Goal: Task Accomplishment & Management: Complete application form

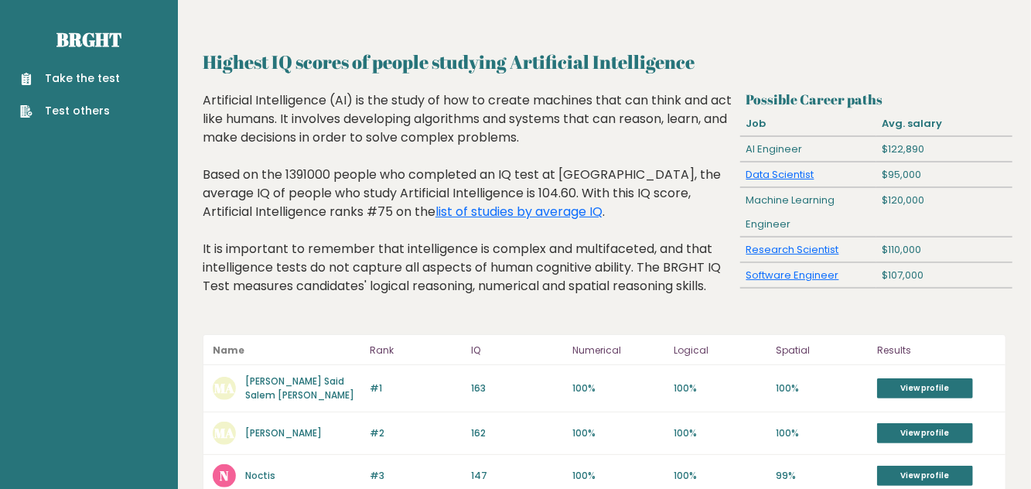
click at [104, 60] on div "Take the test Test others" at bounding box center [88, 85] width 153 height 67
click at [73, 79] on link "Take the test" at bounding box center [70, 78] width 100 height 16
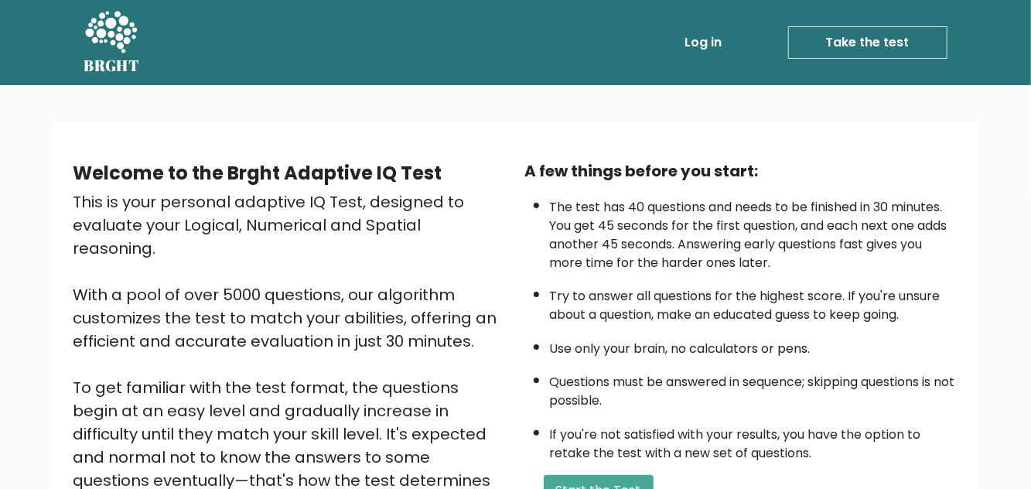
click at [899, 39] on link "Take the test" at bounding box center [867, 42] width 159 height 32
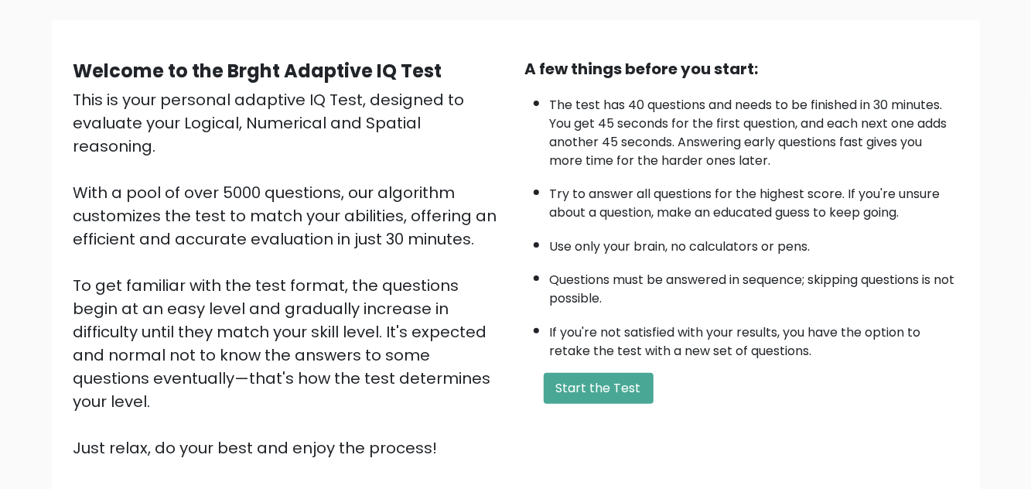
scroll to position [102, 0]
click at [584, 401] on button "Start the Test" at bounding box center [599, 388] width 110 height 31
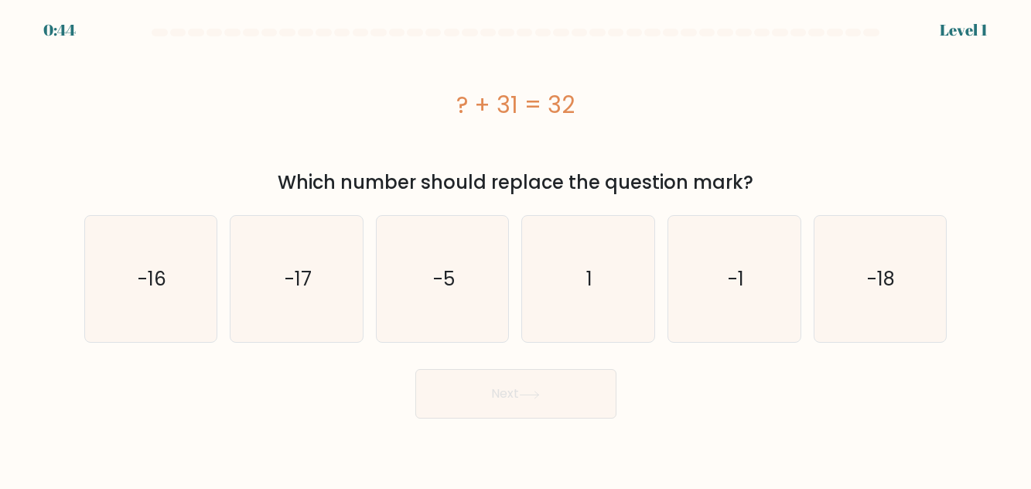
scroll to position [32, 0]
click at [722, 268] on icon "-1" at bounding box center [734, 279] width 126 height 126
click at [517, 248] on input "e. -1" at bounding box center [516, 246] width 1 height 4
radio input "true"
click at [727, 272] on icon "-1" at bounding box center [734, 279] width 125 height 125
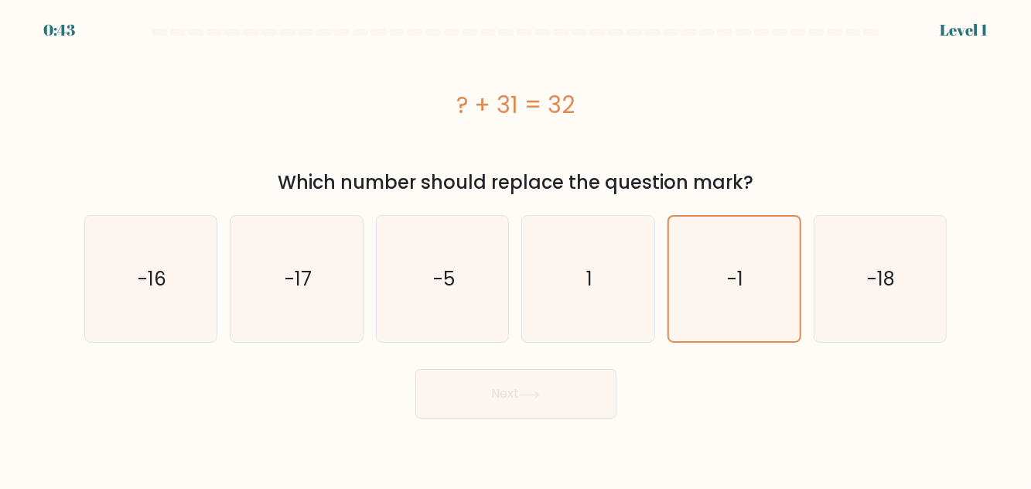
click at [517, 248] on input "e. -1" at bounding box center [516, 246] width 1 height 4
click at [727, 272] on icon "-1" at bounding box center [734, 279] width 125 height 125
click at [517, 248] on input "e. -1" at bounding box center [516, 246] width 1 height 4
click at [727, 272] on icon "-1" at bounding box center [734, 279] width 125 height 125
click at [517, 248] on input "e. -1" at bounding box center [516, 246] width 1 height 4
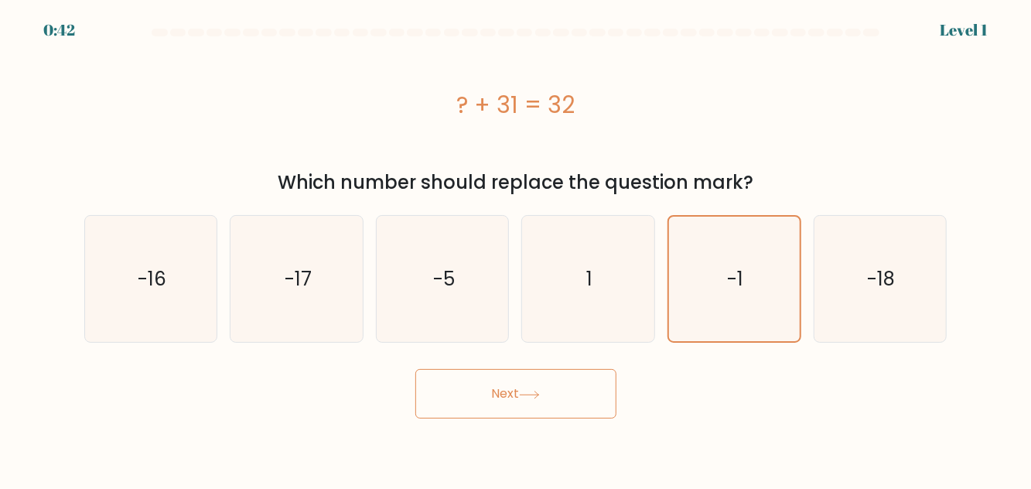
click at [727, 273] on icon "-1" at bounding box center [734, 279] width 125 height 125
click at [517, 248] on input "e. -1" at bounding box center [516, 246] width 1 height 4
click at [726, 274] on icon "-1" at bounding box center [734, 279] width 125 height 125
click at [517, 248] on input "e. -1" at bounding box center [516, 246] width 1 height 4
click at [579, 369] on button "Next" at bounding box center [515, 393] width 201 height 49
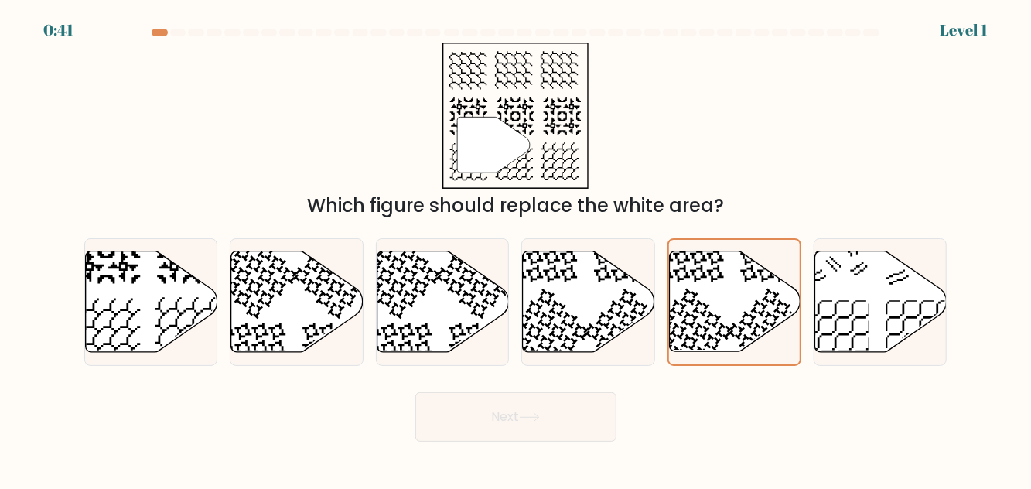
click at [557, 371] on form at bounding box center [515, 235] width 1031 height 413
click at [731, 327] on icon at bounding box center [735, 301] width 131 height 100
click at [517, 248] on input "e." at bounding box center [516, 246] width 1 height 4
click at [555, 398] on button "Next" at bounding box center [515, 416] width 201 height 49
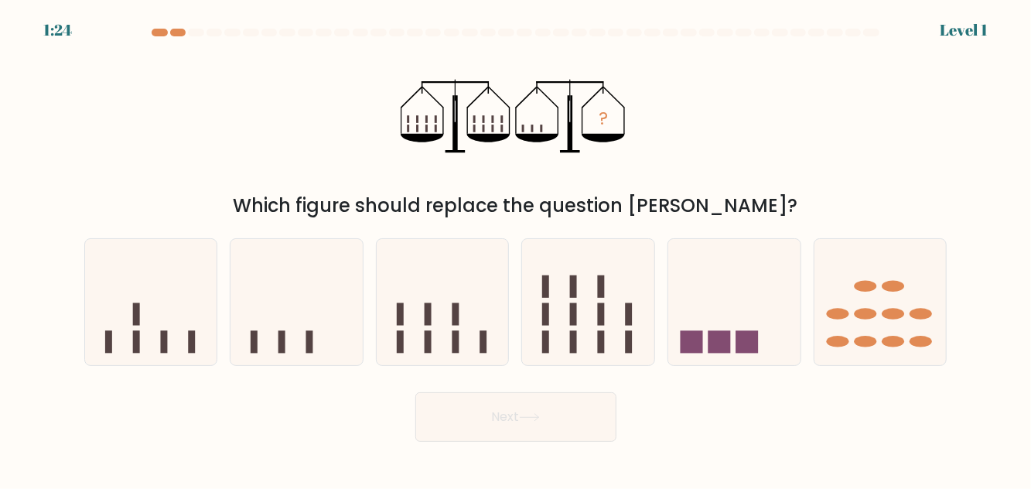
click at [758, 314] on icon at bounding box center [734, 301] width 132 height 109
click at [517, 248] on input "e." at bounding box center [516, 246] width 1 height 4
radio input "true"
click at [551, 406] on button "Next" at bounding box center [515, 416] width 201 height 49
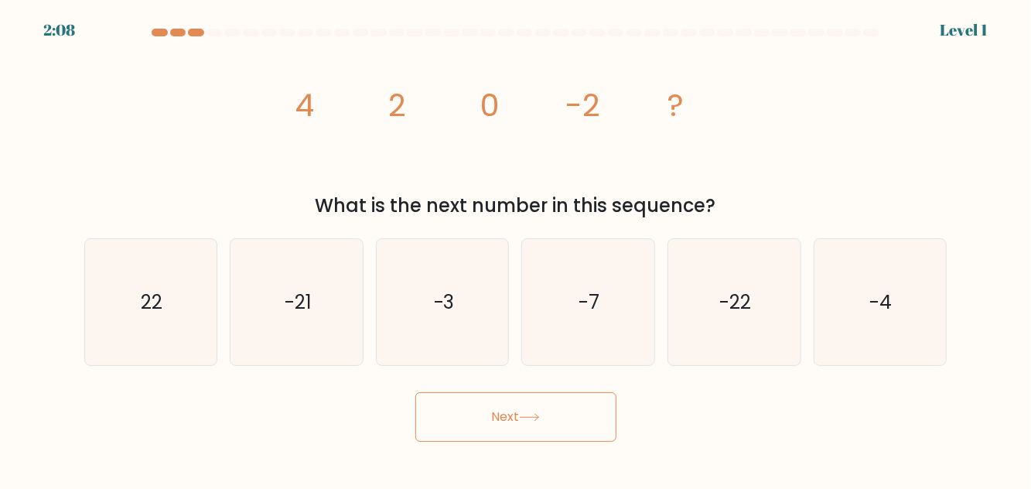
click at [744, 323] on icon "-22" at bounding box center [734, 302] width 126 height 126
click at [517, 248] on input "e. -22" at bounding box center [516, 246] width 1 height 4
radio input "true"
click at [575, 407] on button "Next" at bounding box center [515, 416] width 201 height 49
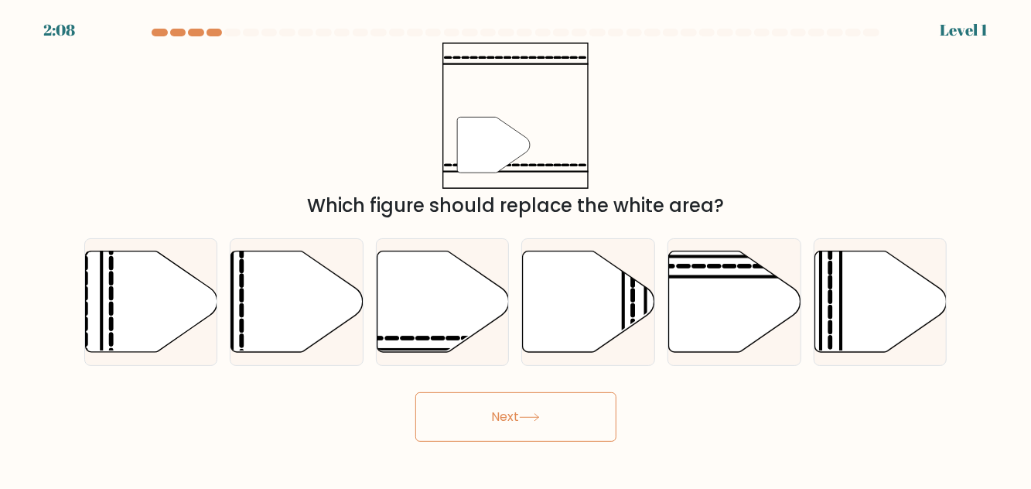
click at [741, 322] on icon at bounding box center [735, 301] width 132 height 101
click at [517, 248] on input "e." at bounding box center [516, 246] width 1 height 4
radio input "true"
click at [561, 415] on button "Next" at bounding box center [515, 416] width 201 height 49
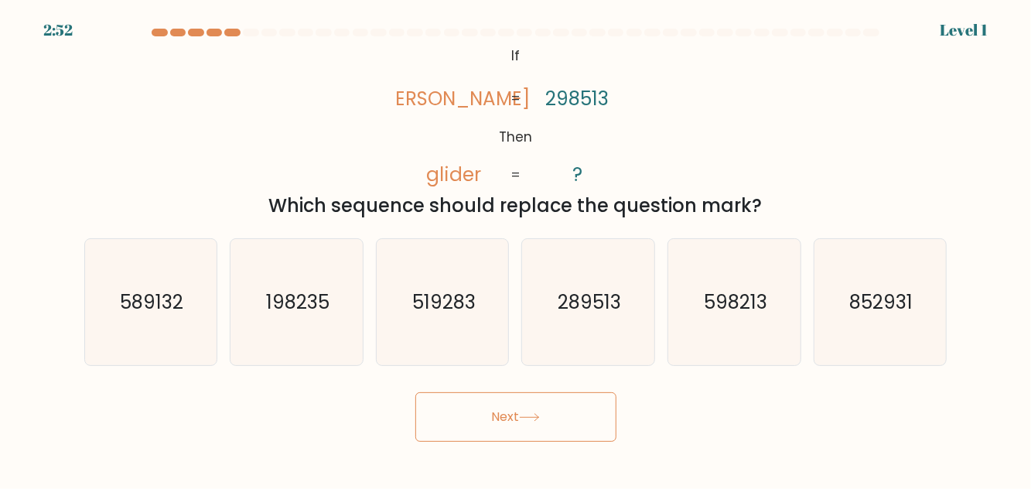
click at [752, 316] on icon "598213" at bounding box center [734, 302] width 126 height 126
click at [517, 248] on input "e. 598213" at bounding box center [516, 246] width 1 height 4
radio input "true"
click at [546, 429] on button "Next" at bounding box center [515, 416] width 201 height 49
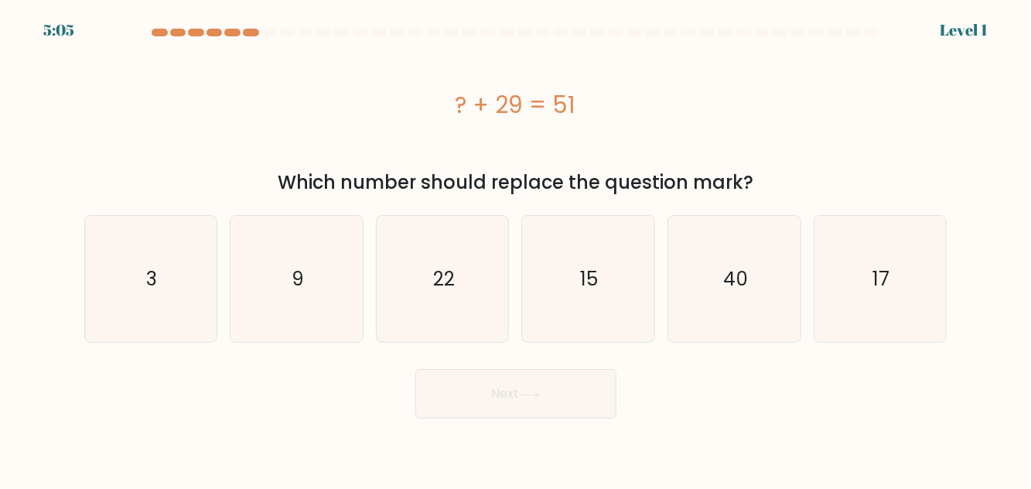
click at [746, 303] on icon "40" at bounding box center [734, 279] width 126 height 126
click at [517, 248] on input "e. 40" at bounding box center [516, 246] width 1 height 4
radio input "true"
click at [595, 369] on button "Next" at bounding box center [515, 393] width 201 height 49
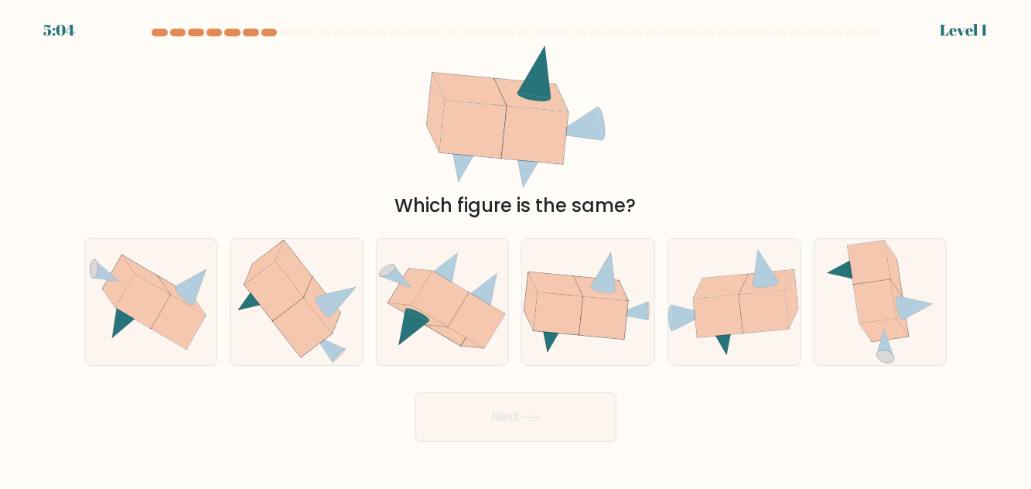
click at [718, 279] on icon at bounding box center [721, 287] width 55 height 24
click at [517, 248] on input "e." at bounding box center [516, 246] width 1 height 4
radio input "true"
click at [551, 400] on button "Next" at bounding box center [515, 416] width 201 height 49
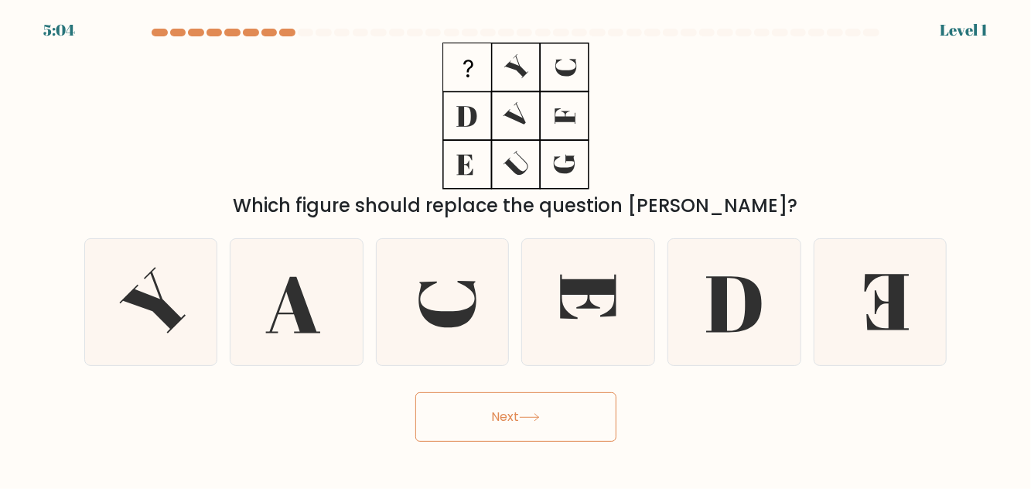
click at [727, 296] on icon at bounding box center [734, 304] width 56 height 56
click at [517, 248] on input "e." at bounding box center [516, 246] width 1 height 4
radio input "true"
click at [552, 396] on button "Next" at bounding box center [515, 416] width 201 height 49
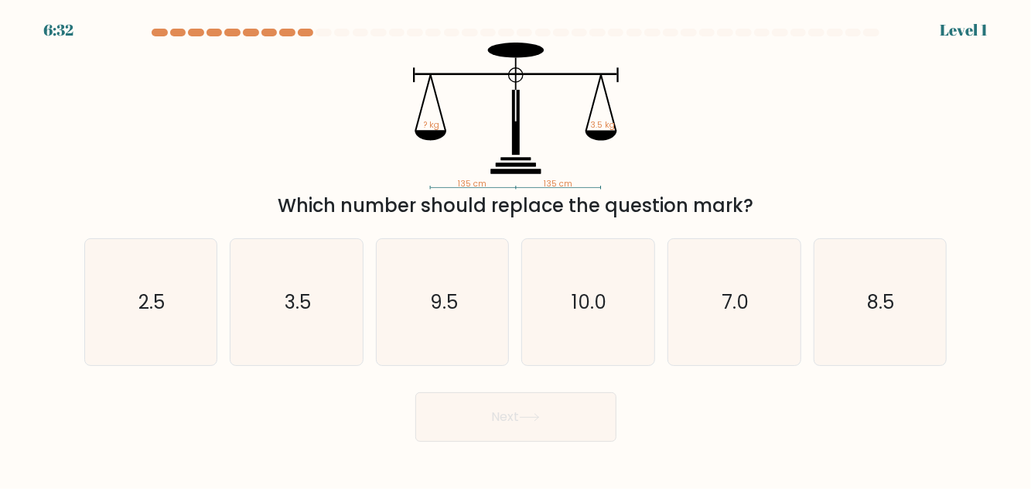
click at [712, 314] on icon "7.0" at bounding box center [734, 302] width 126 height 126
click at [517, 248] on input "e. 7.0" at bounding box center [516, 246] width 1 height 4
radio input "true"
click at [562, 405] on button "Next" at bounding box center [515, 416] width 201 height 49
click at [727, 309] on icon "7.0" at bounding box center [734, 302] width 125 height 125
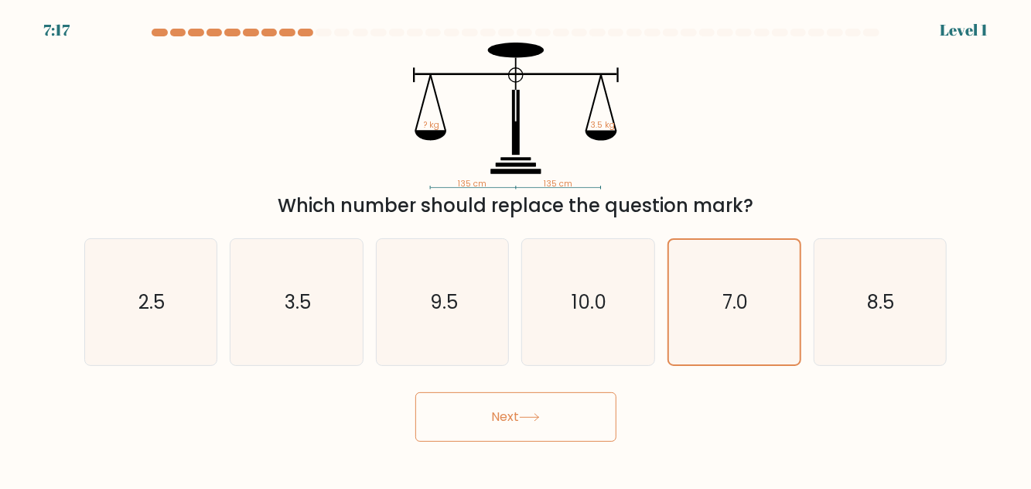
click at [517, 248] on input "e. 7.0" at bounding box center [516, 246] width 1 height 4
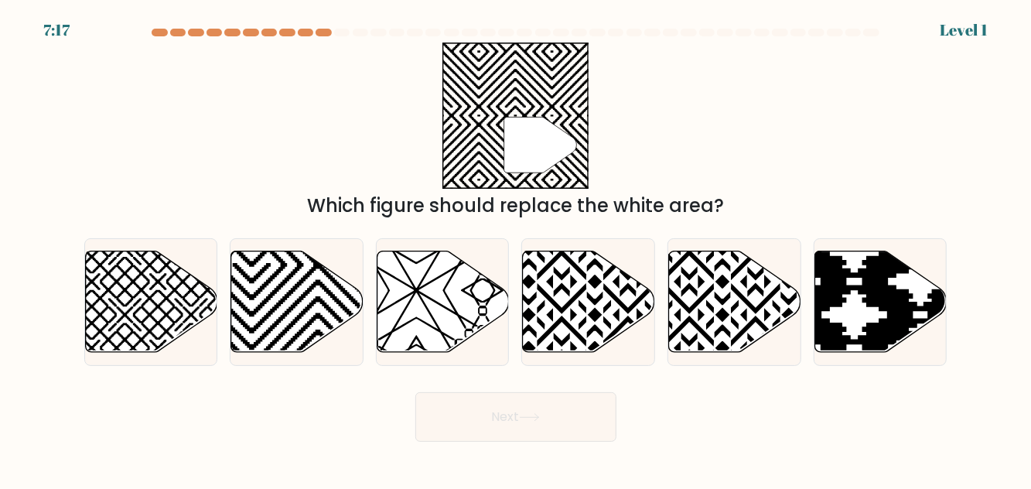
click at [552, 413] on button "Next" at bounding box center [515, 416] width 201 height 49
click at [727, 308] on icon at bounding box center [735, 301] width 132 height 101
click at [517, 248] on input "e." at bounding box center [516, 246] width 1 height 4
radio input "true"
click at [544, 421] on button "Next" at bounding box center [515, 416] width 201 height 49
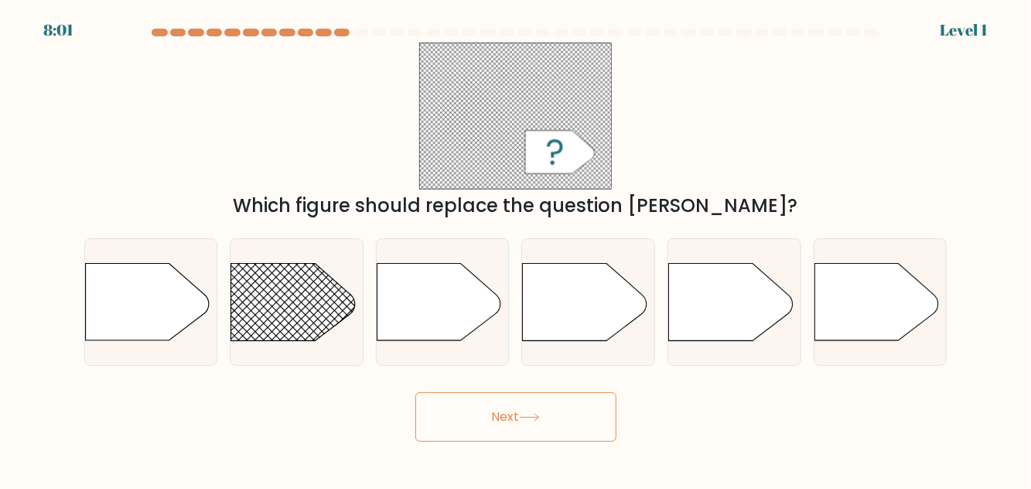
click at [714, 310] on icon at bounding box center [731, 302] width 124 height 77
click at [517, 248] on input "e." at bounding box center [516, 246] width 1 height 4
radio input "true"
click at [559, 400] on button "Next" at bounding box center [515, 416] width 201 height 49
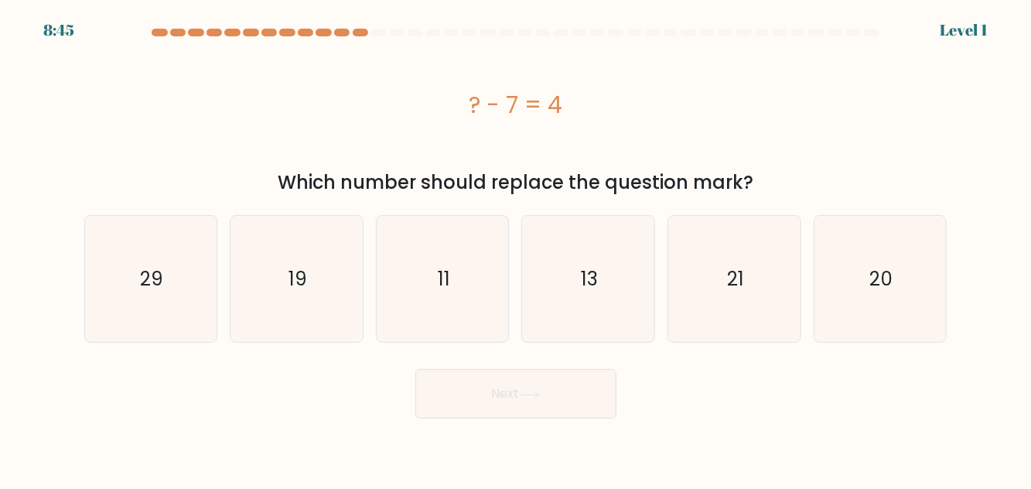
click at [716, 319] on form "a." at bounding box center [515, 224] width 1031 height 390
click at [557, 401] on body "8:45 Level 1 a." at bounding box center [515, 244] width 1031 height 489
click at [697, 288] on icon "21" at bounding box center [734, 279] width 126 height 126
click at [517, 248] on input "e. 21" at bounding box center [516, 246] width 1 height 4
radio input "true"
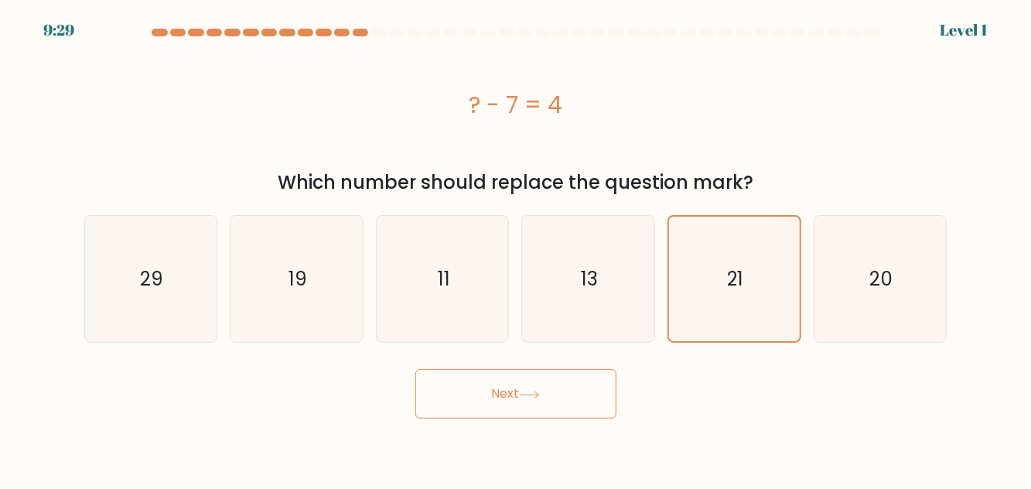
click at [558, 369] on button "Next" at bounding box center [515, 393] width 201 height 49
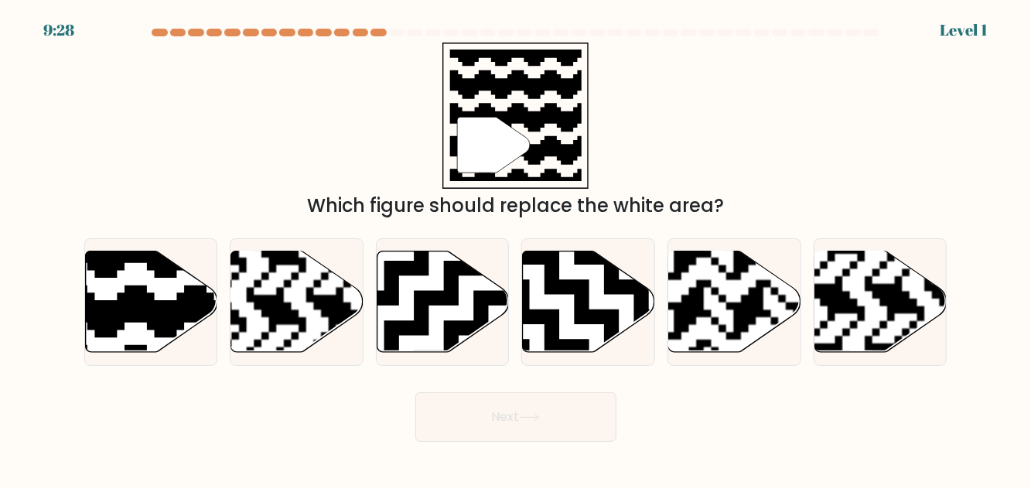
click at [721, 271] on rect at bounding box center [689, 250] width 240 height 240
click at [517, 248] on input "e." at bounding box center [516, 246] width 1 height 4
radio input "true"
click at [507, 426] on button "Next" at bounding box center [515, 416] width 201 height 49
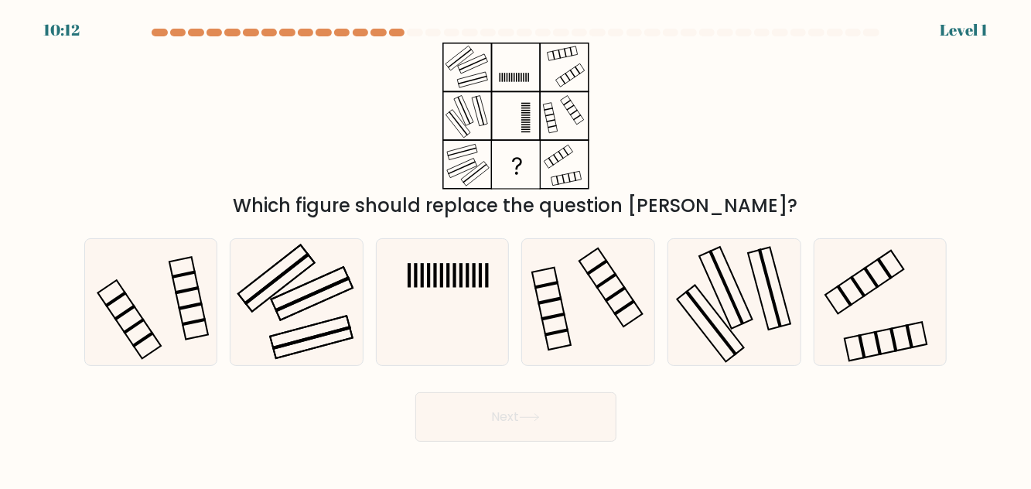
click at [749, 288] on icon at bounding box center [734, 302] width 126 height 126
click at [517, 248] on input "e." at bounding box center [516, 246] width 1 height 4
radio input "true"
click at [535, 419] on button "Next" at bounding box center [515, 416] width 201 height 49
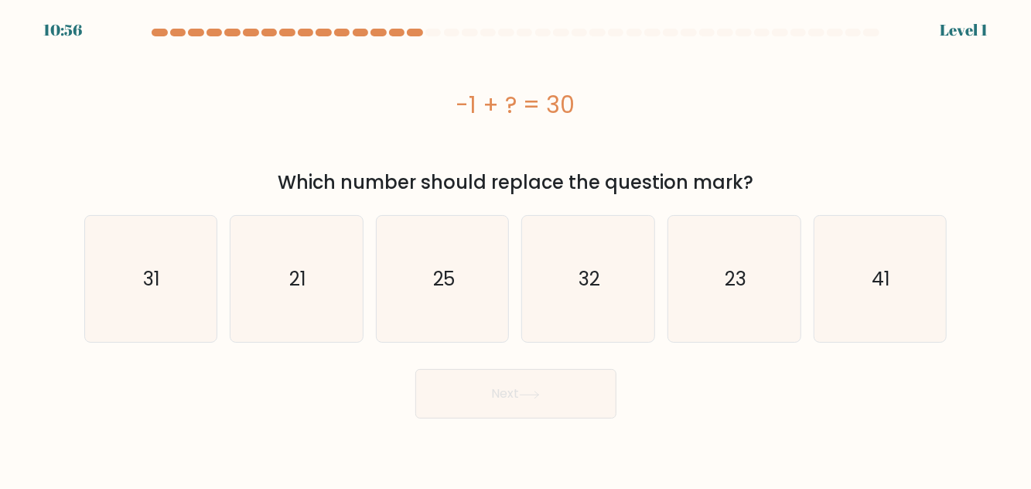
click at [748, 284] on icon "23" at bounding box center [734, 279] width 126 height 126
click at [517, 248] on input "e. 23" at bounding box center [516, 246] width 1 height 4
radio input "true"
click at [540, 399] on body "10:56 Level 1" at bounding box center [515, 244] width 1031 height 489
click at [589, 369] on button "Next" at bounding box center [515, 393] width 201 height 49
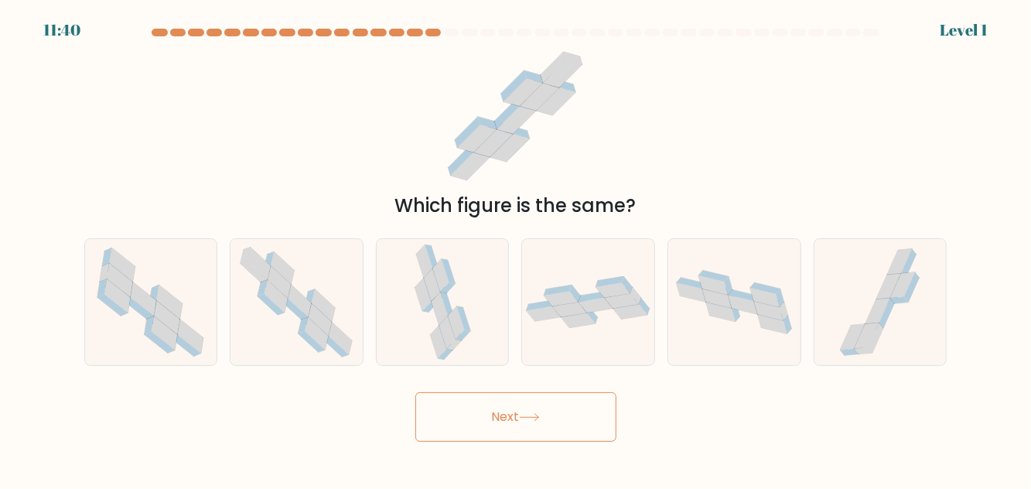
click at [735, 264] on icon at bounding box center [734, 302] width 132 height 77
click at [517, 248] on input "e." at bounding box center [516, 246] width 1 height 4
radio input "true"
click at [538, 399] on button "Next" at bounding box center [515, 416] width 201 height 49
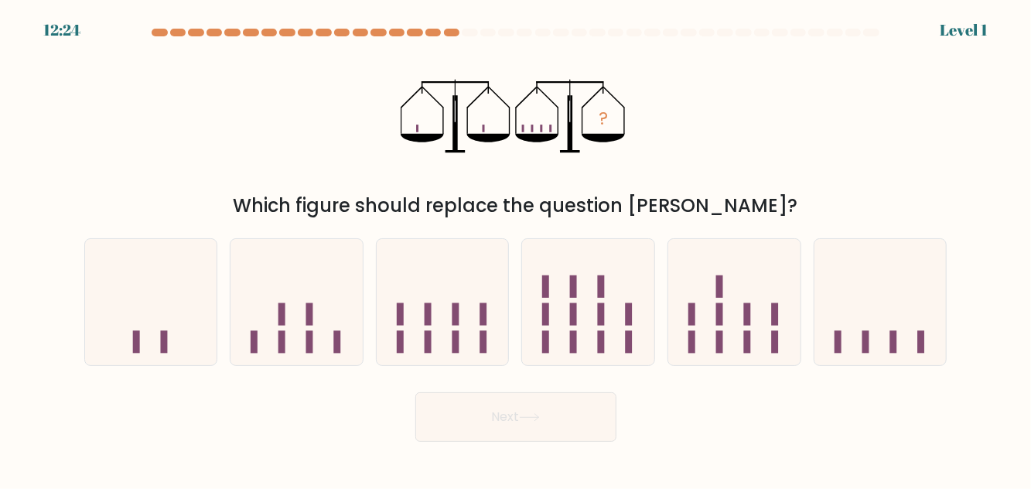
click at [732, 265] on icon at bounding box center [734, 301] width 132 height 109
click at [517, 248] on input "e." at bounding box center [516, 246] width 1 height 4
radio input "true"
click at [537, 392] on button "Next" at bounding box center [515, 416] width 201 height 49
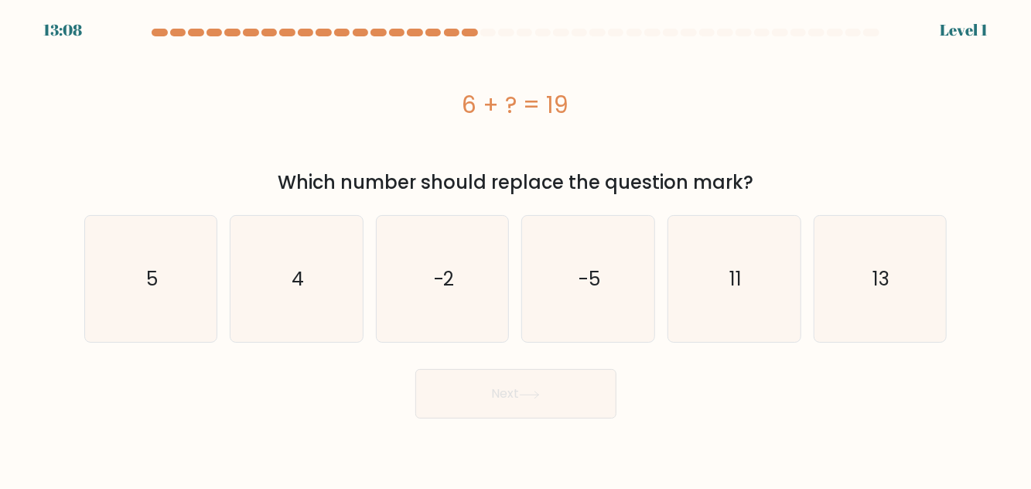
click at [729, 264] on icon "11" at bounding box center [734, 279] width 126 height 126
click at [517, 248] on input "e. 11" at bounding box center [516, 246] width 1 height 4
radio input "true"
click at [563, 369] on button "Next" at bounding box center [515, 393] width 201 height 49
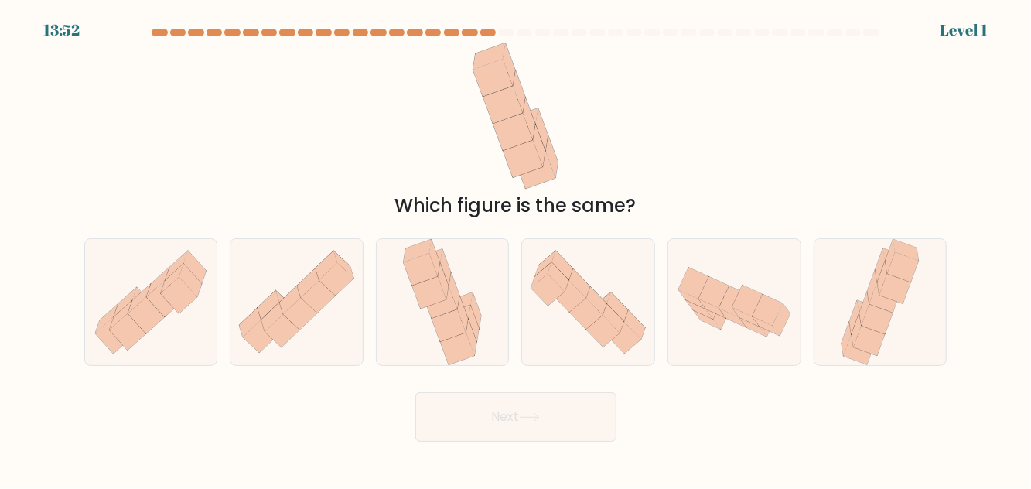
click at [749, 259] on icon at bounding box center [734, 302] width 132 height 86
click at [517, 248] on input "e." at bounding box center [516, 246] width 1 height 4
radio input "true"
click at [551, 392] on button "Next" at bounding box center [515, 416] width 201 height 49
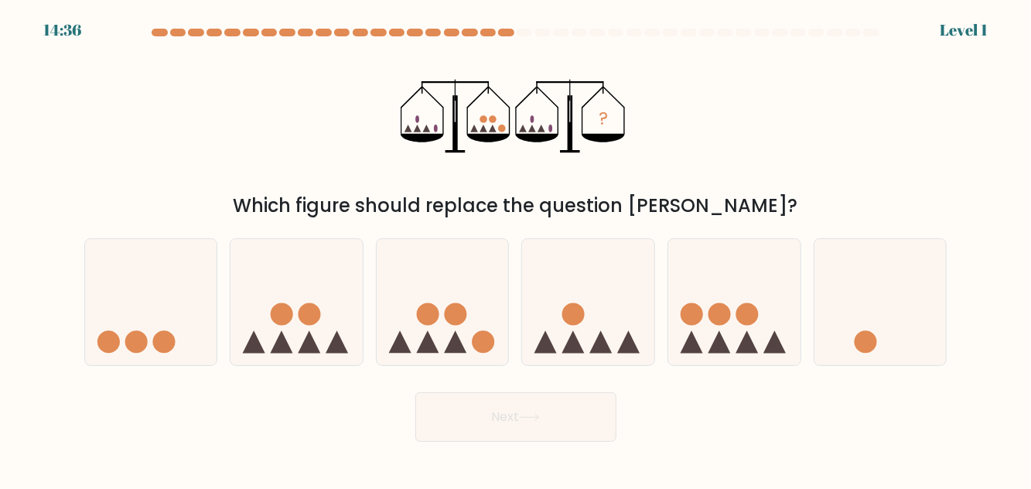
click at [734, 278] on icon at bounding box center [734, 301] width 132 height 109
click at [517, 248] on input "e." at bounding box center [516, 246] width 1 height 4
radio input "true"
click at [545, 401] on button "Next" at bounding box center [515, 416] width 201 height 49
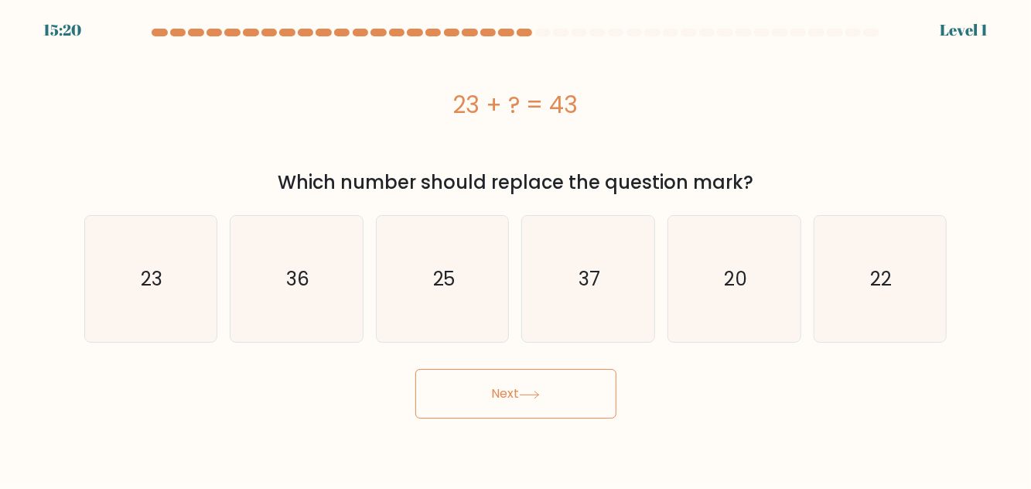
click at [729, 295] on icon "20" at bounding box center [734, 279] width 126 height 126
click at [517, 248] on input "e. 20" at bounding box center [516, 246] width 1 height 4
radio input "true"
click at [542, 401] on body "15:20 Level 1" at bounding box center [515, 244] width 1031 height 489
click at [570, 377] on button "Next" at bounding box center [515, 393] width 201 height 49
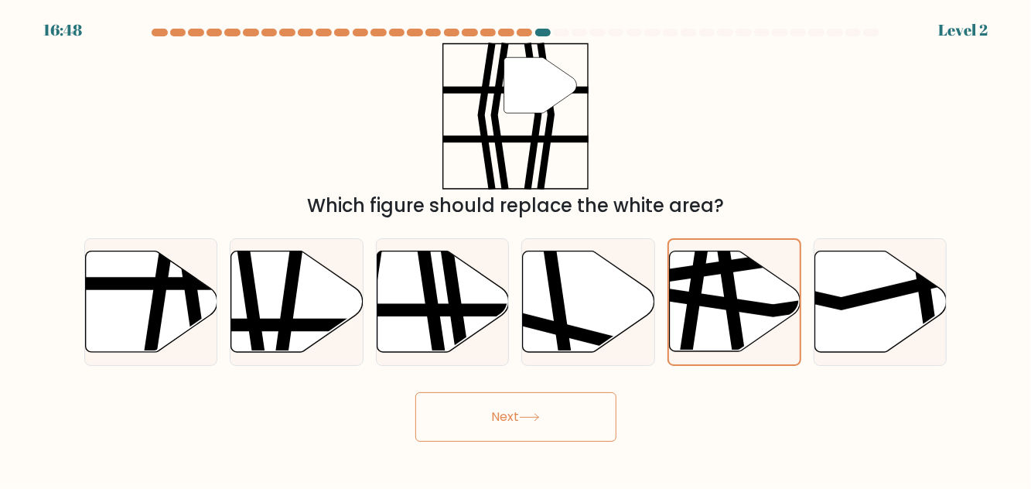
click at [559, 392] on button "Next" at bounding box center [515, 416] width 201 height 49
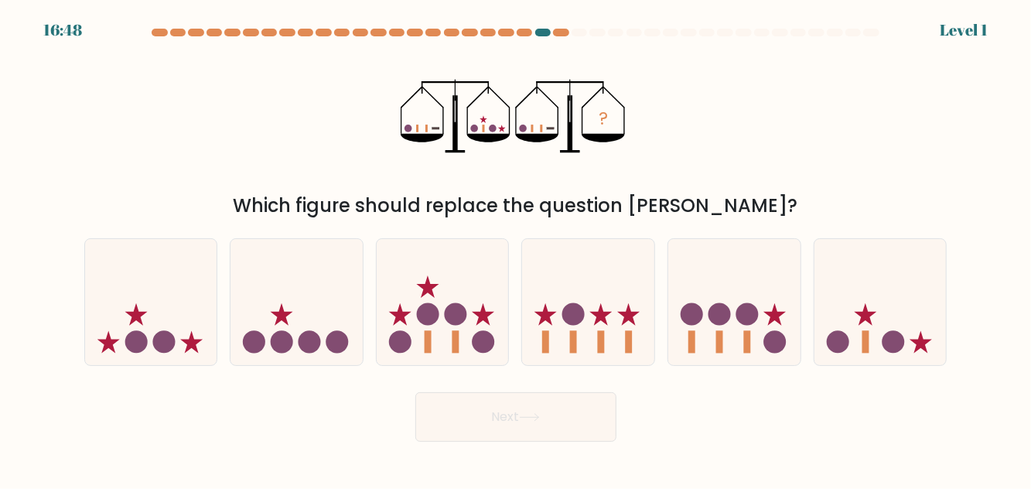
click at [725, 280] on icon at bounding box center [734, 301] width 132 height 109
click at [517, 248] on input "e." at bounding box center [516, 246] width 1 height 4
radio input "true"
click at [538, 413] on icon at bounding box center [529, 417] width 21 height 9
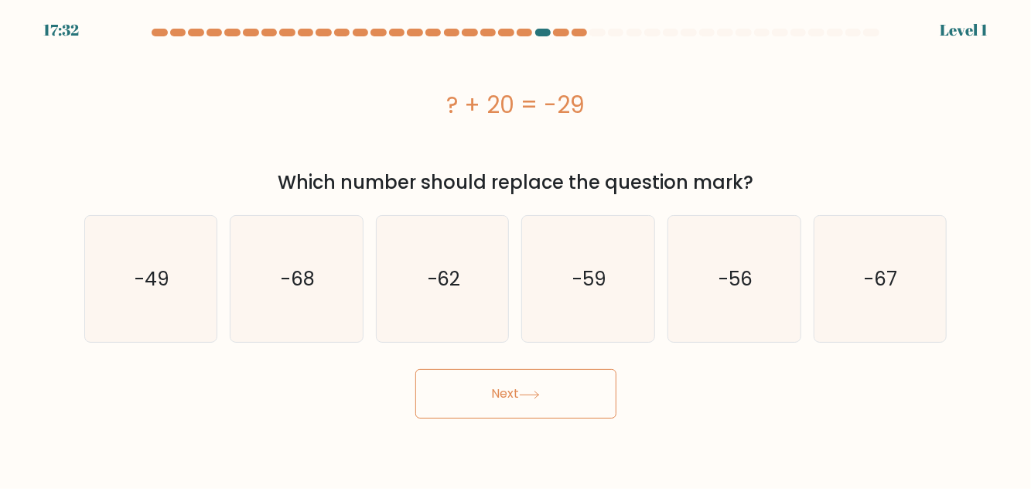
click at [746, 292] on icon "-56" at bounding box center [734, 279] width 126 height 126
click at [517, 248] on input "e. -56" at bounding box center [516, 246] width 1 height 4
radio input "true"
click at [553, 369] on button "Next" at bounding box center [515, 393] width 201 height 49
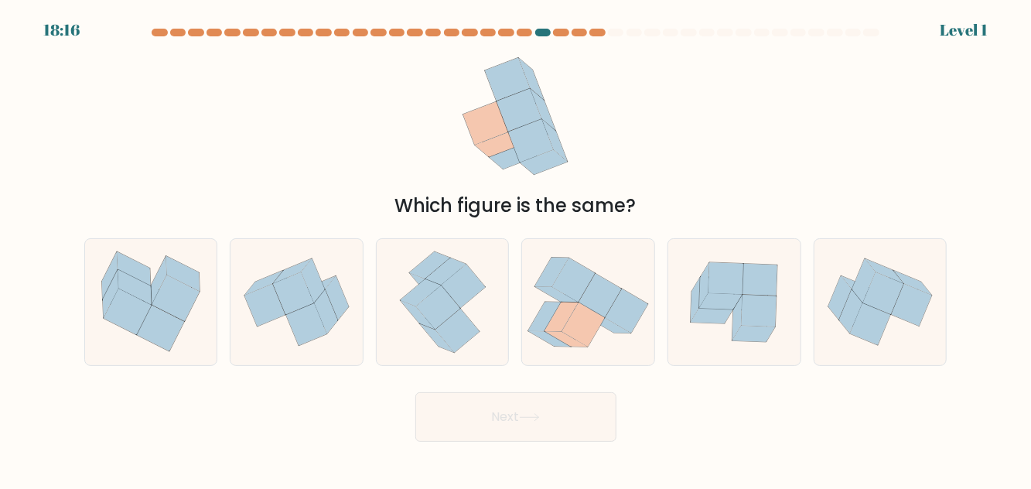
click at [729, 262] on icon at bounding box center [725, 278] width 35 height 32
click at [517, 248] on input "e." at bounding box center [516, 246] width 1 height 4
radio input "true"
click at [565, 392] on button "Next" at bounding box center [515, 416] width 201 height 49
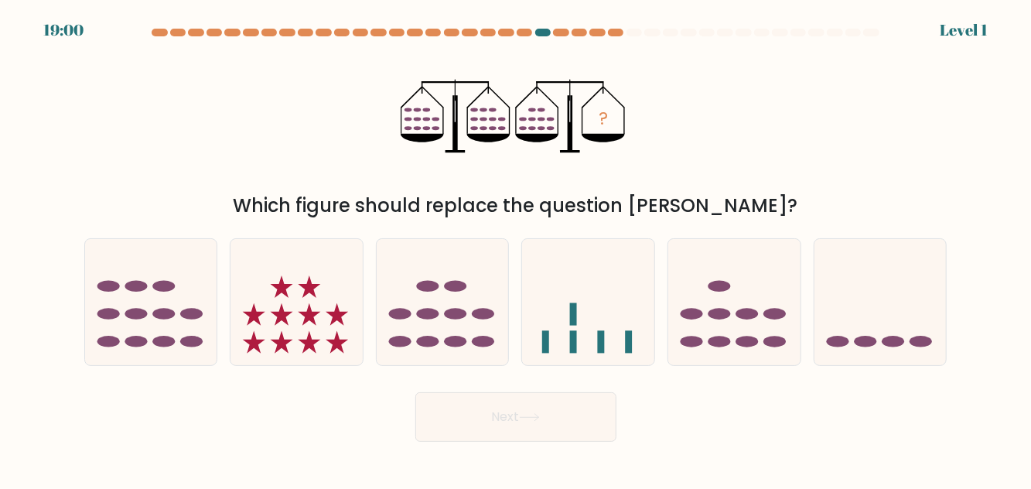
click at [704, 299] on icon at bounding box center [734, 301] width 132 height 109
click at [517, 248] on input "e." at bounding box center [516, 246] width 1 height 4
radio input "true"
click at [541, 398] on button "Next" at bounding box center [515, 416] width 201 height 49
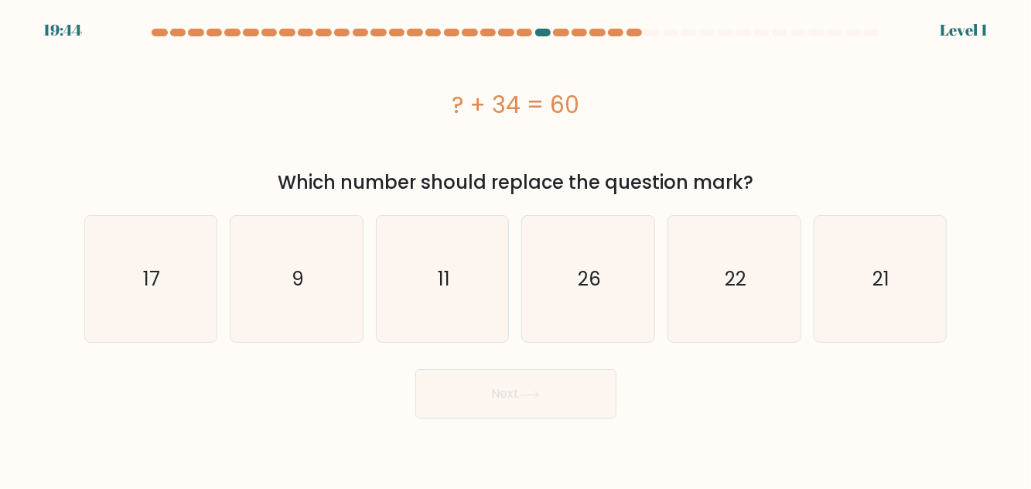
click at [715, 306] on icon "22" at bounding box center [734, 279] width 126 height 126
click at [517, 248] on input "e. 22" at bounding box center [516, 246] width 1 height 4
radio input "true"
click at [557, 377] on button "Next" at bounding box center [515, 393] width 201 height 49
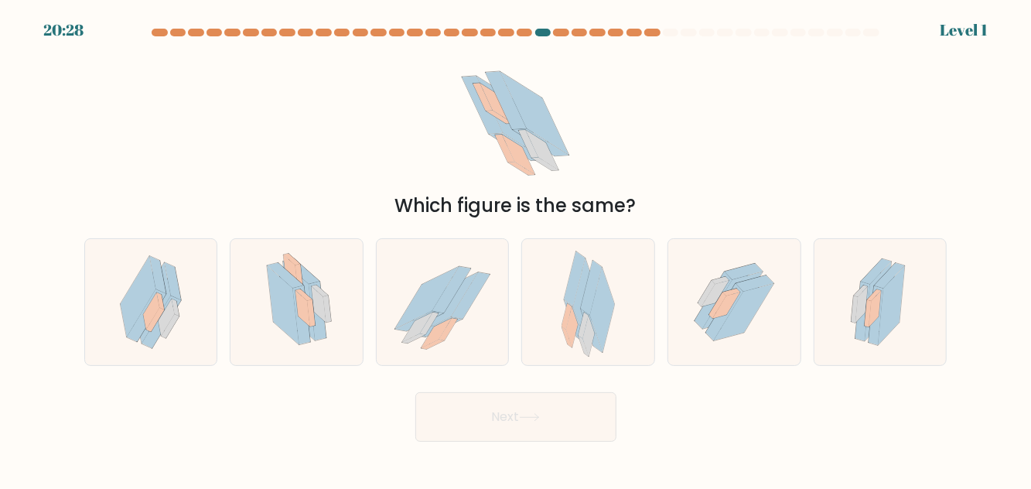
click at [742, 271] on icon at bounding box center [733, 299] width 60 height 57
click at [517, 248] on input "e." at bounding box center [516, 246] width 1 height 4
radio input "true"
click at [541, 396] on button "Next" at bounding box center [515, 416] width 201 height 49
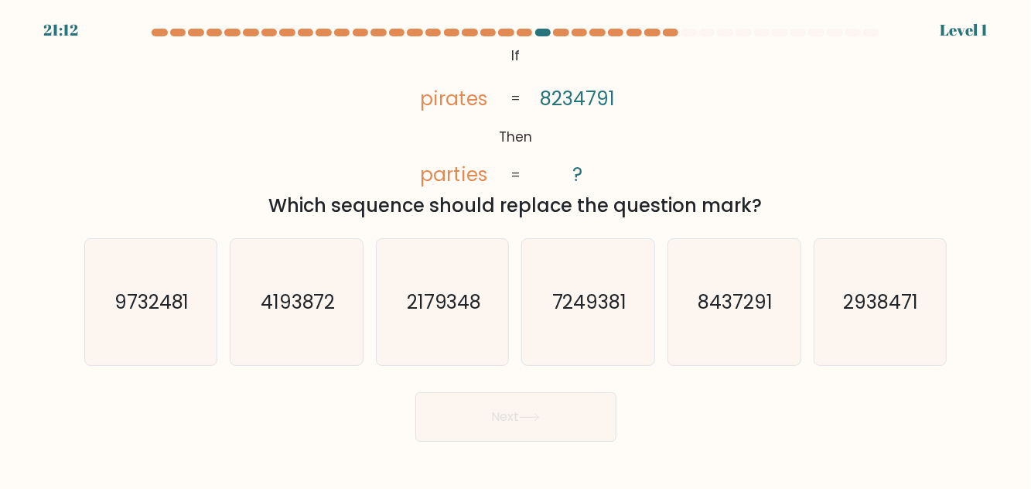
click at [731, 271] on icon "8437291" at bounding box center [734, 302] width 126 height 126
click at [517, 248] on input "e. 8437291" at bounding box center [516, 246] width 1 height 4
radio input "true"
click at [555, 392] on button "Next" at bounding box center [515, 416] width 201 height 49
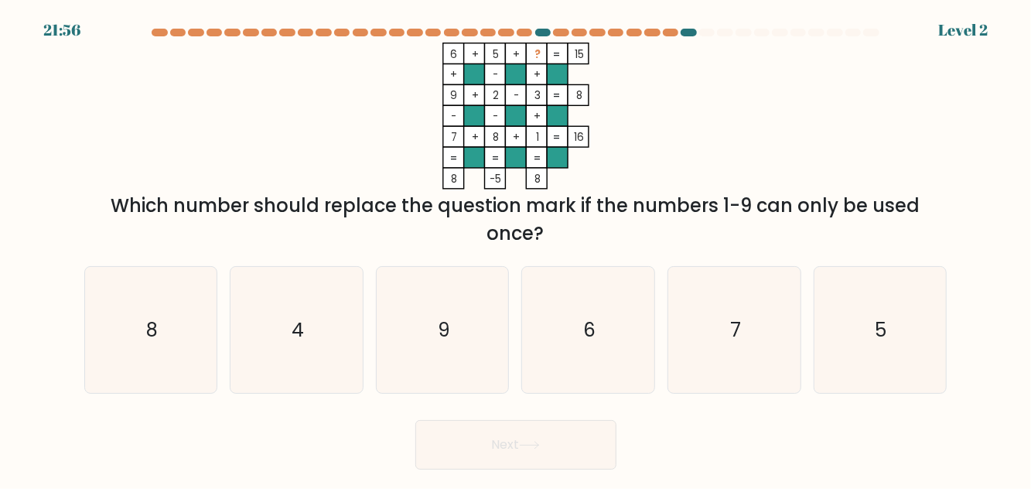
click at [734, 286] on icon "7" at bounding box center [734, 330] width 126 height 126
click at [517, 248] on input "e. 7" at bounding box center [516, 246] width 1 height 4
radio input "true"
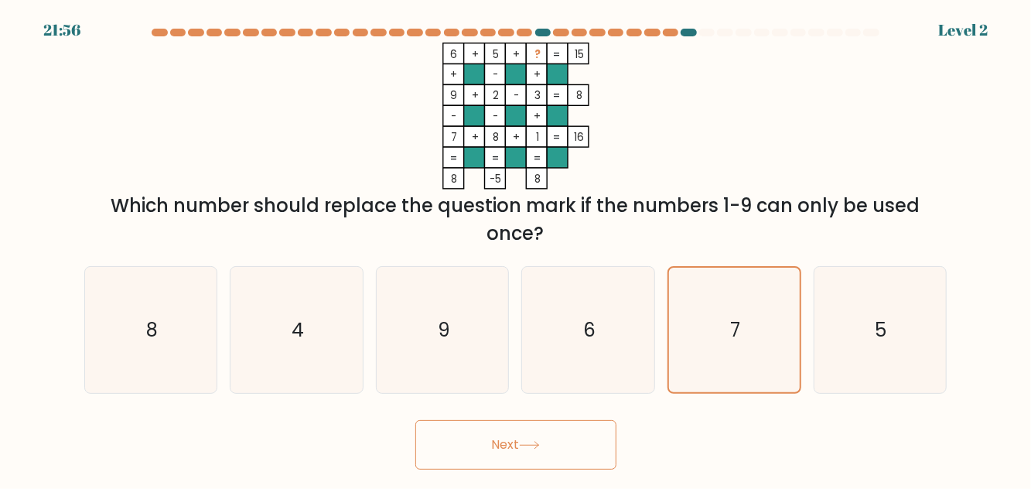
click at [510, 430] on button "Next" at bounding box center [515, 444] width 201 height 49
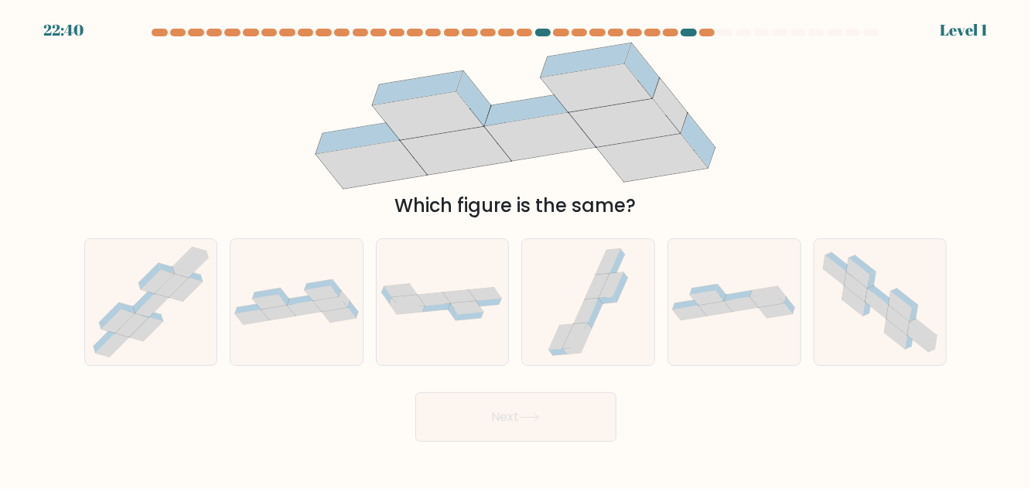
click at [718, 306] on icon at bounding box center [734, 302] width 132 height 36
click at [517, 248] on input "e." at bounding box center [516, 246] width 1 height 4
radio input "true"
click at [561, 397] on button "Next" at bounding box center [515, 416] width 201 height 49
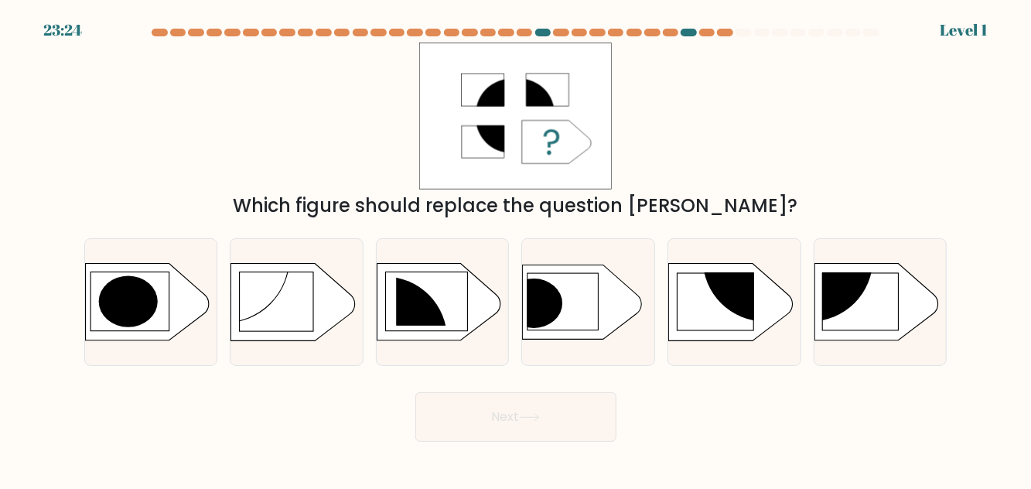
click at [711, 306] on rect at bounding box center [715, 301] width 77 height 57
click at [517, 248] on input "e." at bounding box center [516, 246] width 1 height 4
radio input "true"
click at [582, 392] on button "Next" at bounding box center [515, 416] width 201 height 49
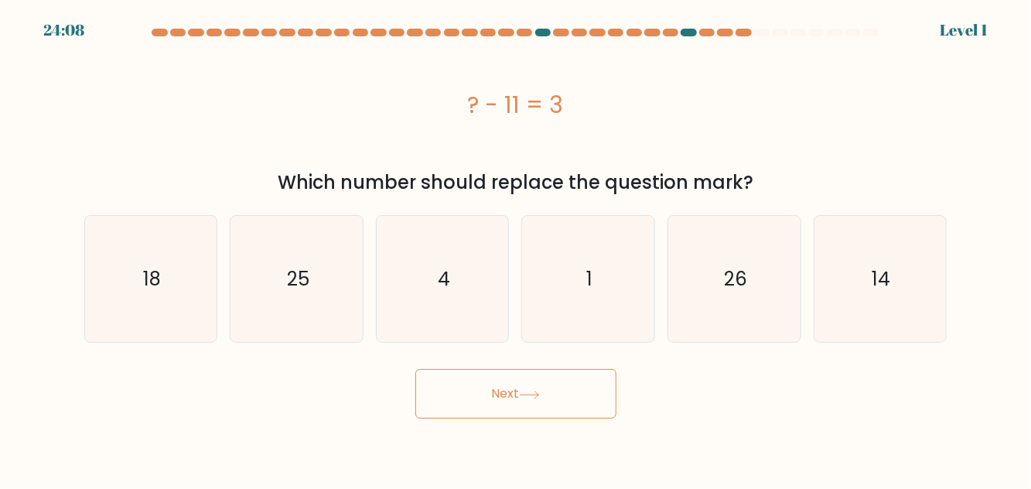
click at [743, 285] on icon "26" at bounding box center [734, 279] width 126 height 126
click at [517, 248] on input "e. 26" at bounding box center [516, 246] width 1 height 4
radio input "true"
click at [560, 395] on body "24:08 Level 1 4" at bounding box center [515, 244] width 1031 height 489
click at [770, 263] on icon "26" at bounding box center [734, 279] width 125 height 125
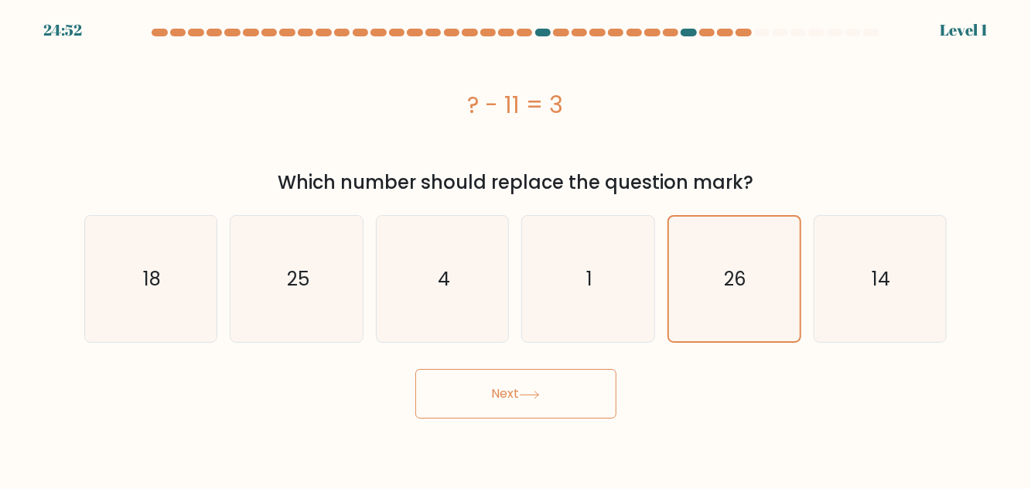
click at [517, 248] on input "e. 26" at bounding box center [516, 246] width 1 height 4
click at [566, 369] on button "Next" at bounding box center [515, 393] width 201 height 49
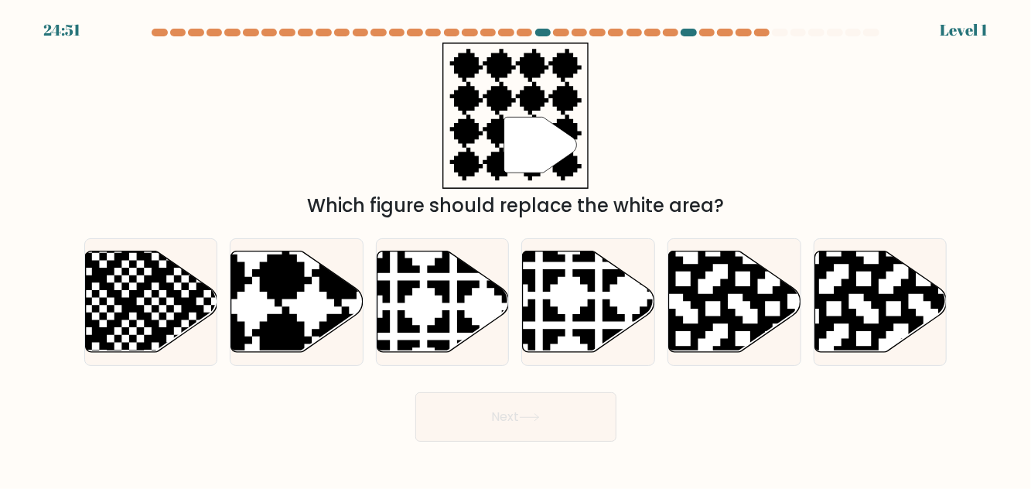
click at [729, 261] on icon at bounding box center [773, 249] width 240 height 240
click at [517, 248] on input "e." at bounding box center [516, 246] width 1 height 4
radio input "true"
click at [541, 399] on button "Next" at bounding box center [515, 416] width 201 height 49
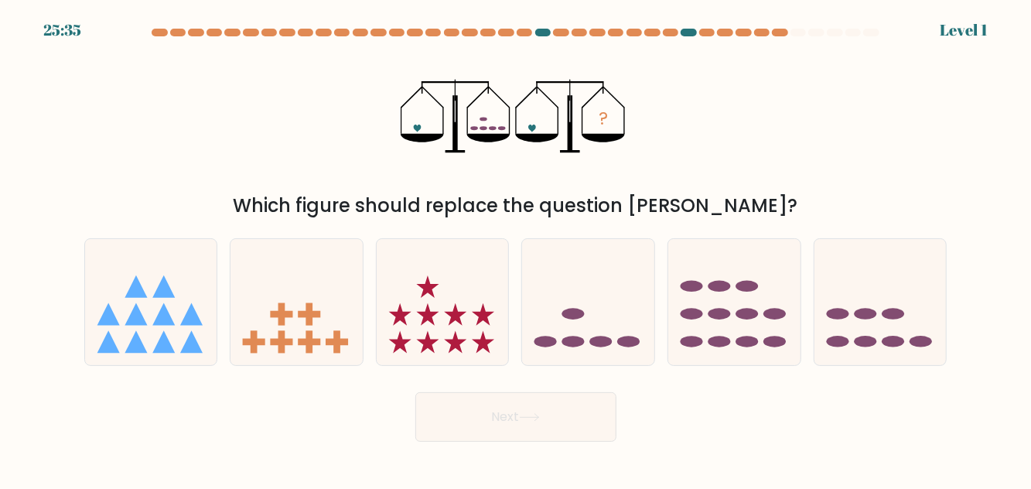
click at [729, 280] on ellipse at bounding box center [719, 286] width 22 height 12
click at [517, 248] on input "e." at bounding box center [516, 246] width 1 height 4
radio input "true"
click at [561, 392] on button "Next" at bounding box center [515, 416] width 201 height 49
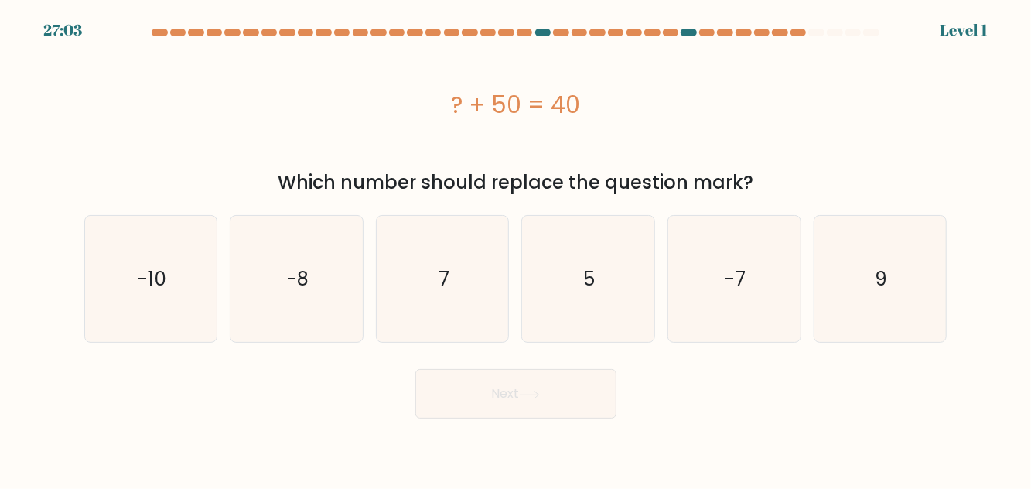
click at [753, 278] on icon "-7" at bounding box center [734, 279] width 126 height 126
click at [517, 248] on input "e. -7" at bounding box center [516, 246] width 1 height 4
radio input "true"
click at [542, 384] on button "Next" at bounding box center [515, 393] width 201 height 49
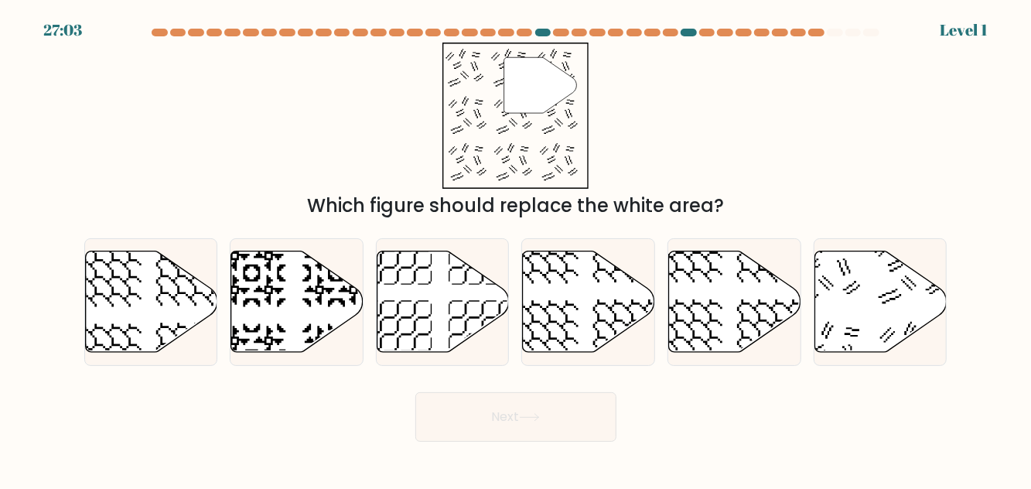
click at [742, 275] on icon at bounding box center [735, 301] width 132 height 101
click at [517, 248] on input "e." at bounding box center [516, 246] width 1 height 4
radio input "true"
click at [565, 392] on button "Next" at bounding box center [515, 416] width 201 height 49
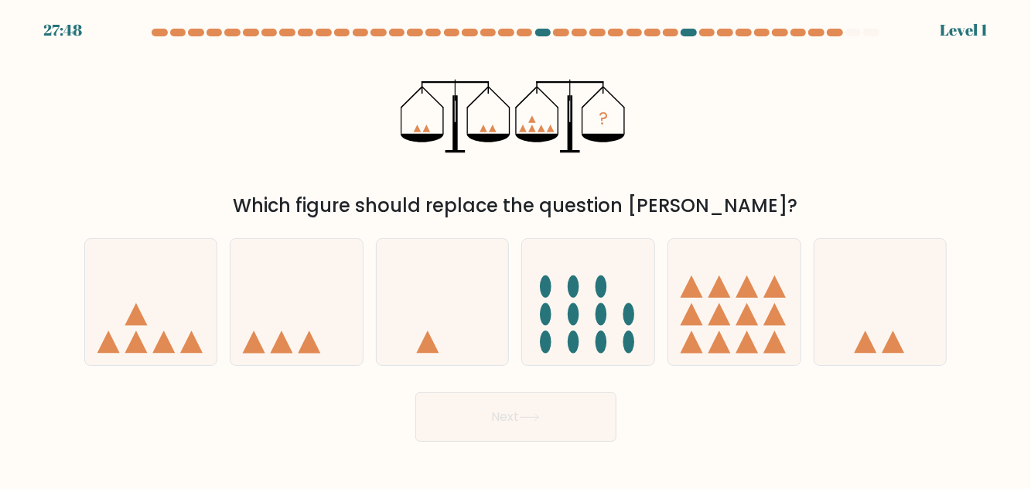
click at [745, 264] on icon at bounding box center [734, 301] width 132 height 109
click at [517, 248] on input "e." at bounding box center [516, 246] width 1 height 4
radio input "true"
click at [578, 392] on button "Next" at bounding box center [515, 416] width 201 height 49
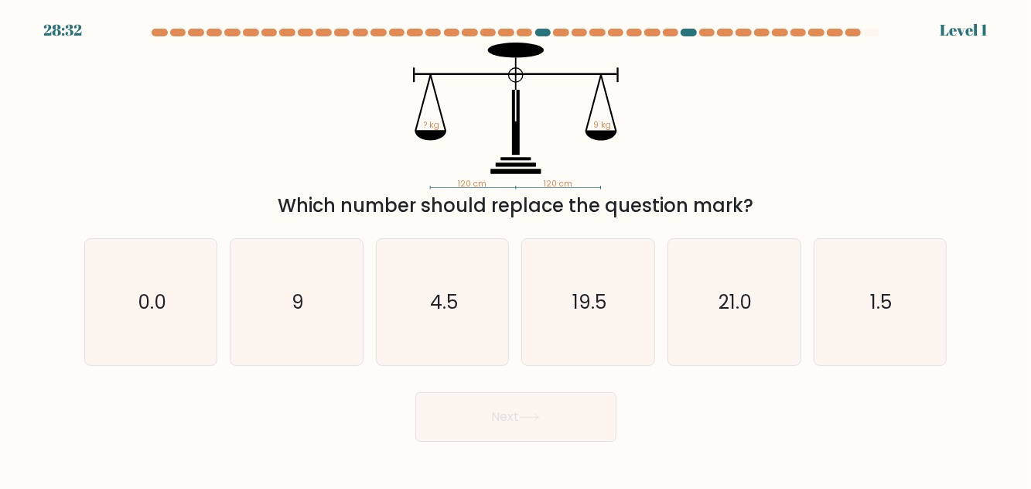
click at [749, 288] on text "21.0" at bounding box center [735, 301] width 33 height 27
click at [517, 248] on input "e. 21.0" at bounding box center [516, 246] width 1 height 4
radio input "true"
click at [564, 392] on button "Next" at bounding box center [515, 416] width 201 height 49
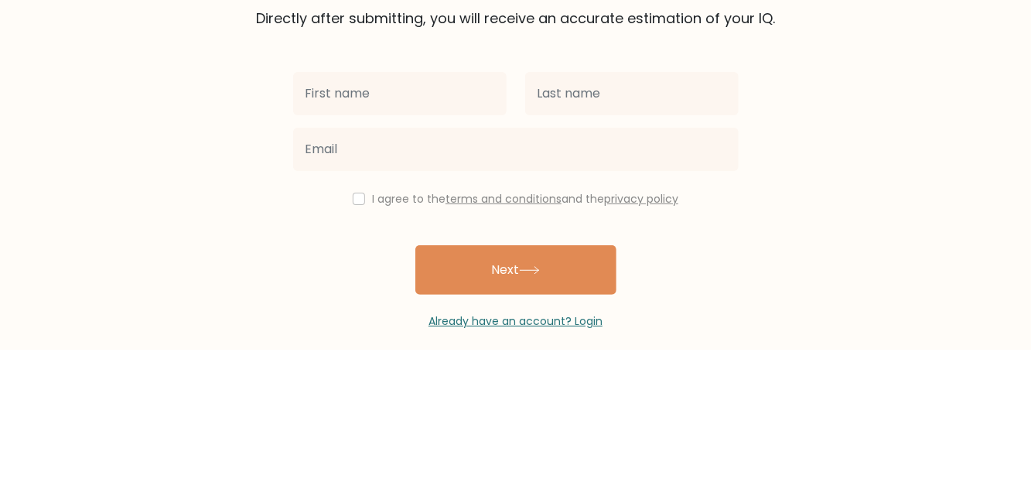
scroll to position [36, 0]
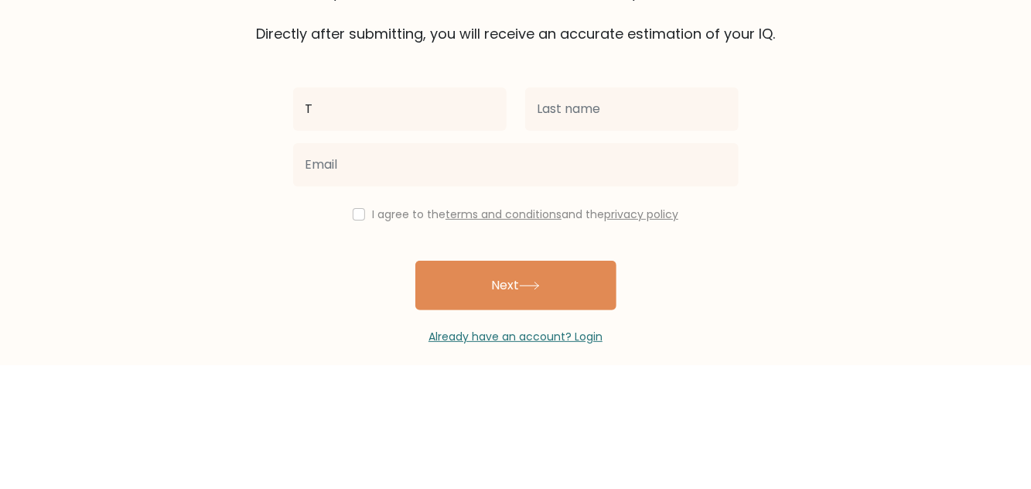
type input "T"
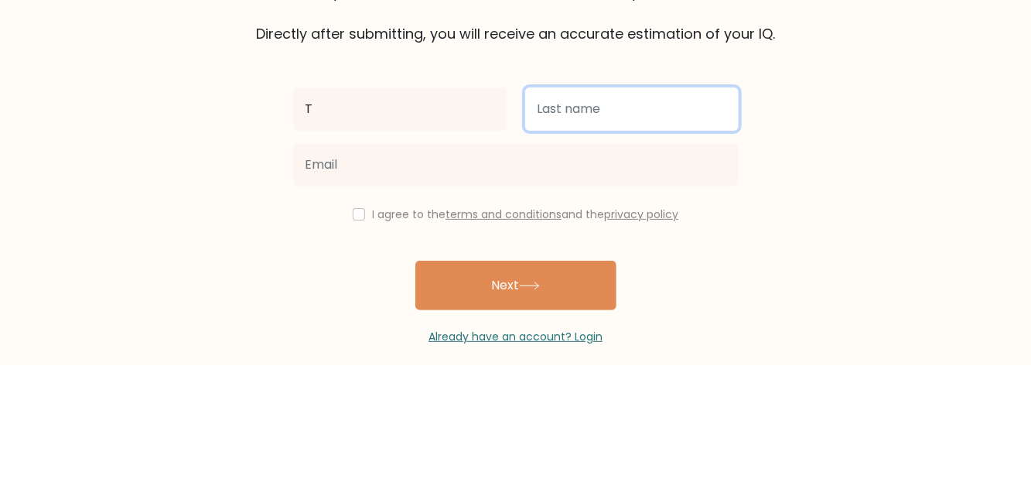
click at [605, 238] on input "text" at bounding box center [631, 233] width 213 height 43
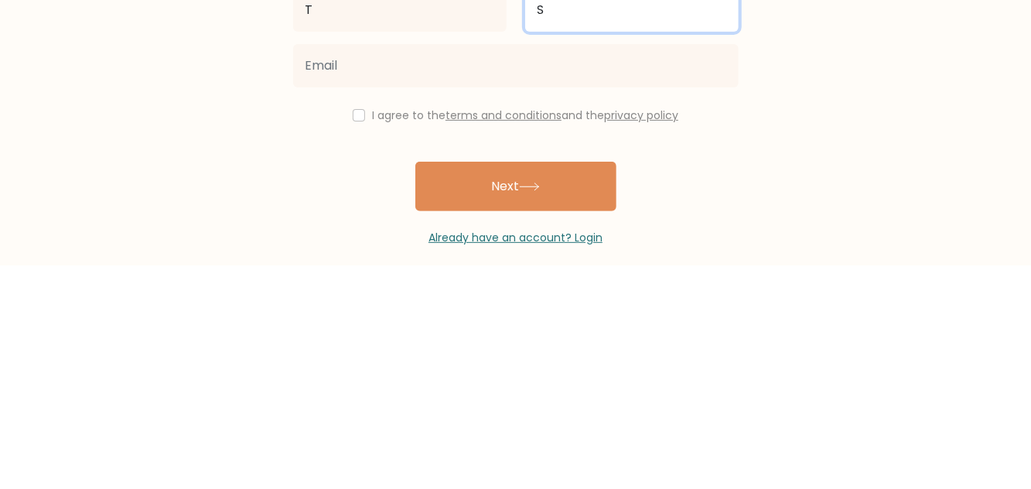
type input "S"
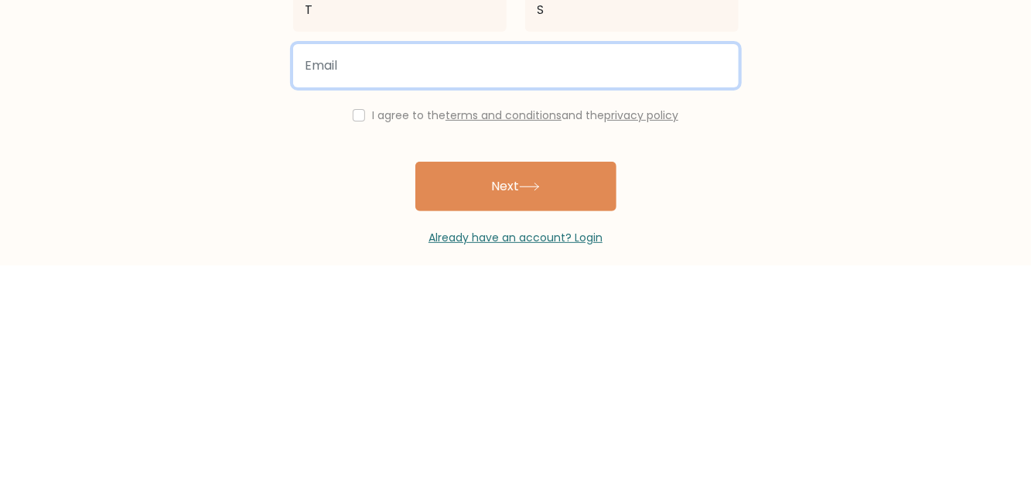
click at [623, 289] on input "email" at bounding box center [515, 289] width 445 height 43
type input "Tasnim.i.hamada@gmail.com"
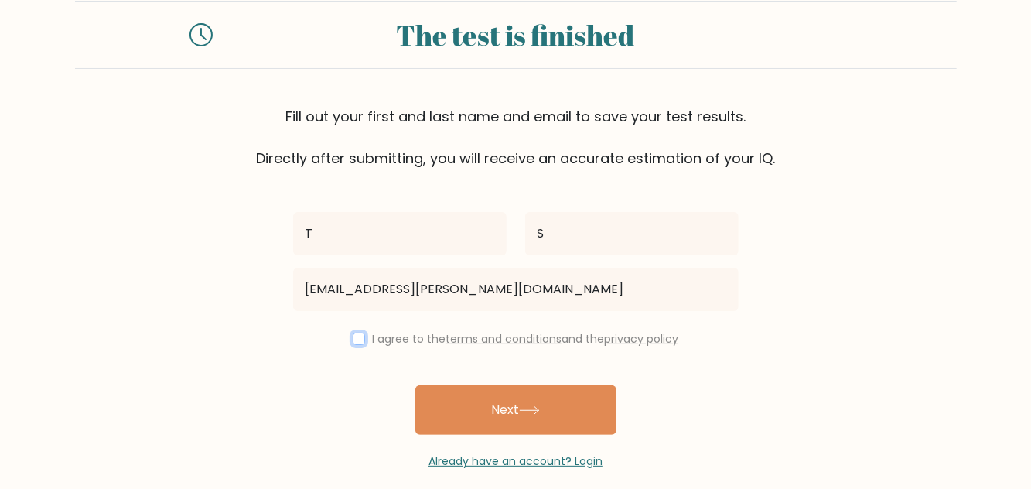
click at [356, 336] on input "checkbox" at bounding box center [359, 339] width 12 height 12
checkbox input "true"
click at [577, 394] on button "Next" at bounding box center [515, 409] width 201 height 49
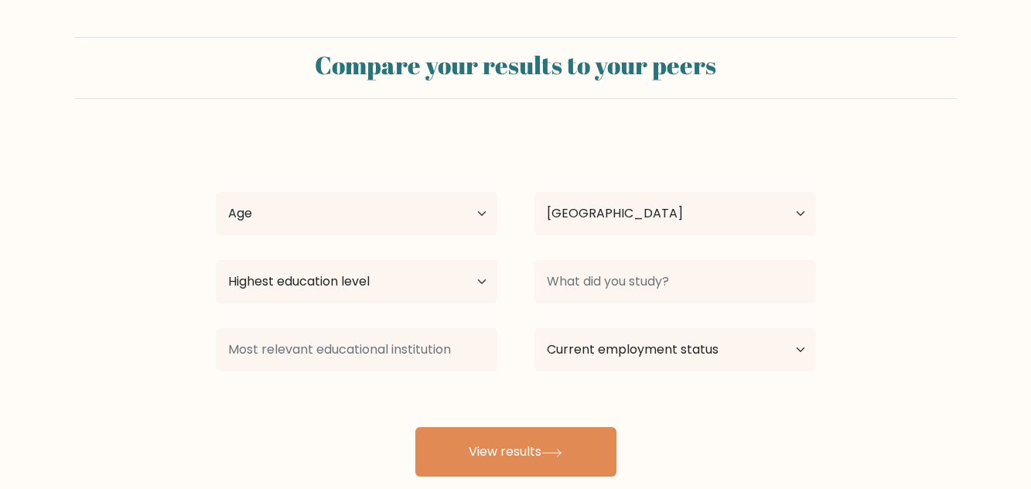
select select "EG"
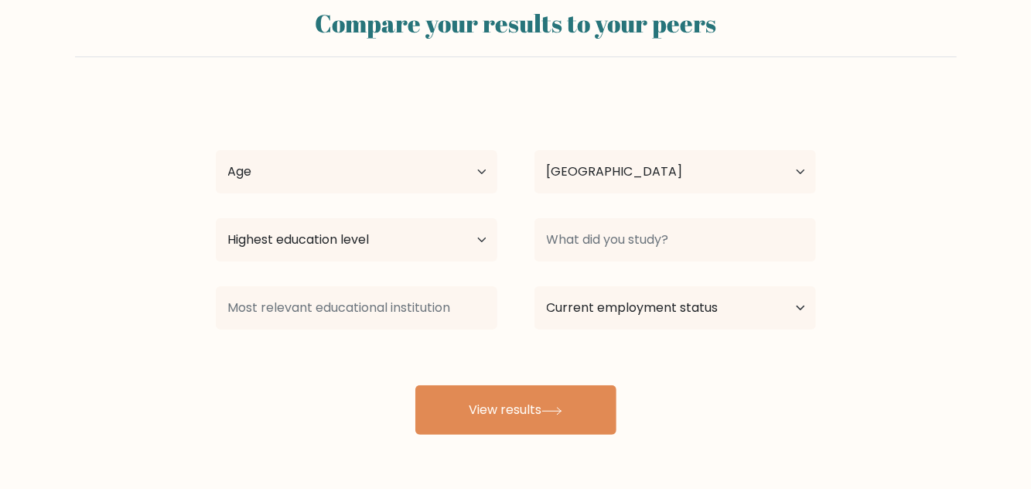
scroll to position [42, 0]
click at [574, 404] on button "View results" at bounding box center [515, 409] width 201 height 49
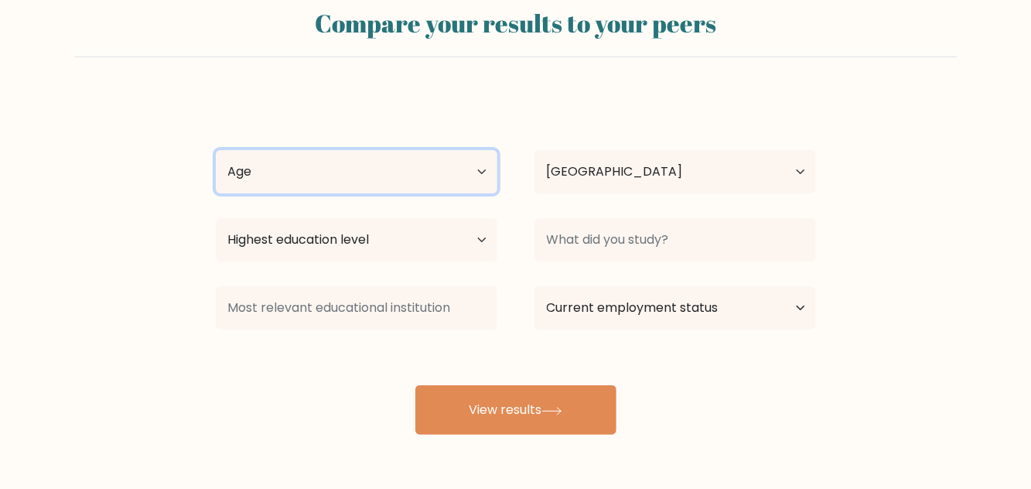
click at [294, 172] on select "Age Under 18 years old 18-24 years old 25-34 years old 35-44 years old 45-54 ye…" at bounding box center [357, 171] width 282 height 43
select select "55_64"
click at [216, 150] on select "Age Under 18 years old 18-24 years old 25-34 years old 35-44 years old 45-54 ye…" at bounding box center [357, 171] width 282 height 43
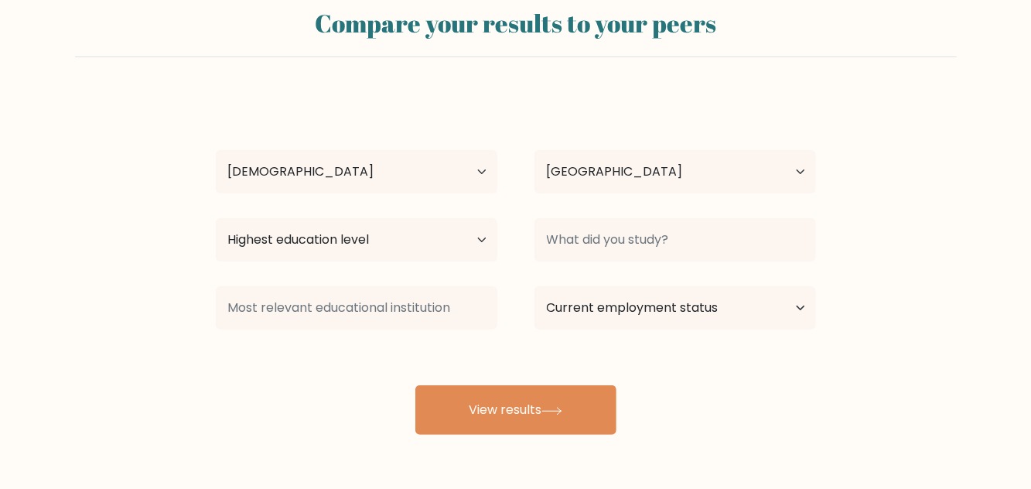
click at [575, 394] on button "View results" at bounding box center [515, 409] width 201 height 49
click at [268, 223] on select "Highest education level No schooling Primary Lower Secondary Upper Secondary Oc…" at bounding box center [357, 239] width 282 height 43
select select "primary"
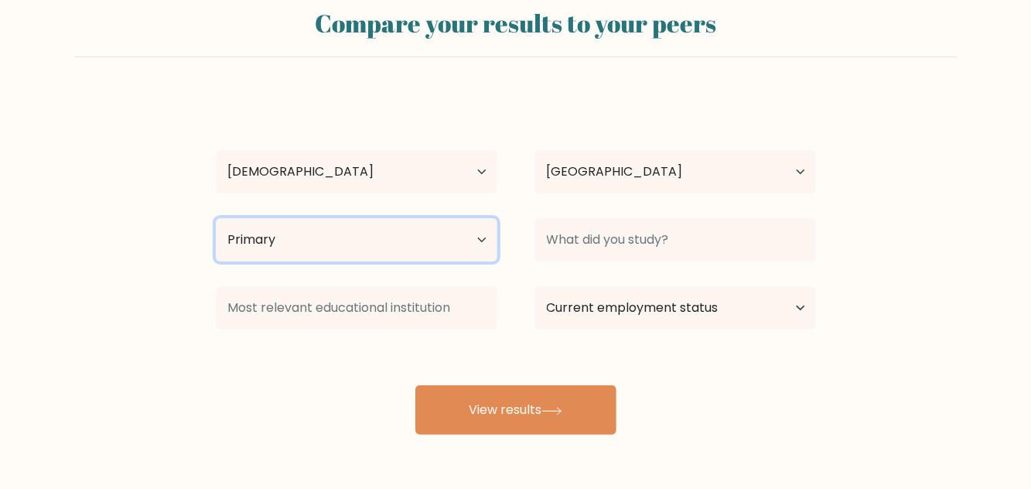
click at [216, 218] on select "Highest education level No schooling Primary Lower Secondary Upper Secondary Oc…" at bounding box center [357, 239] width 282 height 43
click at [571, 407] on button "View results" at bounding box center [515, 409] width 201 height 49
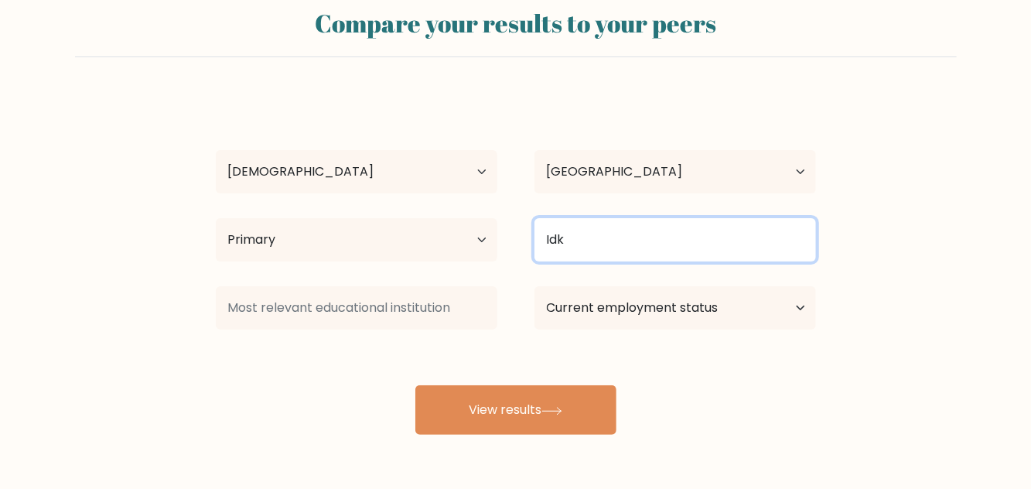
type input "Idk"
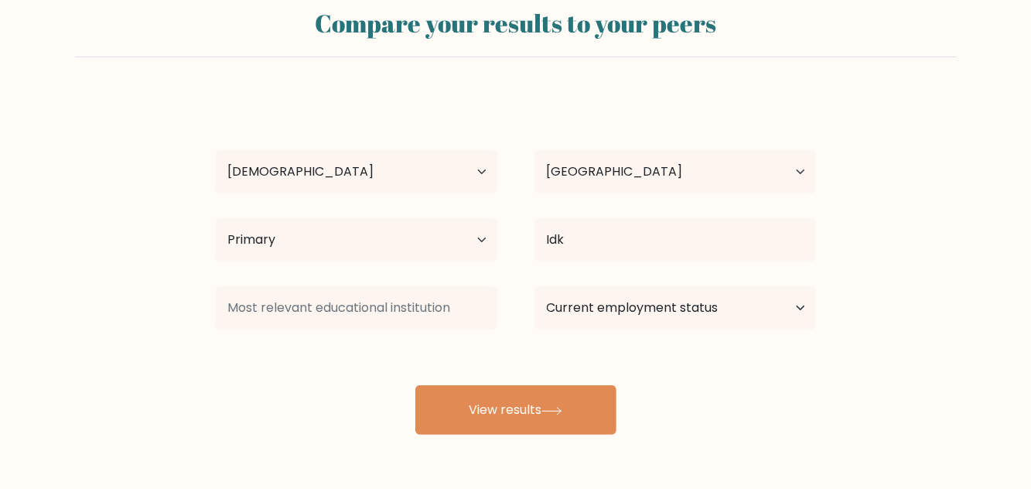
click at [448, 405] on button "View results" at bounding box center [515, 409] width 201 height 49
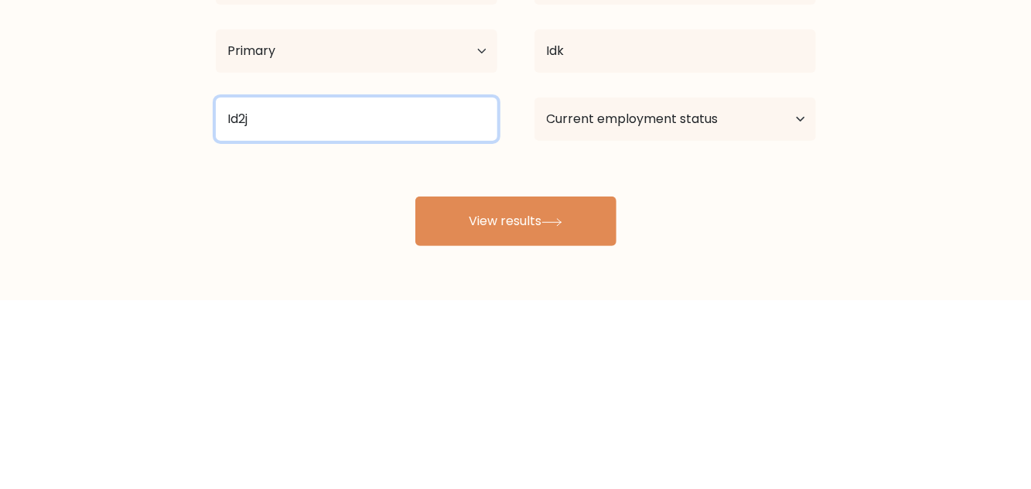
type input "Id2j"
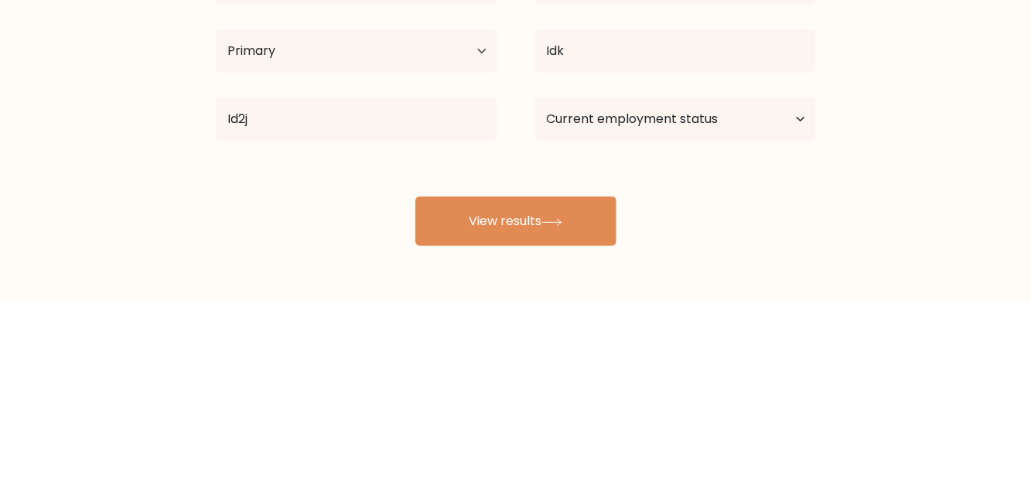
click at [877, 346] on form "Compare your results to your peers T S Age Under 18 years old 18-24 years old 2…" at bounding box center [515, 214] width 1031 height 439
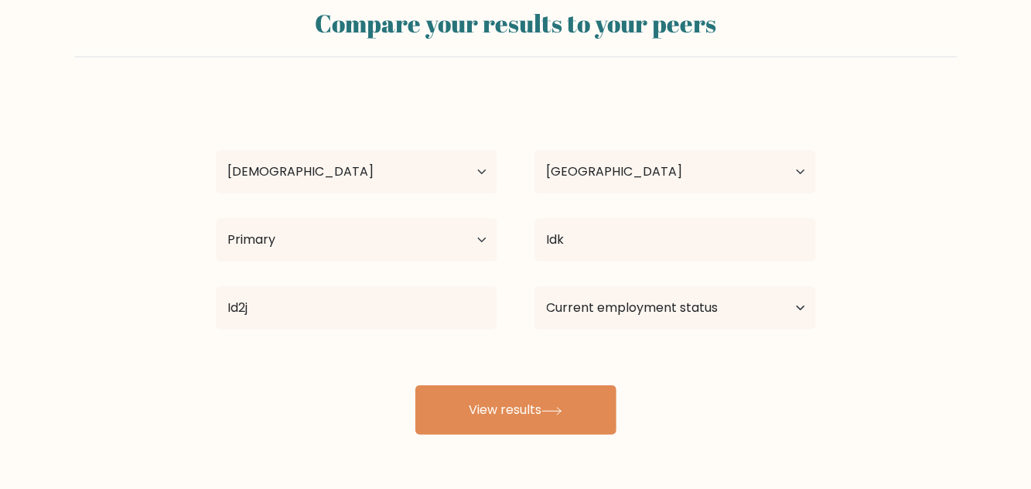
click at [573, 415] on button "View results" at bounding box center [515, 409] width 201 height 49
click at [721, 305] on select "Current employment status Employed Student Retired Other / prefer not to answer" at bounding box center [675, 307] width 282 height 43
select select "retired"
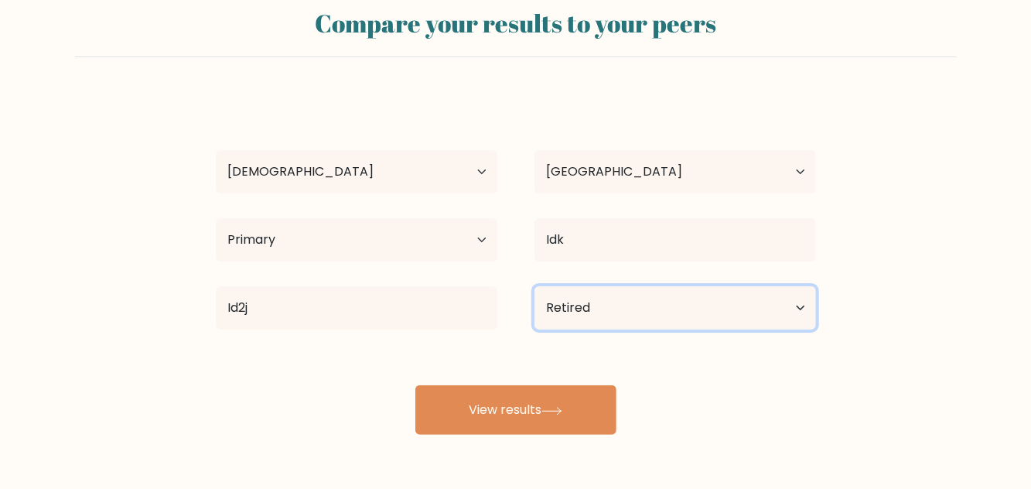
click at [534, 286] on select "Current employment status Employed Student Retired Other / prefer not to answer" at bounding box center [675, 307] width 282 height 43
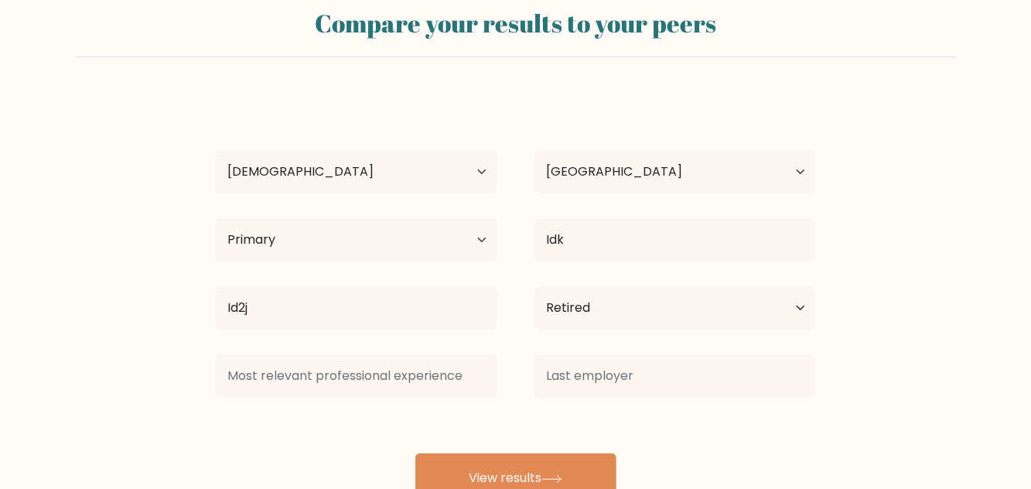
click at [592, 411] on div "T S Age Under 18 years old 18-24 years old 25-34 years old 35-44 years old 45-5…" at bounding box center [515, 298] width 619 height 408
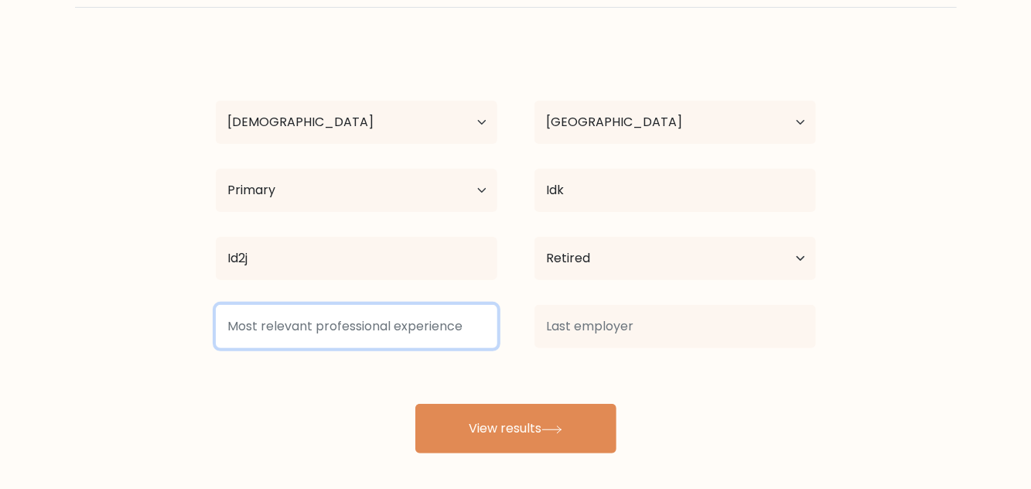
scroll to position [90, 0]
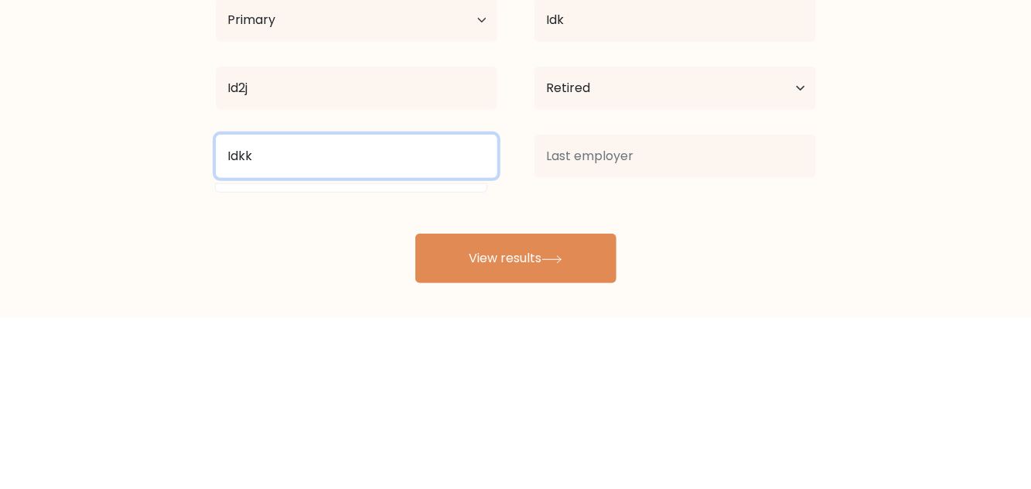
type input "Idkk"
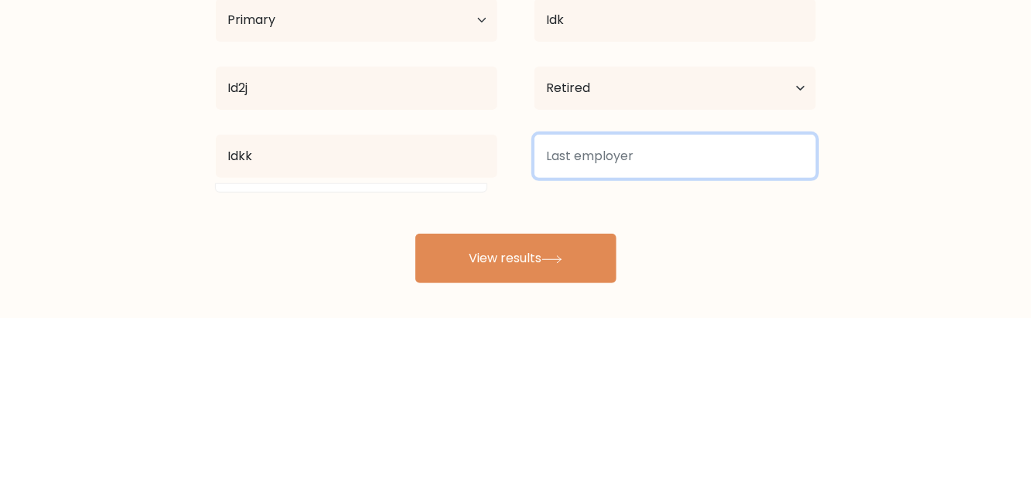
click at [681, 331] on input at bounding box center [675, 326] width 282 height 43
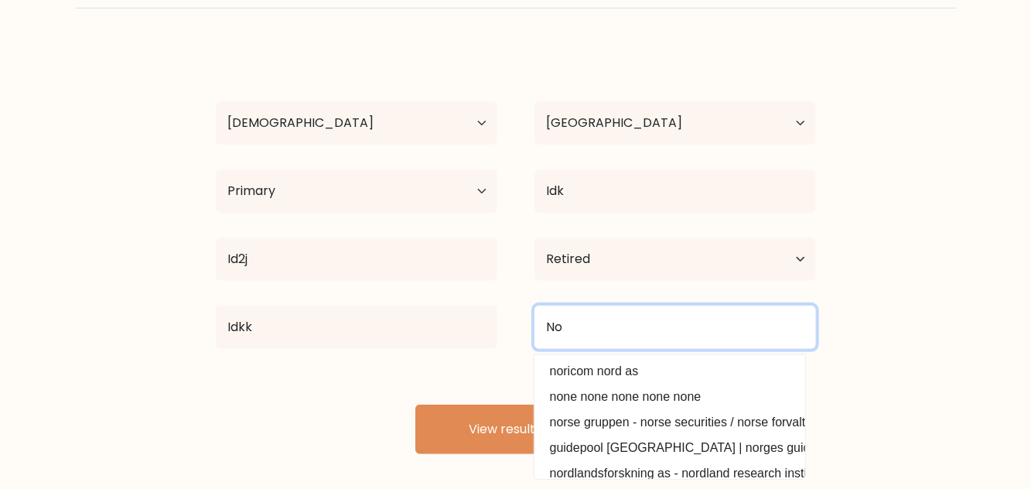
type input "No"
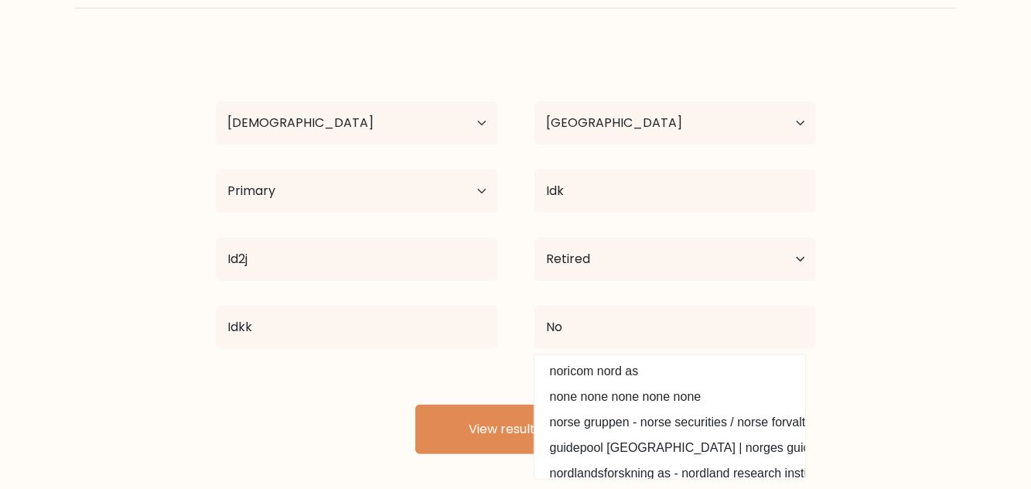
click at [442, 418] on button "View results" at bounding box center [515, 428] width 201 height 49
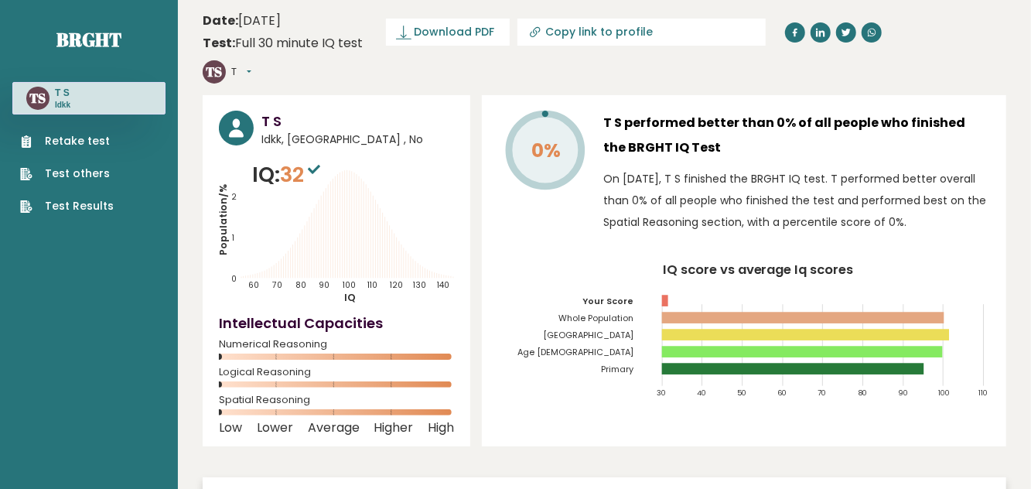
click at [76, 105] on div "TS T S Idkk" at bounding box center [88, 98] width 153 height 32
click at [122, 100] on div "TS T S Idkk" at bounding box center [88, 98] width 153 height 32
click at [100, 144] on link "Retake test" at bounding box center [67, 141] width 94 height 16
click at [99, 141] on link "Retake test" at bounding box center [67, 141] width 94 height 16
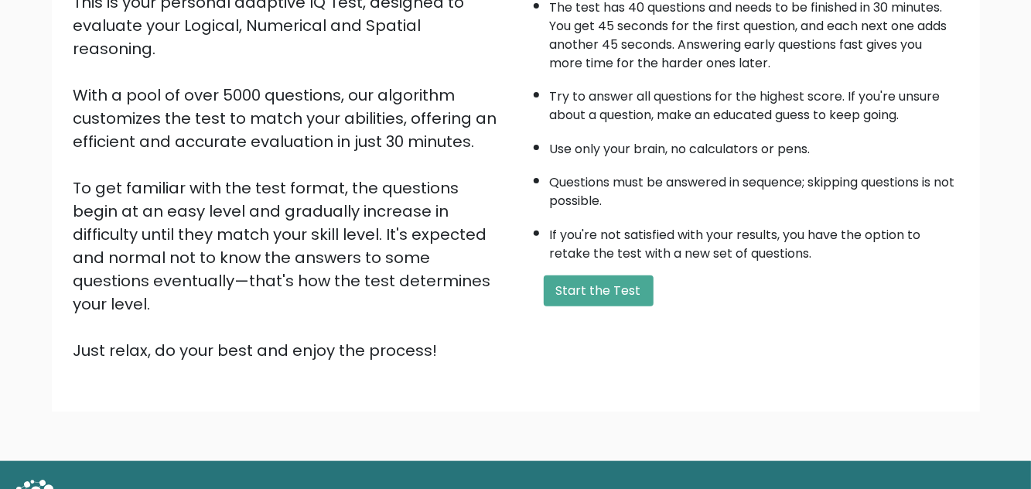
scroll to position [209, 0]
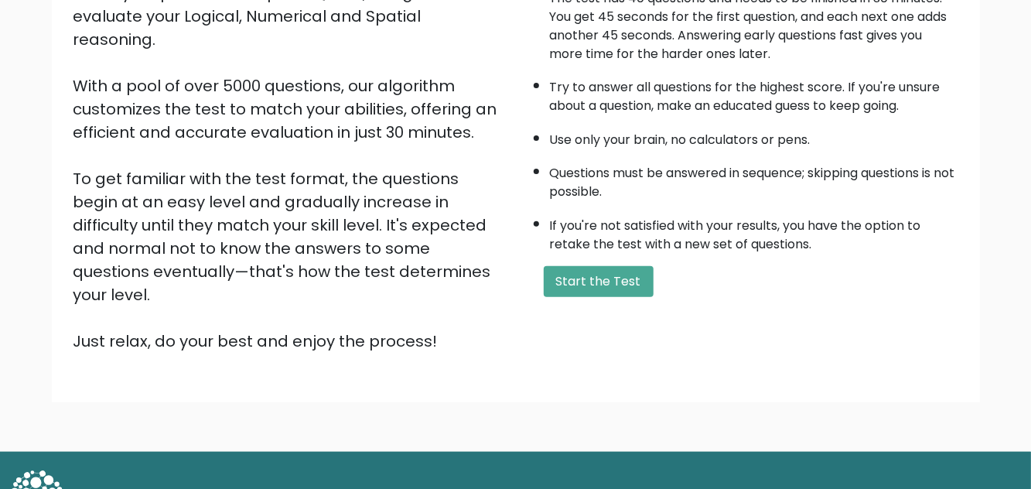
click at [589, 286] on button "Start the Test" at bounding box center [599, 281] width 110 height 31
click at [575, 289] on button "Start the Test" at bounding box center [599, 281] width 110 height 31
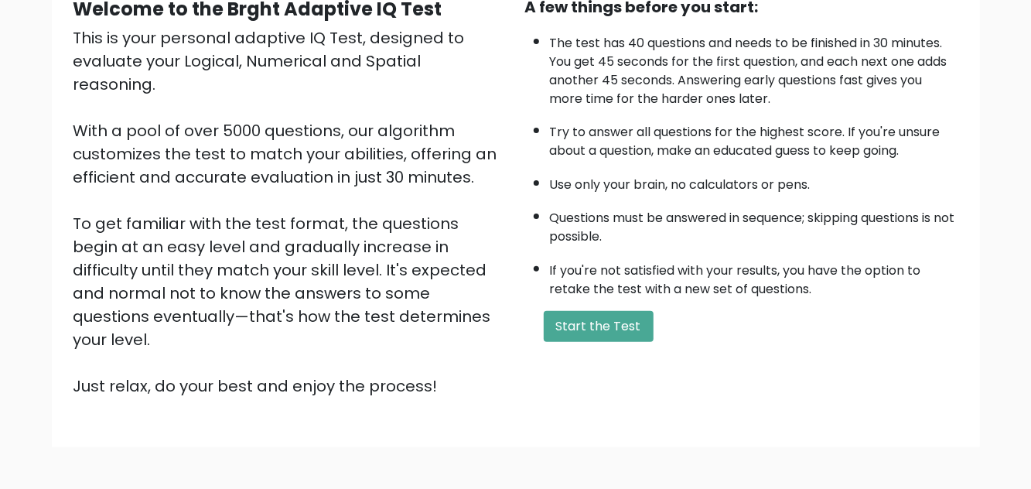
scroll to position [0, 0]
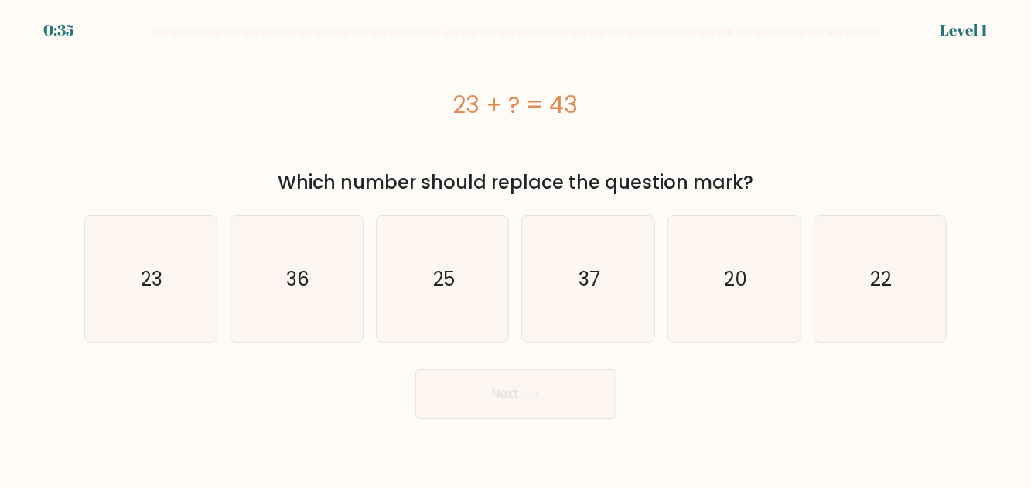
scroll to position [57, 0]
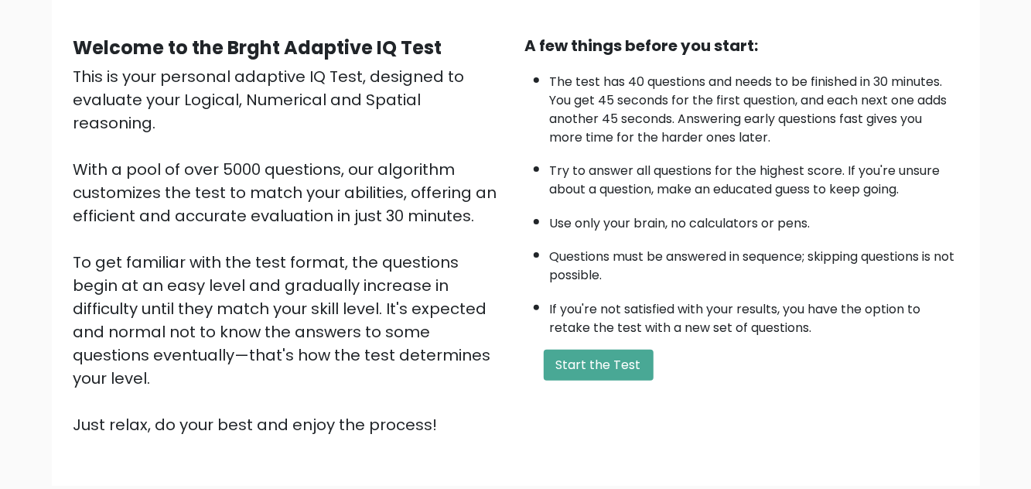
scroll to position [125, 0]
click at [598, 367] on button "Start the Test" at bounding box center [599, 365] width 110 height 31
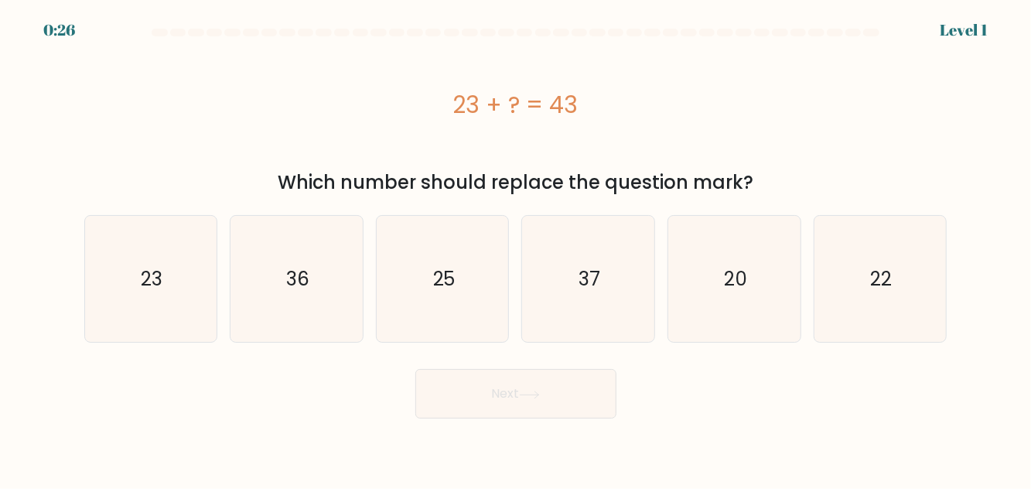
click at [723, 268] on icon "20" at bounding box center [734, 279] width 126 height 126
click at [517, 248] on input "e. 20" at bounding box center [516, 246] width 1 height 4
radio input "true"
click at [568, 386] on button "Next" at bounding box center [515, 393] width 201 height 49
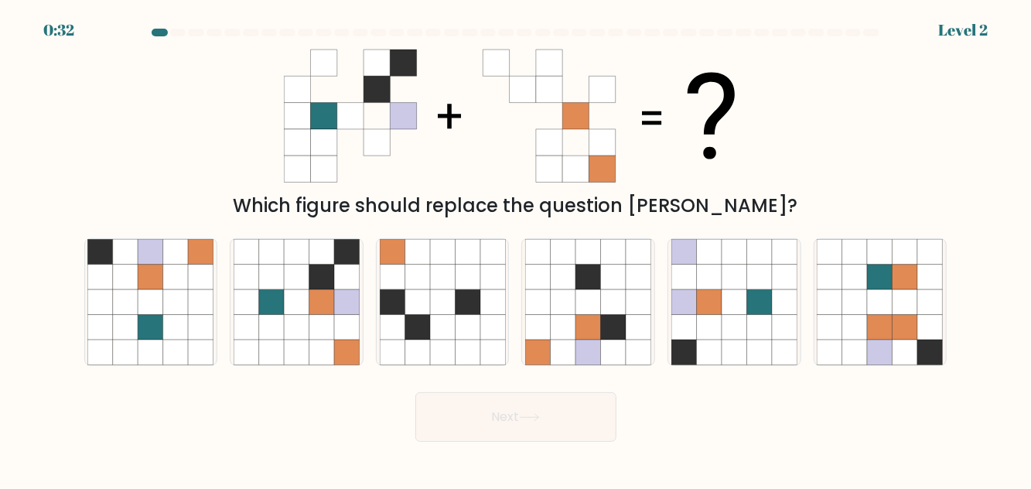
click at [292, 315] on icon at bounding box center [297, 302] width 26 height 26
click at [516, 248] on input "b." at bounding box center [516, 246] width 1 height 4
radio input "true"
click at [553, 439] on button "Next" at bounding box center [515, 416] width 201 height 49
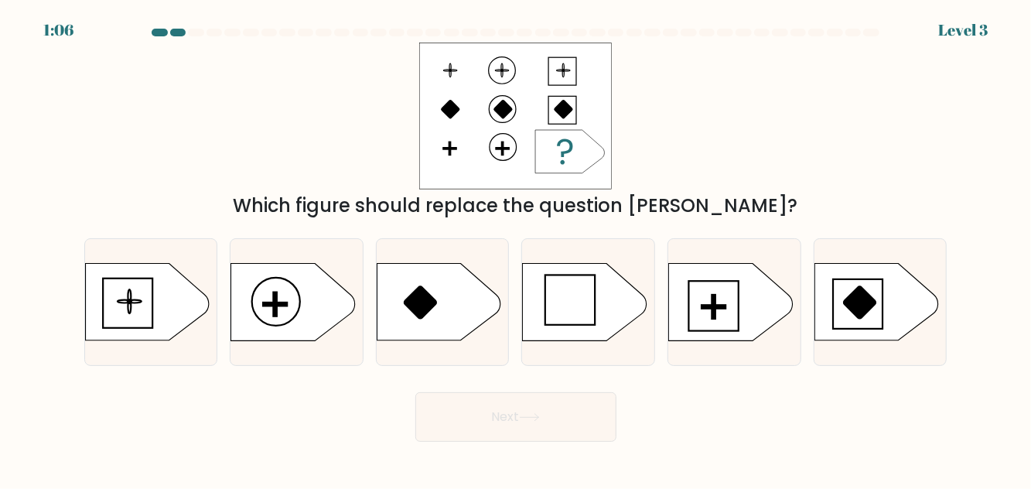
click at [711, 336] on icon at bounding box center [731, 302] width 124 height 77
click at [517, 248] on input "e." at bounding box center [516, 246] width 1 height 4
radio input "true"
click at [529, 421] on icon at bounding box center [529, 417] width 21 height 9
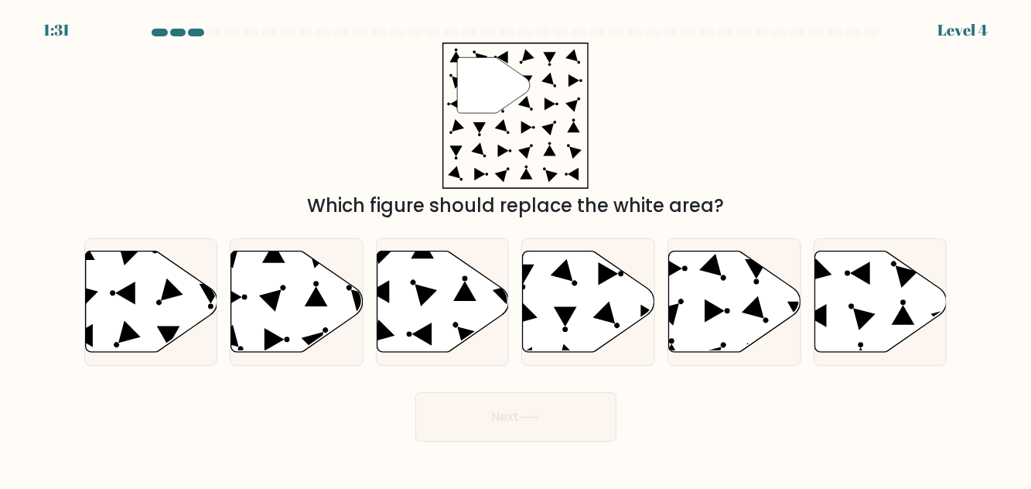
click at [285, 331] on icon at bounding box center [297, 301] width 132 height 101
click at [516, 248] on input "b." at bounding box center [516, 246] width 1 height 4
radio input "true"
click at [166, 346] on icon at bounding box center [168, 336] width 23 height 20
click at [516, 248] on input "a." at bounding box center [516, 246] width 1 height 4
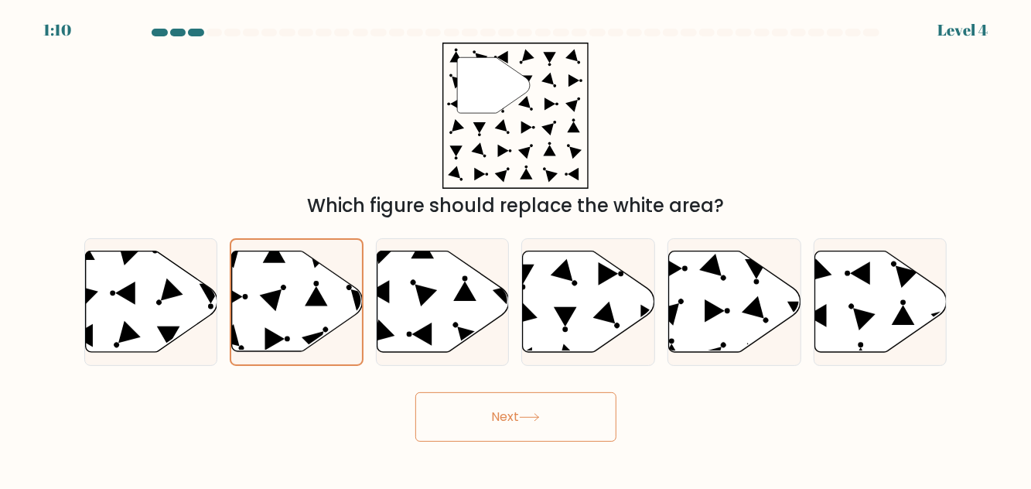
radio input "true"
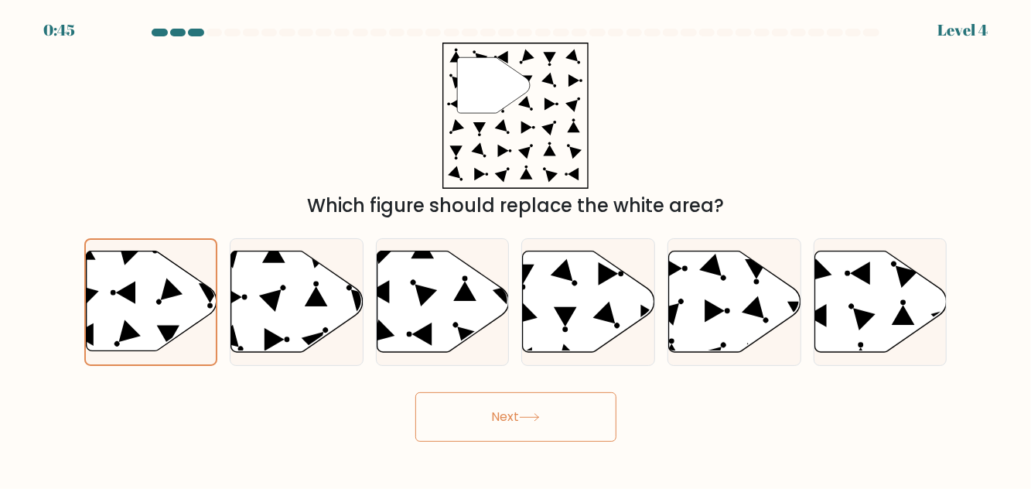
click at [479, 442] on button "Next" at bounding box center [515, 416] width 201 height 49
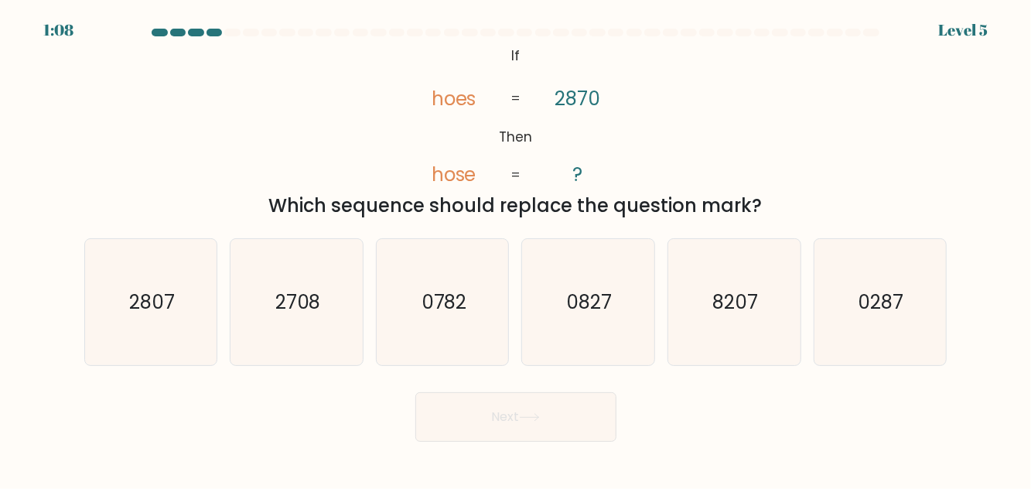
click at [168, 316] on text "2807" at bounding box center [152, 301] width 46 height 27
click at [516, 248] on input "a. 2807" at bounding box center [516, 246] width 1 height 4
radio input "true"
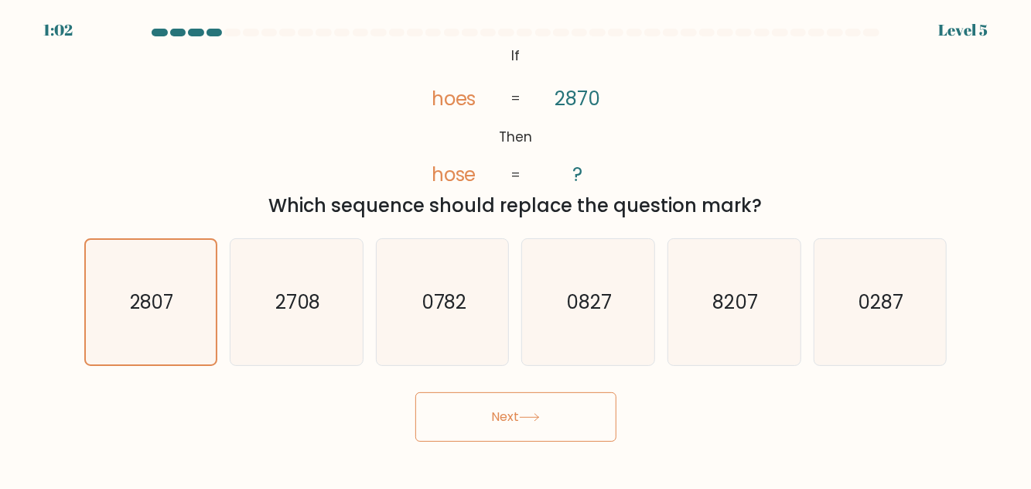
click at [517, 441] on button "Next" at bounding box center [515, 416] width 201 height 49
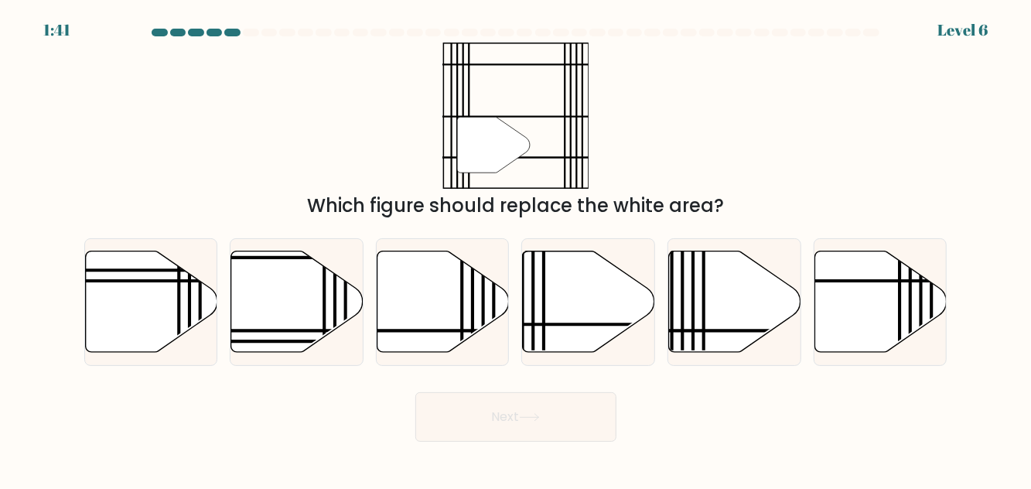
click at [722, 329] on icon at bounding box center [735, 301] width 132 height 101
click at [517, 248] on input "e." at bounding box center [516, 246] width 1 height 4
radio input "true"
click at [514, 427] on button "Next" at bounding box center [515, 416] width 201 height 49
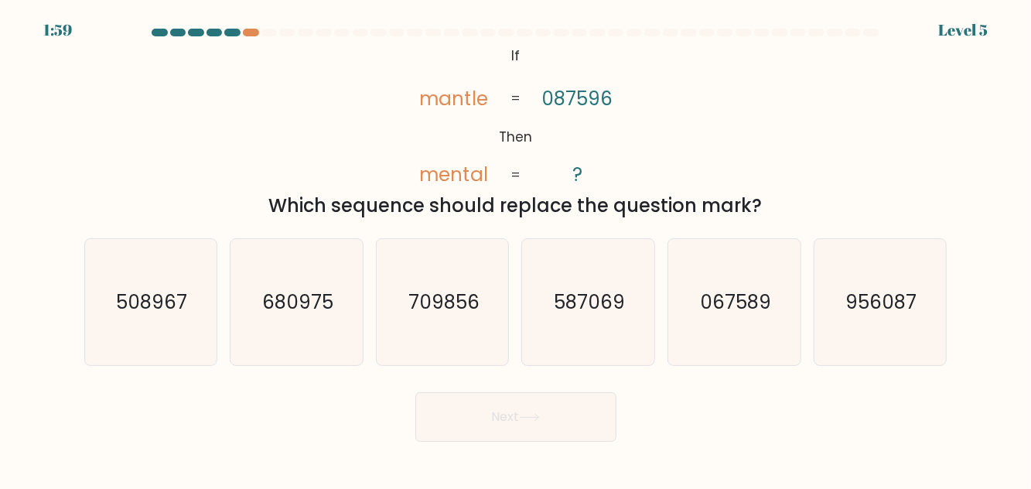
click at [735, 316] on text "067589" at bounding box center [735, 301] width 71 height 27
click at [517, 248] on input "e. 067589" at bounding box center [516, 246] width 1 height 4
radio input "true"
click at [546, 440] on button "Next" at bounding box center [515, 416] width 201 height 49
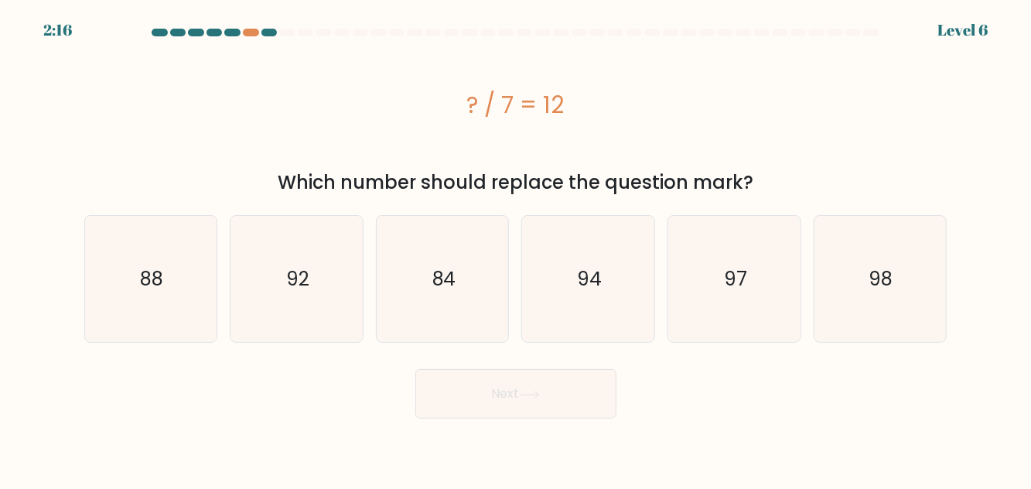
click at [445, 279] on text "84" at bounding box center [444, 278] width 24 height 27
click at [516, 248] on input "c. 84" at bounding box center [516, 246] width 1 height 4
radio input "true"
click at [557, 388] on button "Next" at bounding box center [515, 393] width 201 height 49
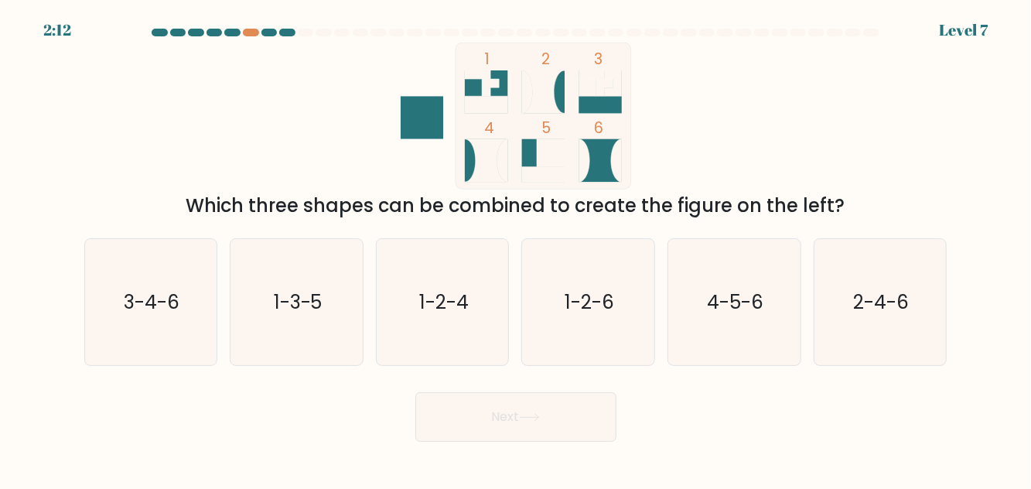
click at [868, 343] on icon "2-4-6" at bounding box center [880, 302] width 126 height 126
click at [517, 248] on input "f. 2-4-6" at bounding box center [516, 246] width 1 height 4
radio input "true"
click at [544, 425] on button "Next" at bounding box center [515, 416] width 201 height 49
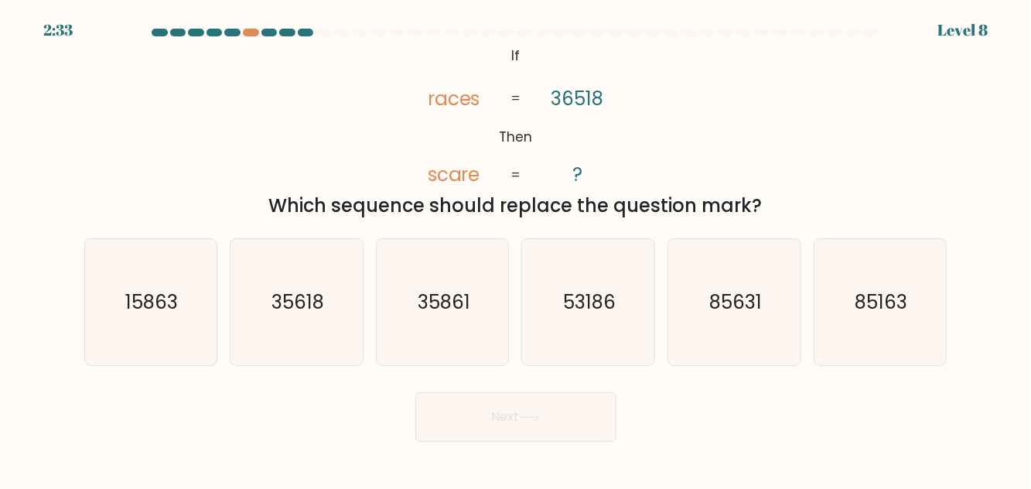
click at [772, 328] on icon "85631" at bounding box center [734, 302] width 126 height 126
click at [517, 248] on input "e. 85631" at bounding box center [516, 246] width 1 height 4
radio input "true"
click at [571, 442] on button "Next" at bounding box center [515, 416] width 201 height 49
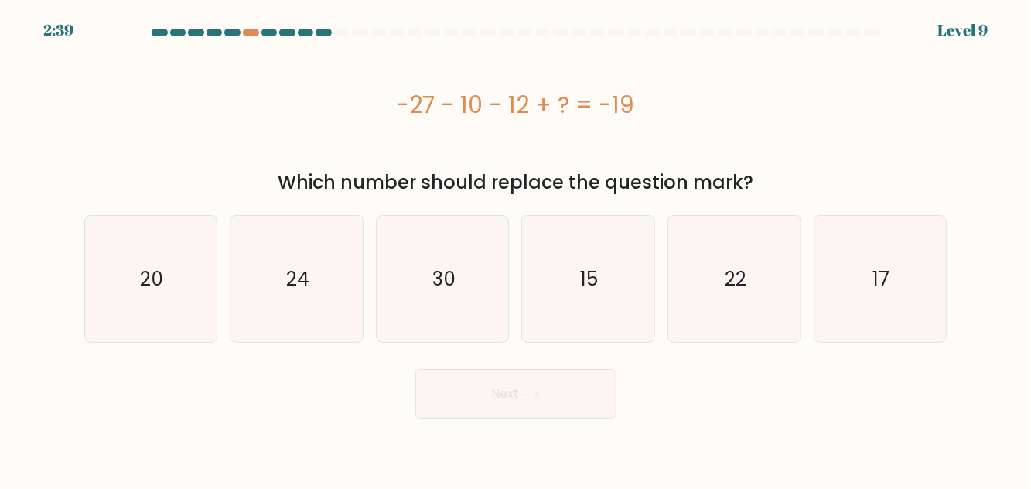
click at [456, 308] on icon "30" at bounding box center [443, 279] width 126 height 126
click at [516, 248] on input "c. 30" at bounding box center [516, 246] width 1 height 4
radio input "true"
click at [522, 394] on button "Next" at bounding box center [515, 393] width 201 height 49
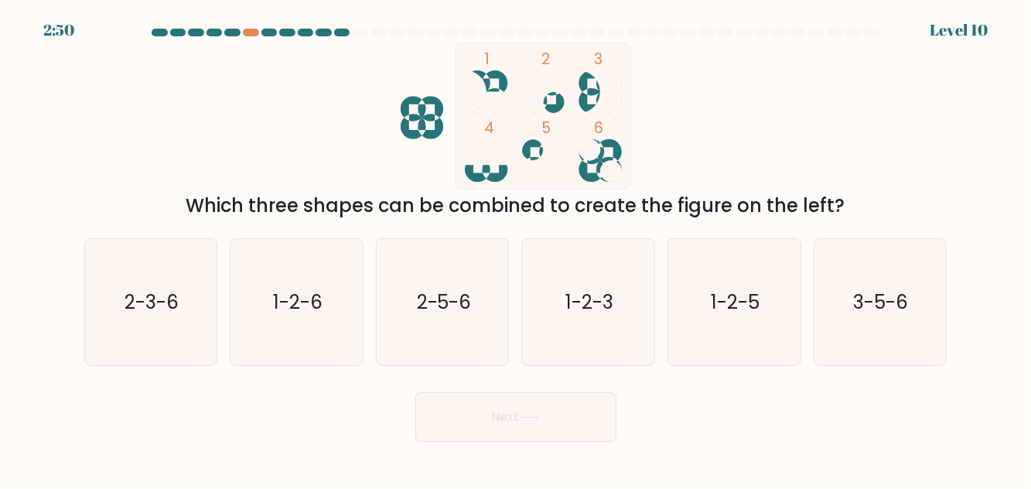
click at [436, 337] on icon "2-5-6" at bounding box center [443, 302] width 126 height 126
click at [516, 248] on input "c. 2-5-6" at bounding box center [516, 246] width 1 height 4
radio input "true"
click at [498, 439] on button "Next" at bounding box center [515, 416] width 201 height 49
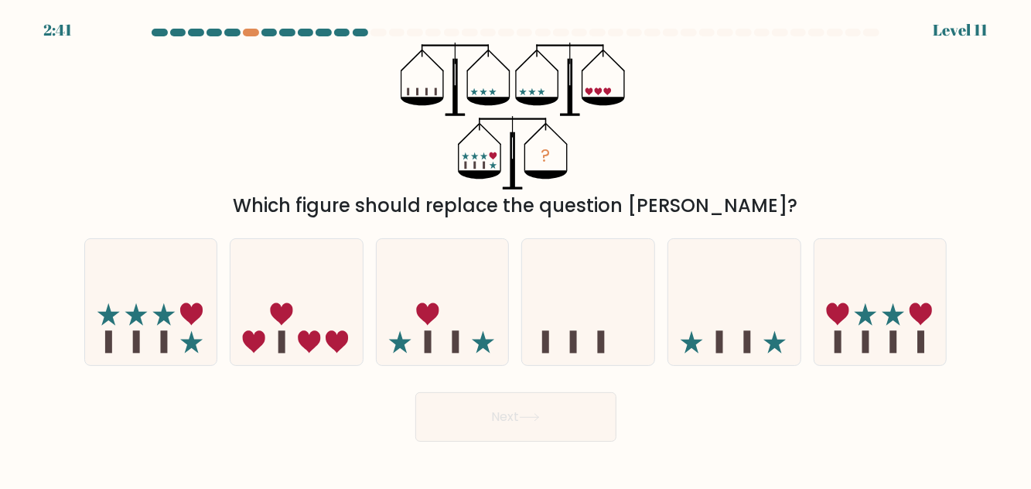
click at [179, 343] on icon at bounding box center [151, 301] width 132 height 109
click at [516, 248] on input "a." at bounding box center [516, 246] width 1 height 4
radio input "true"
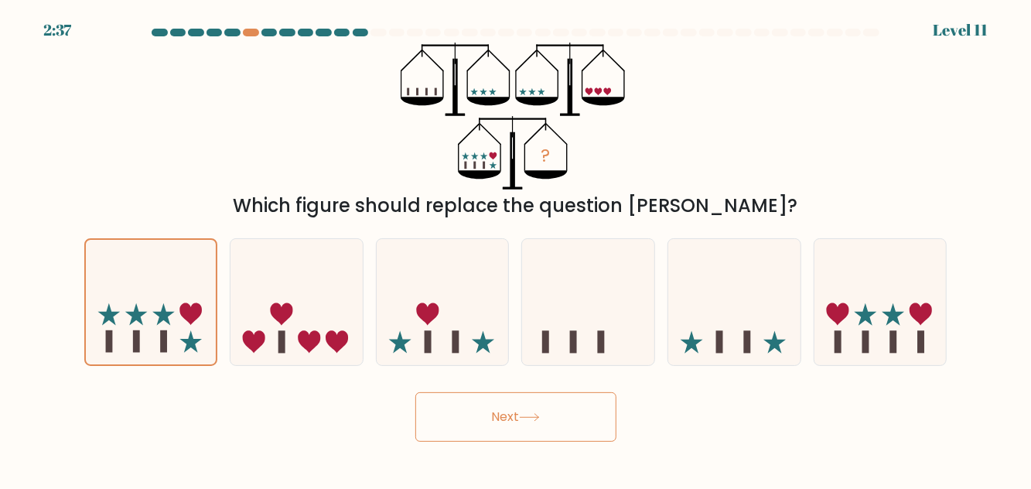
click at [486, 435] on button "Next" at bounding box center [515, 416] width 201 height 49
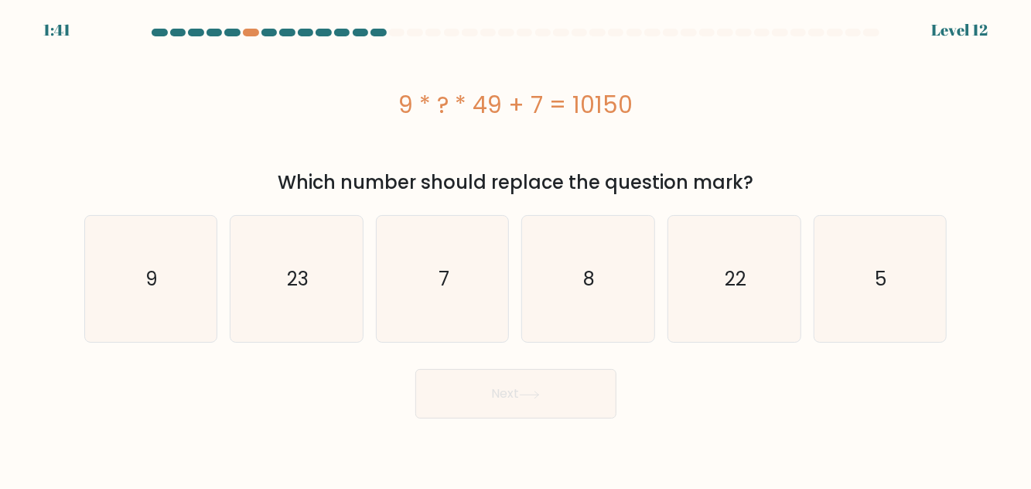
click at [321, 291] on icon "23" at bounding box center [297, 279] width 126 height 126
click at [516, 248] on input "b. 23" at bounding box center [516, 246] width 1 height 4
radio input "true"
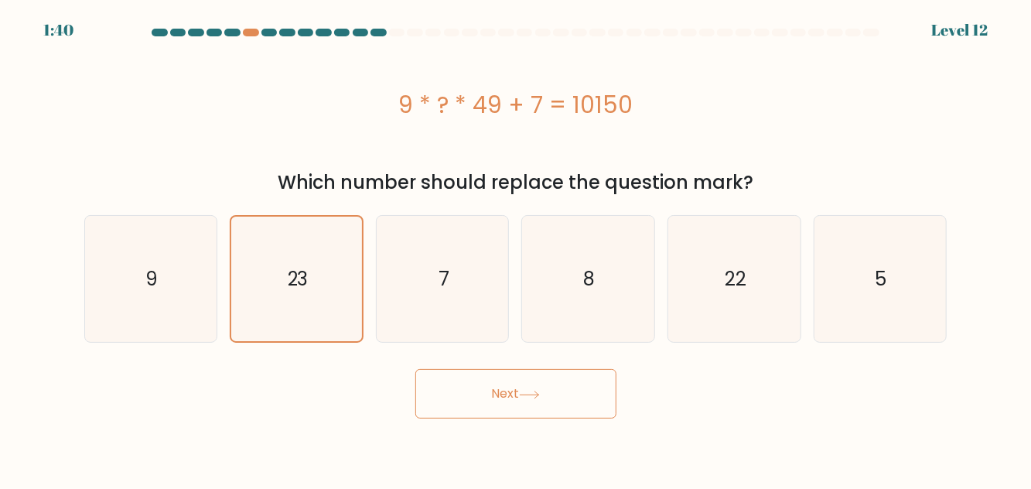
click at [445, 405] on button "Next" at bounding box center [515, 393] width 201 height 49
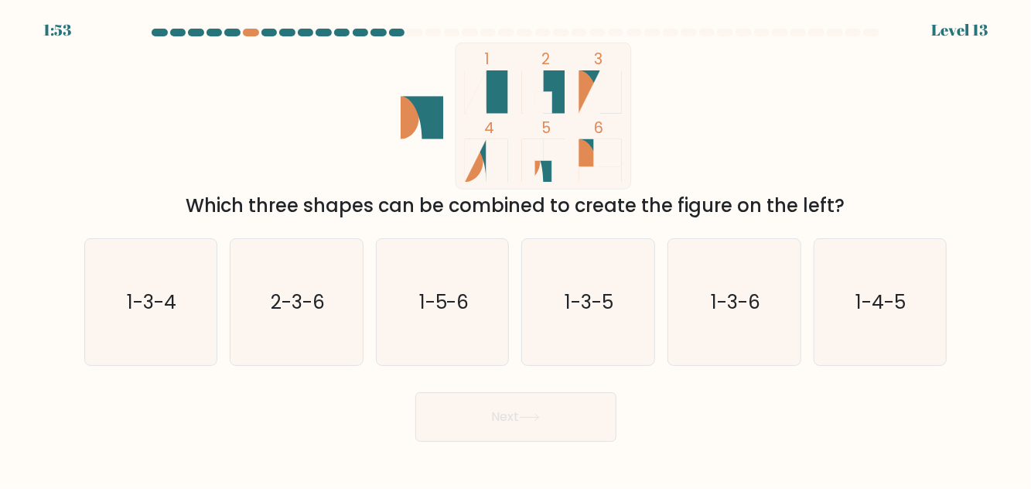
click at [168, 339] on icon "1-3-4" at bounding box center [150, 302] width 126 height 126
click at [516, 248] on input "a. 1-3-4" at bounding box center [516, 246] width 1 height 4
radio input "true"
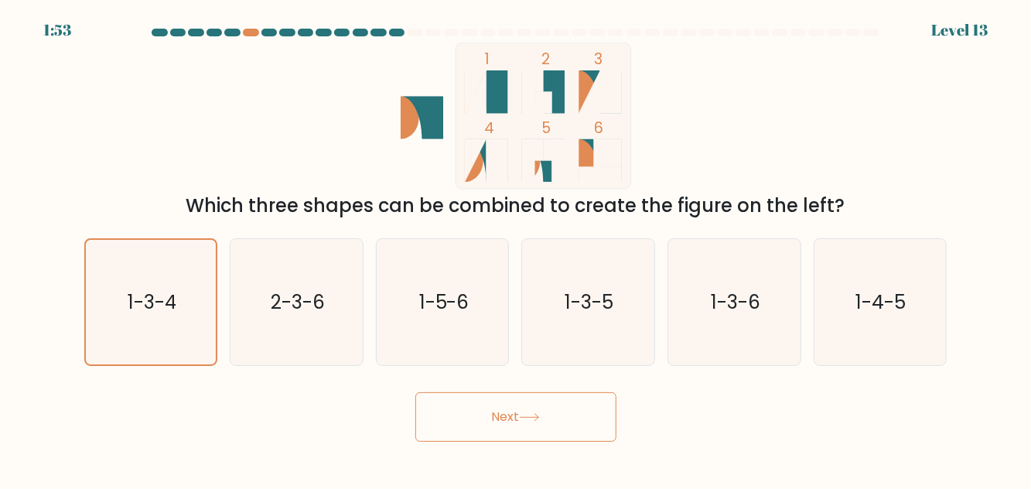
click at [449, 433] on button "Next" at bounding box center [515, 416] width 201 height 49
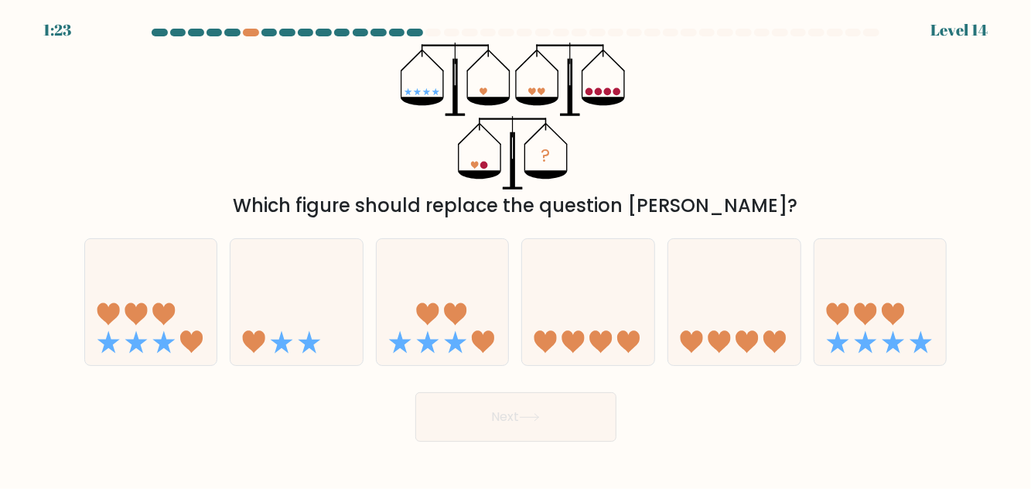
click at [276, 329] on icon at bounding box center [296, 301] width 132 height 109
click at [516, 248] on input "b." at bounding box center [516, 246] width 1 height 4
radio input "true"
click at [529, 442] on button "Next" at bounding box center [515, 416] width 201 height 49
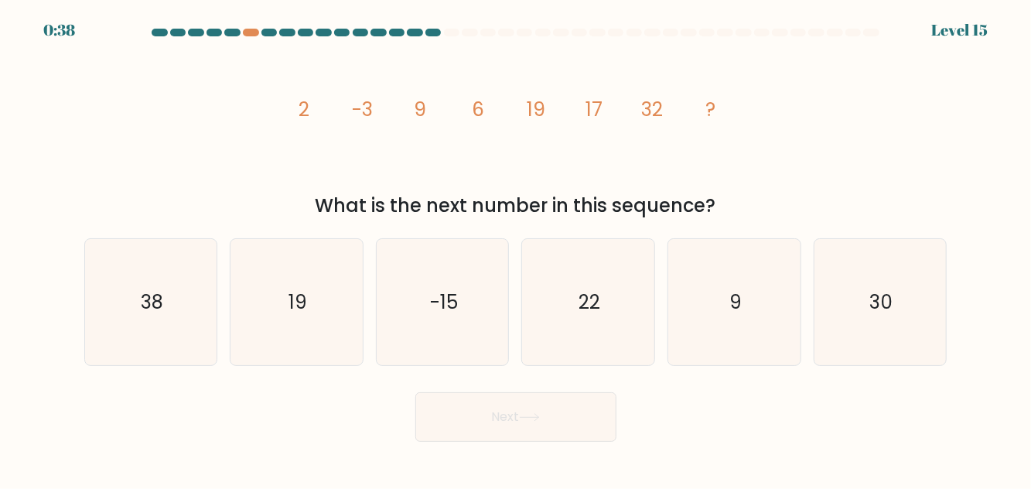
click at [876, 349] on icon "30" at bounding box center [880, 302] width 126 height 126
click at [517, 248] on input "f. 30" at bounding box center [516, 246] width 1 height 4
radio input "true"
click at [540, 421] on icon at bounding box center [529, 417] width 21 height 9
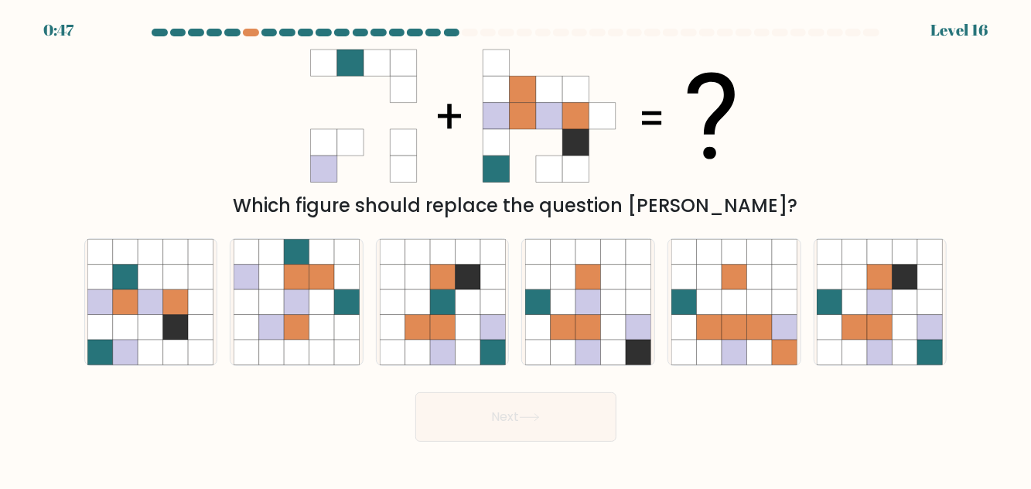
click at [597, 315] on icon at bounding box center [589, 302] width 26 height 26
click at [517, 248] on input "d." at bounding box center [516, 246] width 1 height 4
radio input "true"
click at [517, 432] on button "Next" at bounding box center [515, 416] width 201 height 49
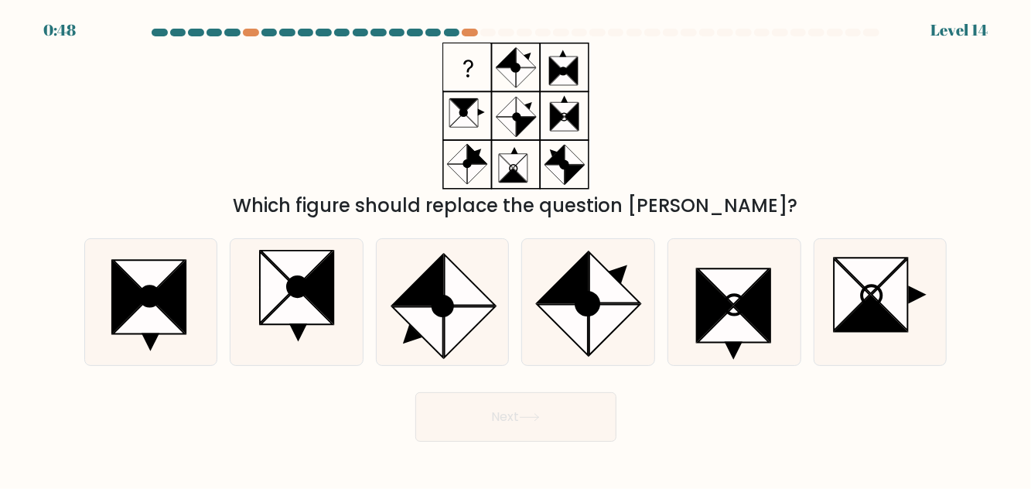
click at [456, 305] on icon at bounding box center [469, 279] width 51 height 51
click at [516, 248] on input "c." at bounding box center [516, 246] width 1 height 4
radio input "true"
click at [455, 442] on button "Next" at bounding box center [515, 416] width 201 height 49
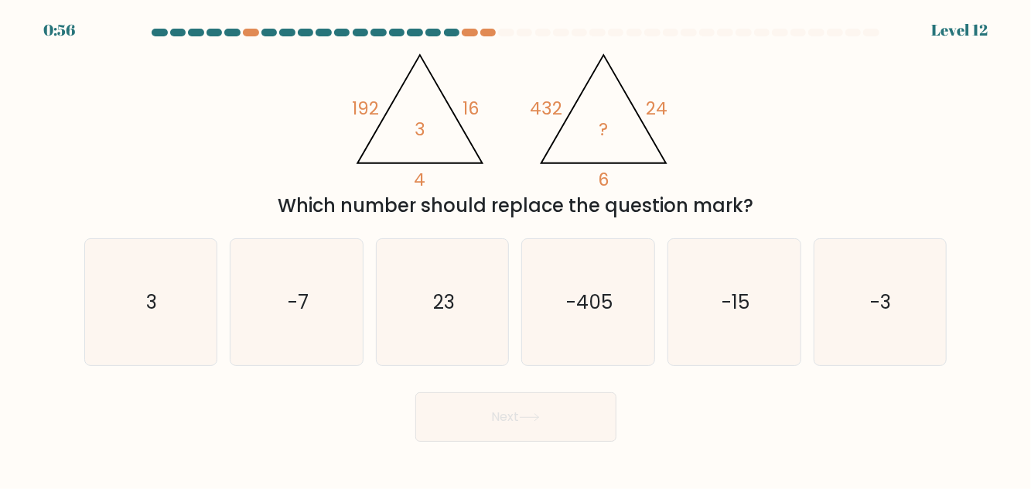
click at [731, 316] on text "-15" at bounding box center [736, 301] width 28 height 27
click at [517, 248] on input "e. -15" at bounding box center [516, 246] width 1 height 4
radio input "true"
click at [548, 428] on button "Next" at bounding box center [515, 416] width 201 height 49
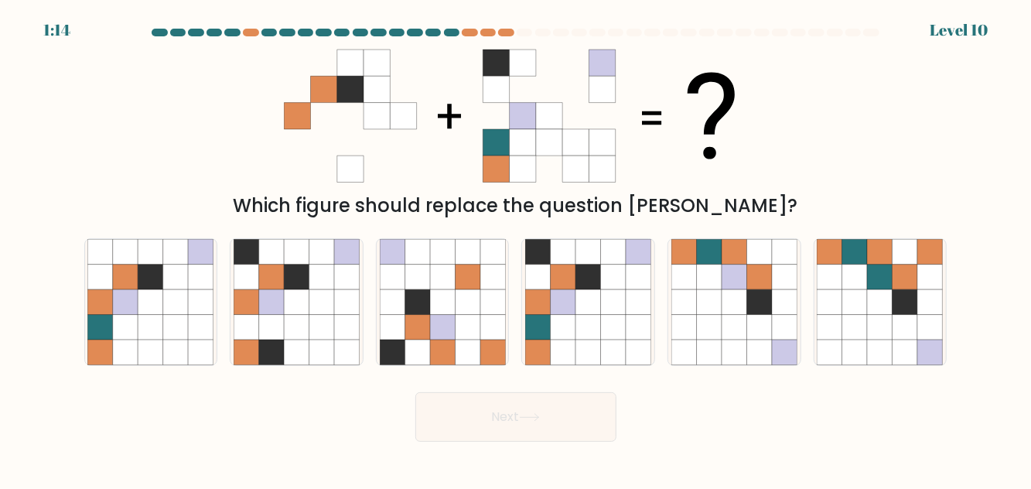
click at [590, 315] on icon at bounding box center [589, 302] width 26 height 26
click at [517, 248] on input "d." at bounding box center [516, 246] width 1 height 4
radio input "true"
click at [531, 424] on button "Next" at bounding box center [515, 416] width 201 height 49
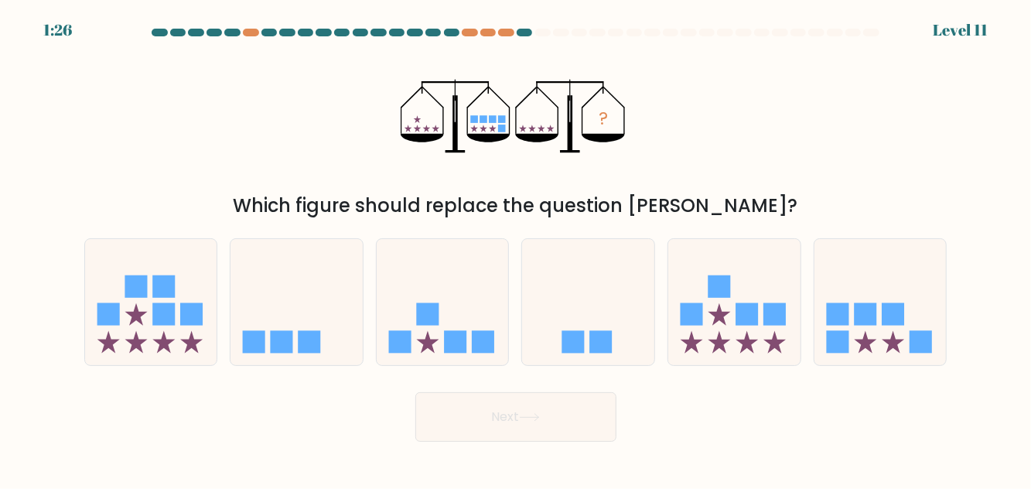
click at [906, 340] on icon at bounding box center [880, 301] width 132 height 109
click at [517, 248] on input "f." at bounding box center [516, 246] width 1 height 4
radio input "true"
click at [534, 442] on button "Next" at bounding box center [515, 416] width 201 height 49
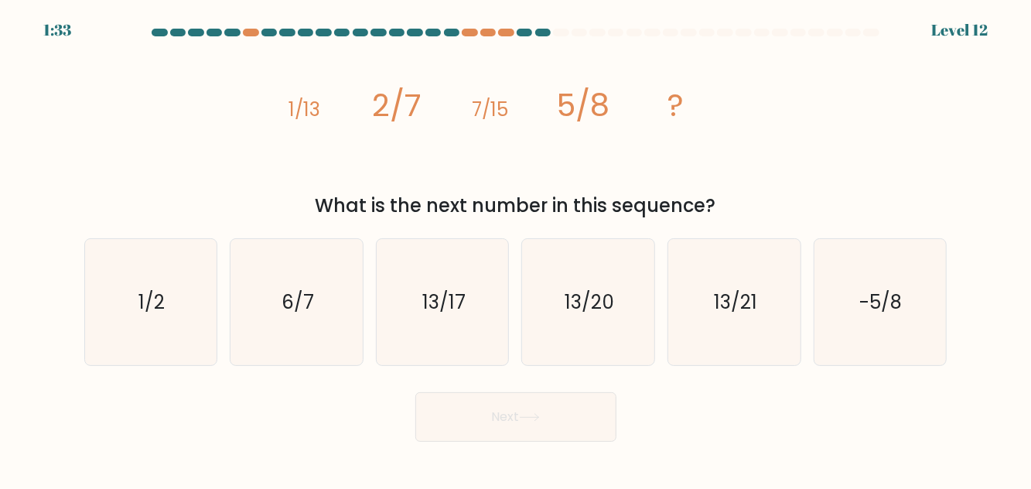
click at [455, 340] on icon "13/17" at bounding box center [443, 302] width 126 height 126
click at [516, 248] on input "c. 13/17" at bounding box center [516, 246] width 1 height 4
radio input "true"
click at [559, 442] on button "Next" at bounding box center [515, 416] width 201 height 49
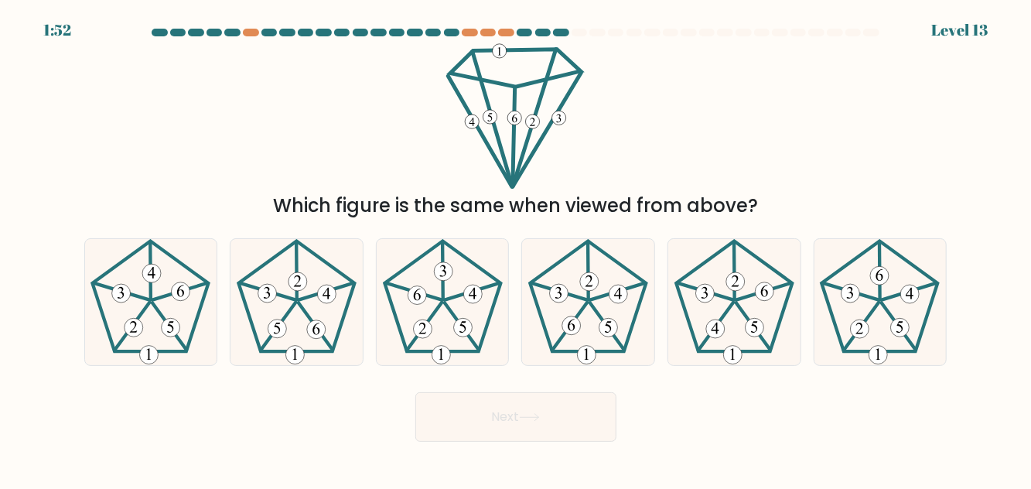
click at [903, 326] on icon at bounding box center [880, 302] width 126 height 126
click at [517, 248] on input "f." at bounding box center [516, 246] width 1 height 4
radio input "true"
click at [575, 437] on button "Next" at bounding box center [515, 416] width 201 height 49
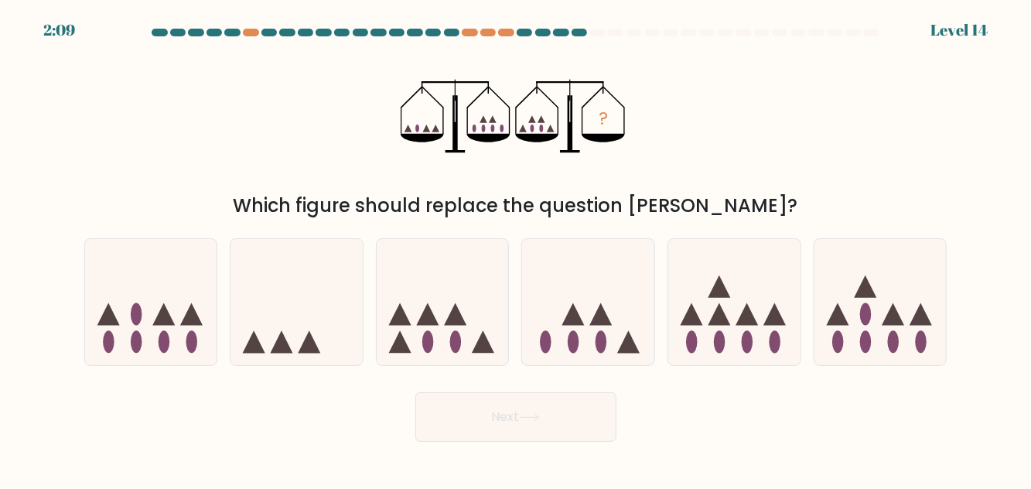
click at [183, 325] on icon at bounding box center [151, 301] width 132 height 109
click at [516, 248] on input "a." at bounding box center [516, 246] width 1 height 4
radio input "true"
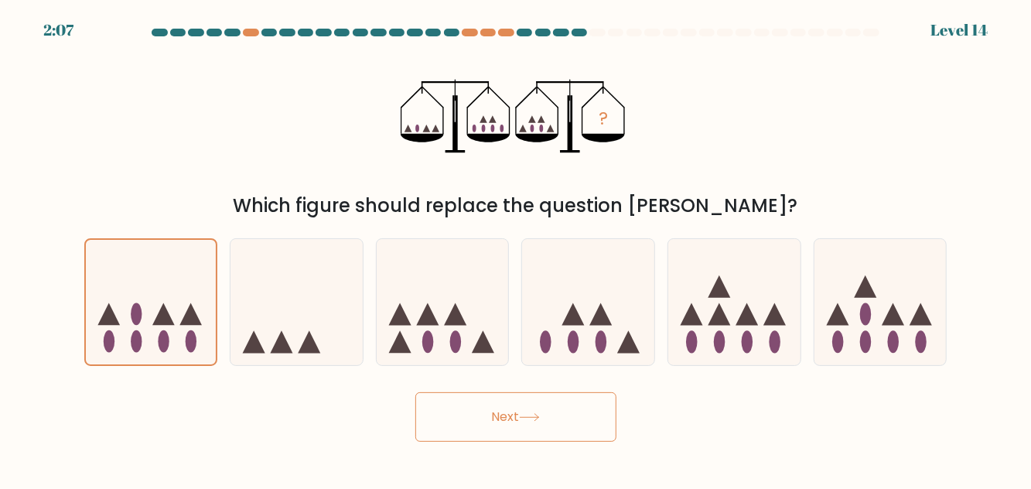
click at [524, 421] on icon at bounding box center [529, 417] width 21 height 9
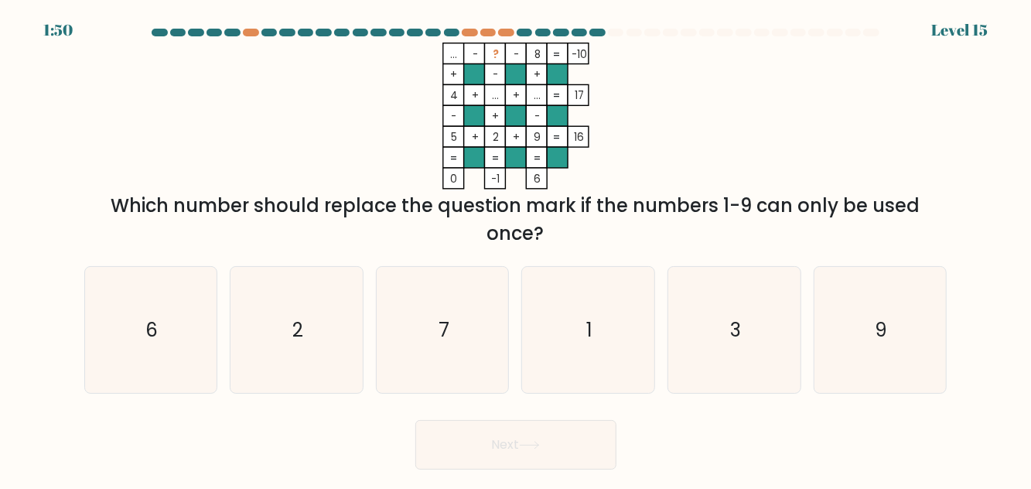
click at [758, 356] on icon "3" at bounding box center [734, 330] width 126 height 126
click at [517, 248] on input "e. 3" at bounding box center [516, 246] width 1 height 4
radio input "true"
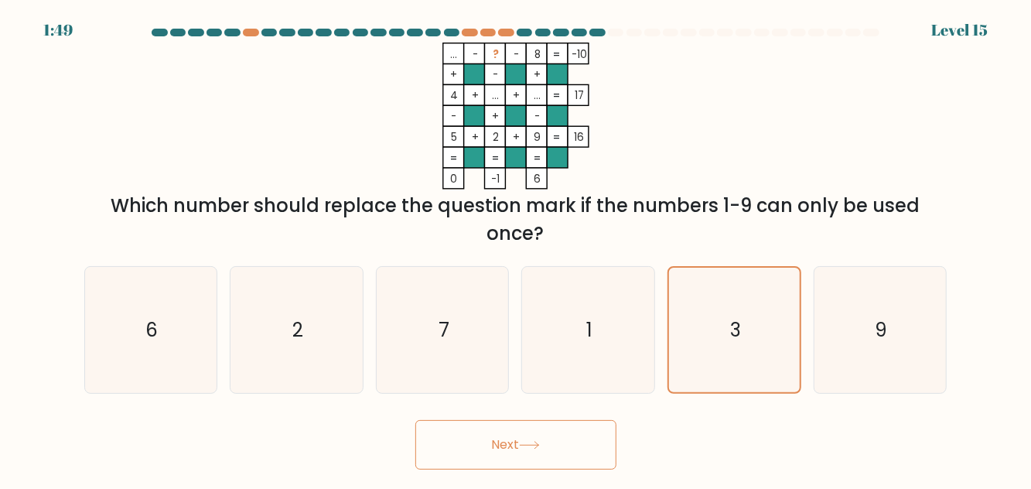
click at [537, 469] on button "Next" at bounding box center [515, 444] width 201 height 49
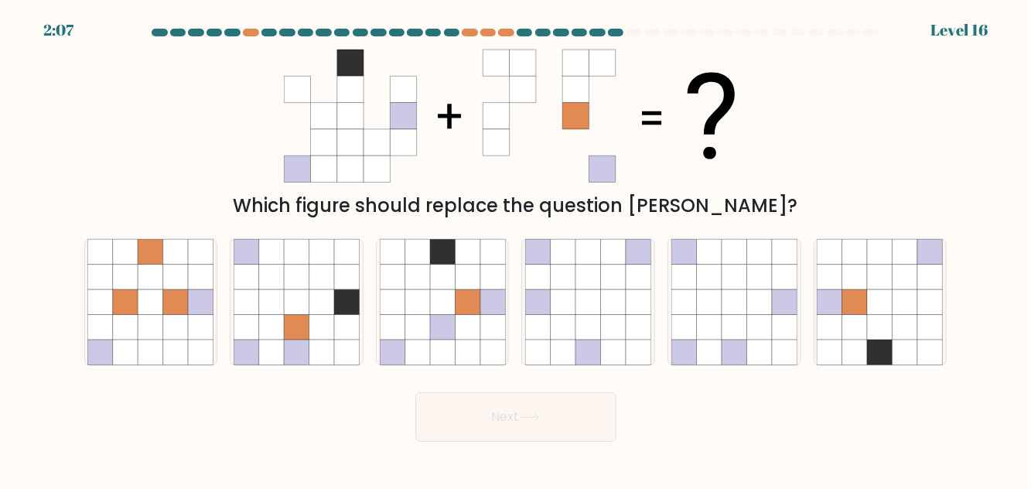
click at [322, 340] on icon at bounding box center [322, 328] width 26 height 26
click at [516, 248] on input "b." at bounding box center [516, 246] width 1 height 4
radio input "true"
click at [490, 442] on button "Next" at bounding box center [515, 416] width 201 height 49
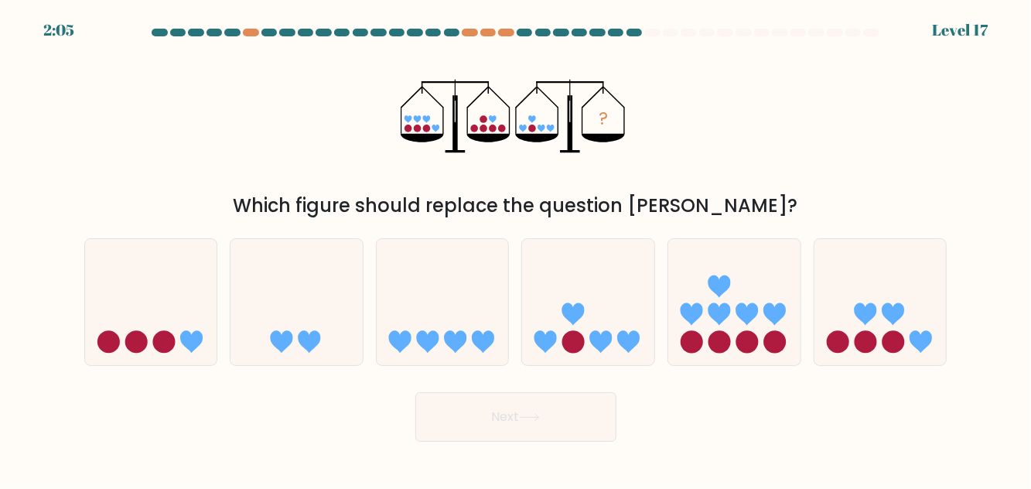
click at [568, 353] on circle at bounding box center [573, 341] width 22 height 22
click at [517, 248] on input "d." at bounding box center [516, 246] width 1 height 4
radio input "true"
click at [516, 442] on button "Next" at bounding box center [515, 416] width 201 height 49
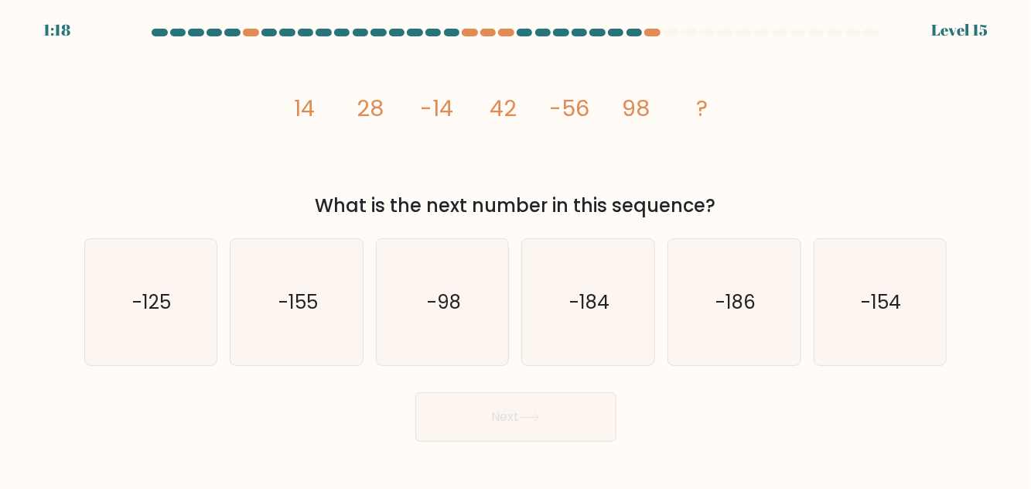
click at [908, 332] on icon "-154" at bounding box center [880, 302] width 126 height 126
click at [517, 248] on input "f. -154" at bounding box center [516, 246] width 1 height 4
radio input "true"
click at [541, 442] on button "Next" at bounding box center [515, 416] width 201 height 49
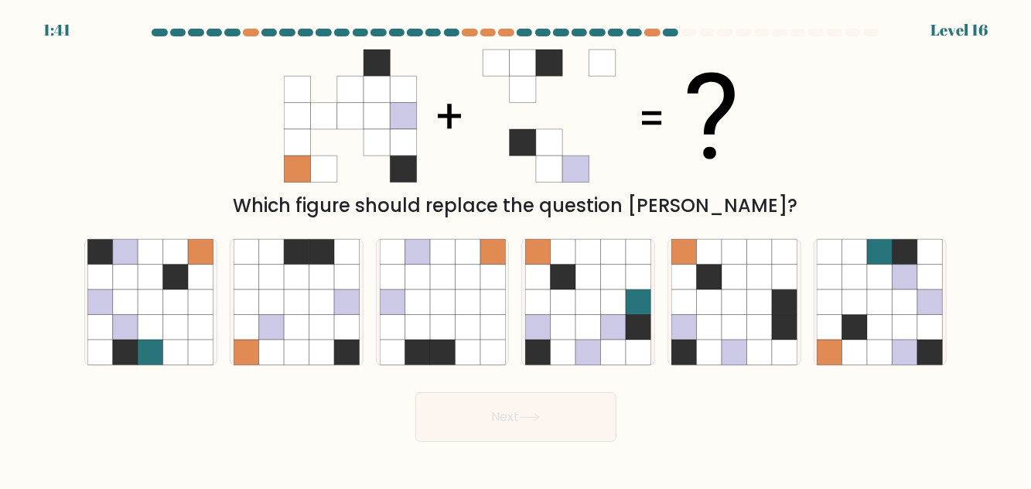
click at [472, 339] on icon at bounding box center [468, 328] width 26 height 26
click at [516, 248] on input "c." at bounding box center [516, 246] width 1 height 4
radio input "true"
click at [735, 340] on icon at bounding box center [735, 328] width 26 height 26
click at [517, 248] on input "e." at bounding box center [516, 246] width 1 height 4
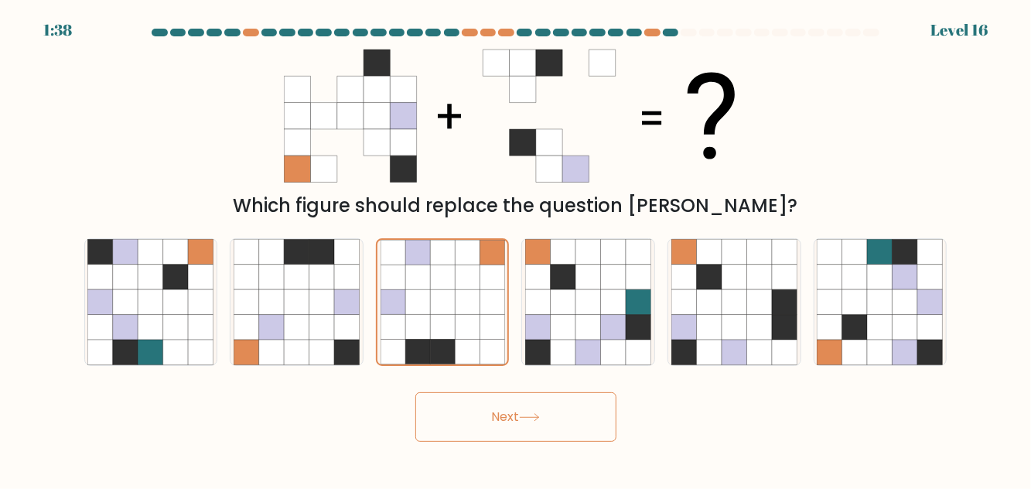
radio input "true"
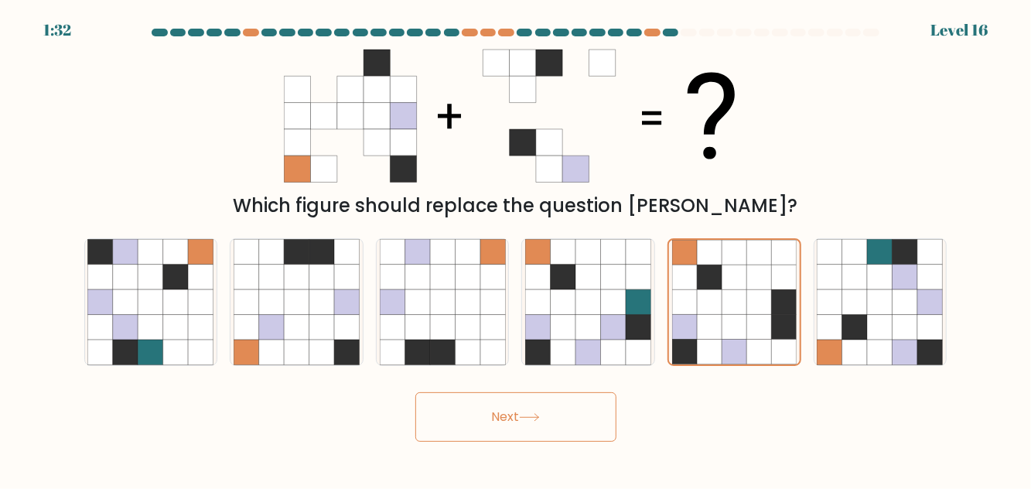
click at [520, 429] on button "Next" at bounding box center [515, 416] width 201 height 49
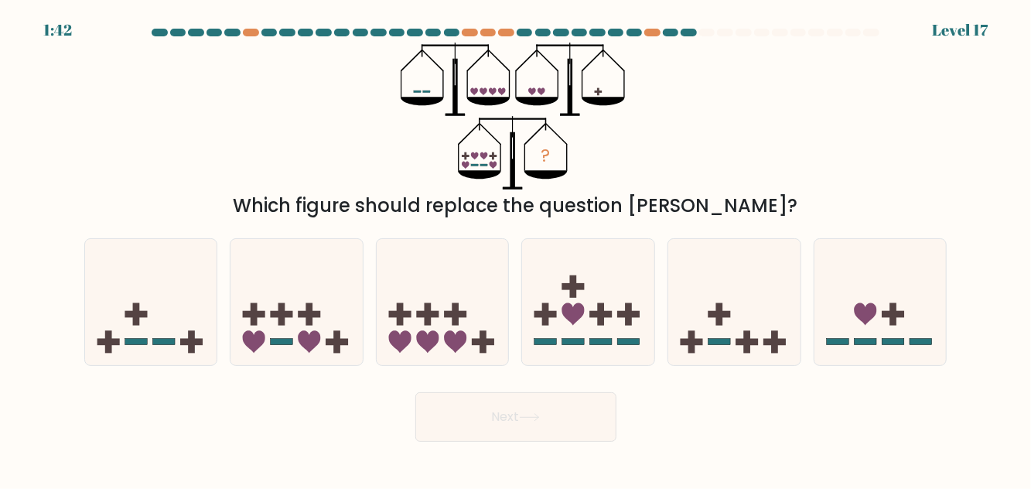
click at [193, 327] on icon at bounding box center [151, 301] width 132 height 109
click at [516, 248] on input "a." at bounding box center [516, 246] width 1 height 4
radio input "true"
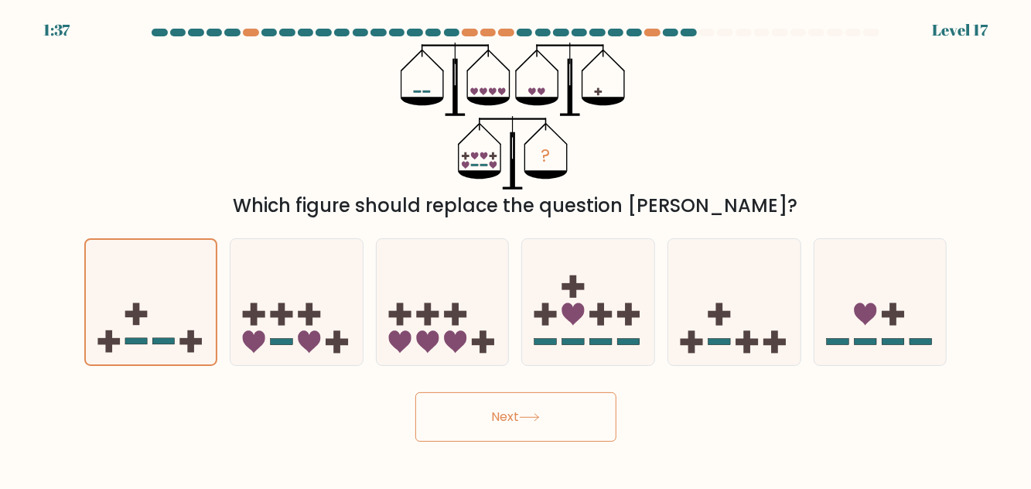
click at [744, 345] on icon at bounding box center [734, 301] width 132 height 109
click at [517, 248] on input "e." at bounding box center [516, 246] width 1 height 4
radio input "true"
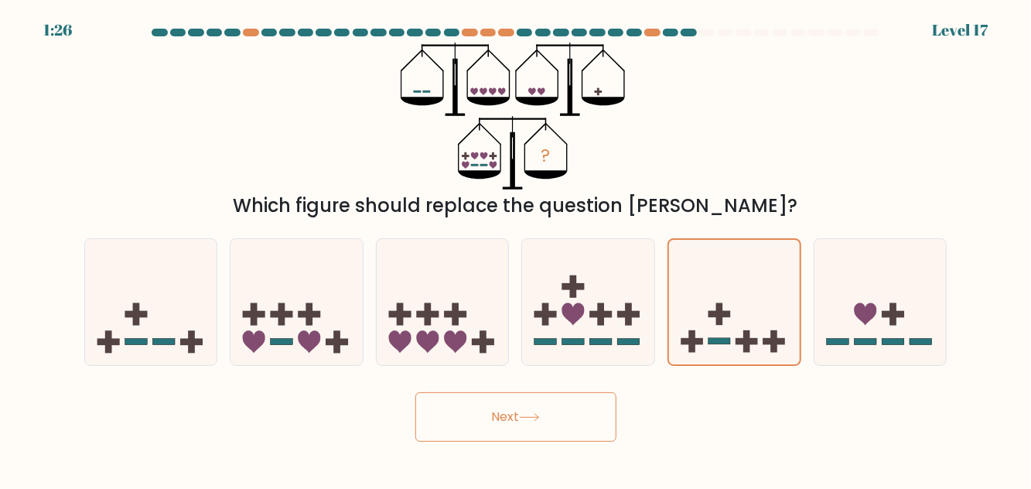
click at [573, 441] on button "Next" at bounding box center [515, 416] width 201 height 49
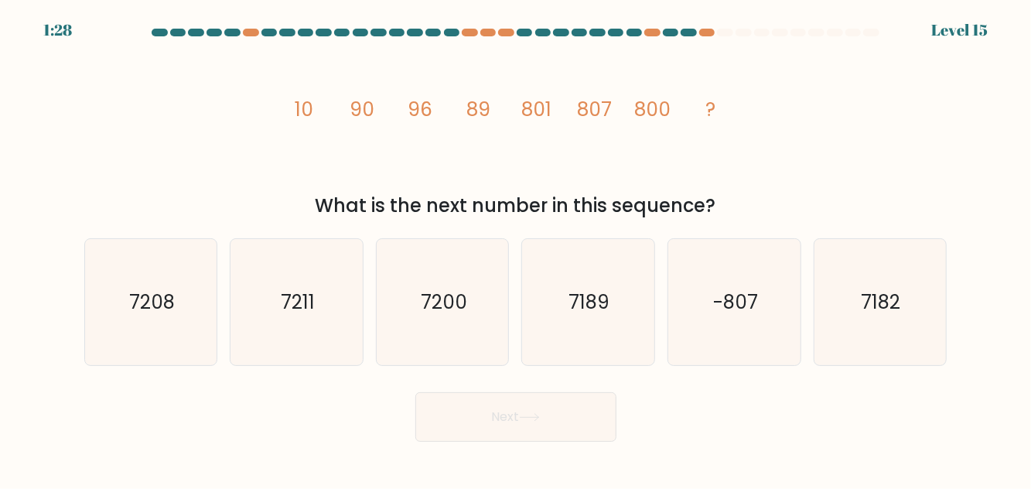
click at [465, 358] on icon "7200" at bounding box center [443, 302] width 126 height 126
click at [516, 248] on input "c. 7200" at bounding box center [516, 246] width 1 height 4
radio input "true"
click at [479, 441] on button "Next" at bounding box center [515, 416] width 201 height 49
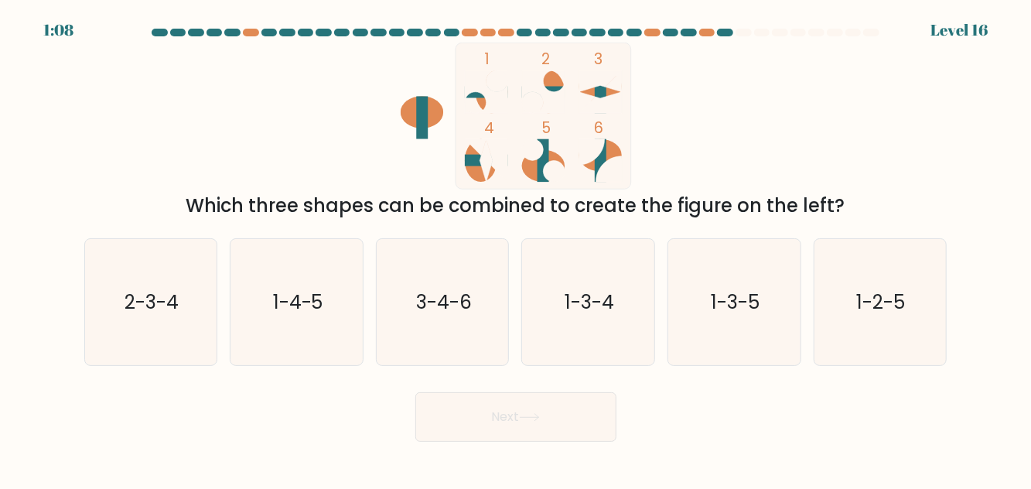
click at [457, 316] on text "3-4-6" at bounding box center [444, 301] width 56 height 27
click at [516, 248] on input "c. 3-4-6" at bounding box center [516, 246] width 1 height 4
radio input "true"
click at [473, 435] on button "Next" at bounding box center [515, 416] width 201 height 49
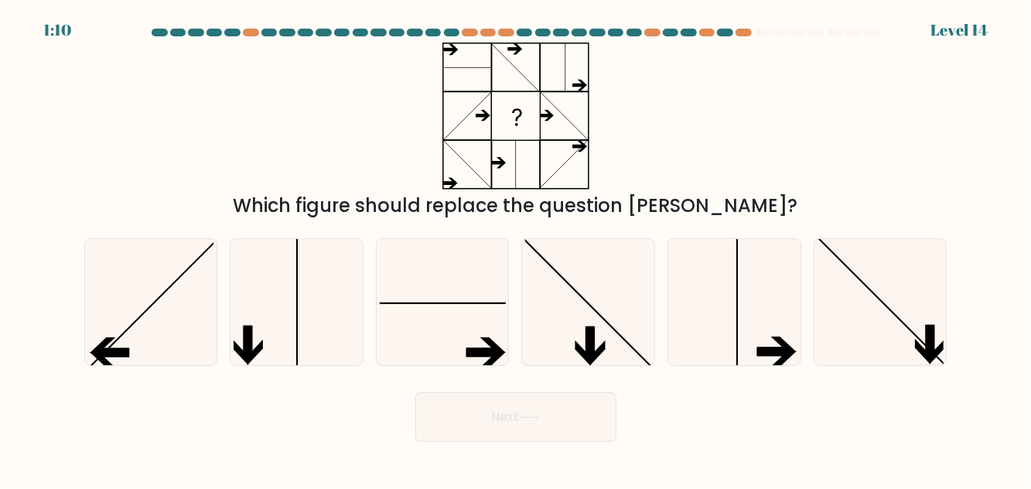
click at [737, 360] on line at bounding box center [737, 303] width 0 height 131
click at [517, 248] on input "e." at bounding box center [516, 246] width 1 height 4
radio input "true"
click at [523, 421] on icon at bounding box center [529, 417] width 21 height 9
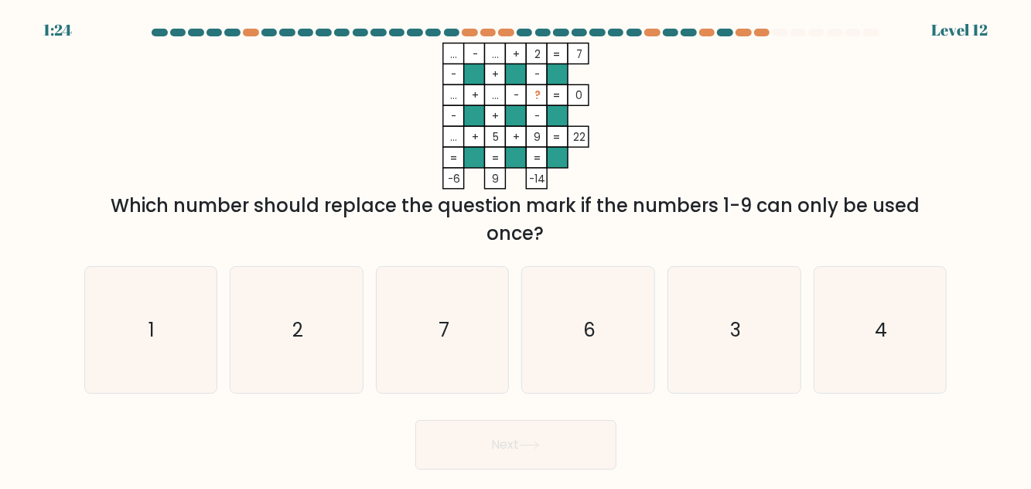
click at [466, 355] on icon "7" at bounding box center [443, 330] width 126 height 126
click at [516, 248] on input "c. 7" at bounding box center [516, 246] width 1 height 4
radio input "true"
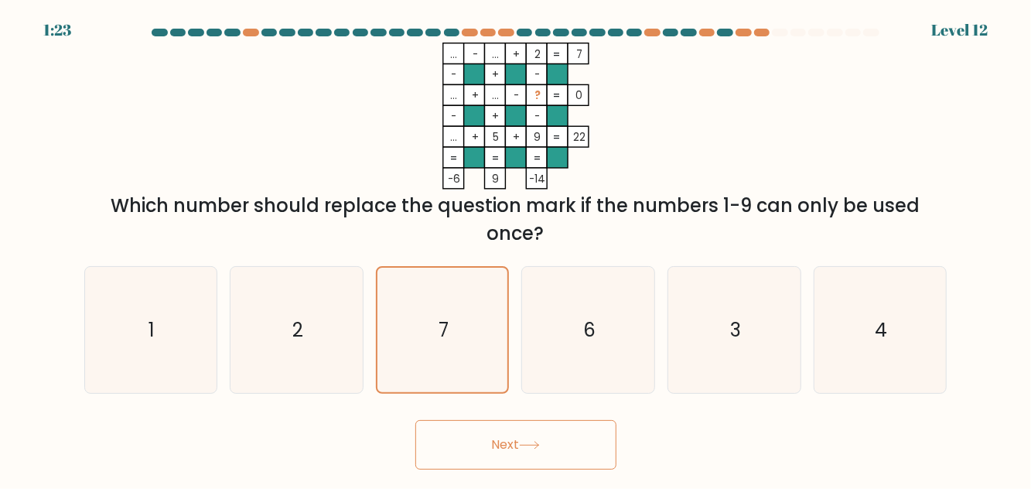
click at [472, 466] on button "Next" at bounding box center [515, 444] width 201 height 49
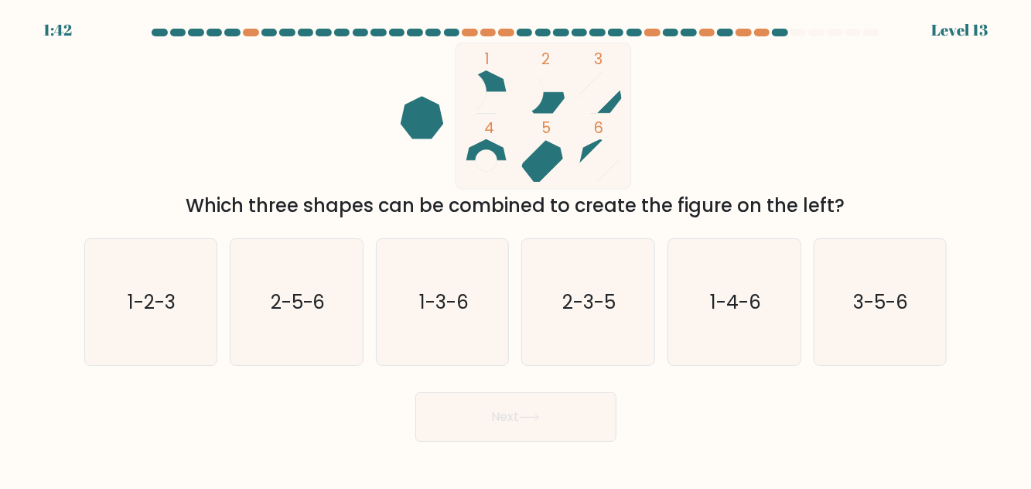
click at [869, 316] on text "3-5-6" at bounding box center [881, 301] width 55 height 27
click at [517, 248] on input "f. 3-5-6" at bounding box center [516, 246] width 1 height 4
radio input "true"
click at [558, 426] on button "Next" at bounding box center [515, 416] width 201 height 49
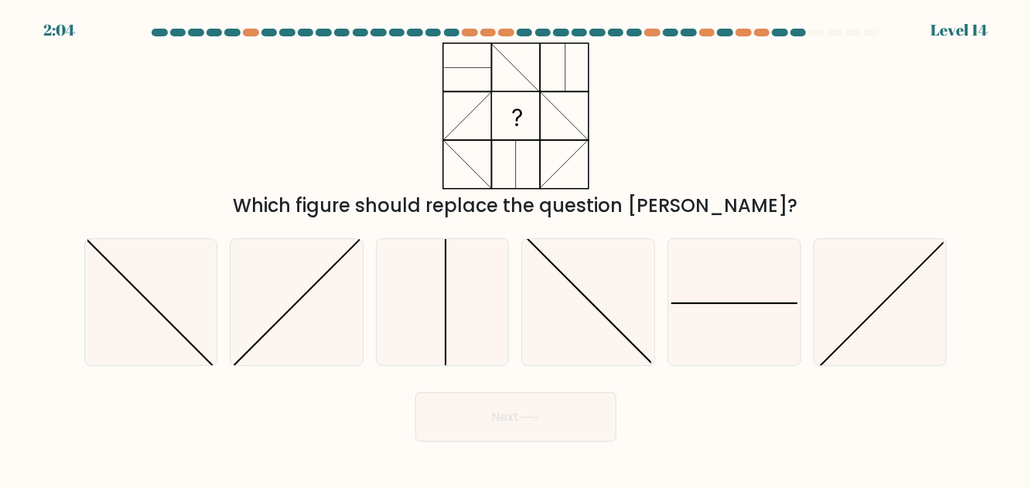
click at [455, 363] on icon at bounding box center [443, 302] width 126 height 126
click at [516, 248] on input "c." at bounding box center [516, 246] width 1 height 4
radio input "true"
click at [503, 442] on button "Next" at bounding box center [515, 416] width 201 height 49
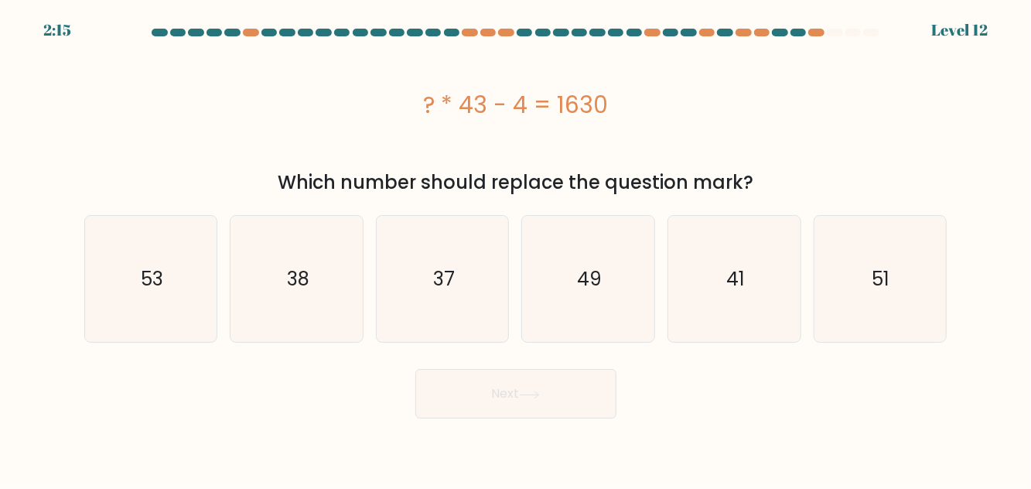
click at [752, 312] on icon "41" at bounding box center [734, 279] width 126 height 126
click at [517, 248] on input "e. 41" at bounding box center [516, 246] width 1 height 4
radio input "true"
click at [531, 398] on icon at bounding box center [529, 395] width 21 height 9
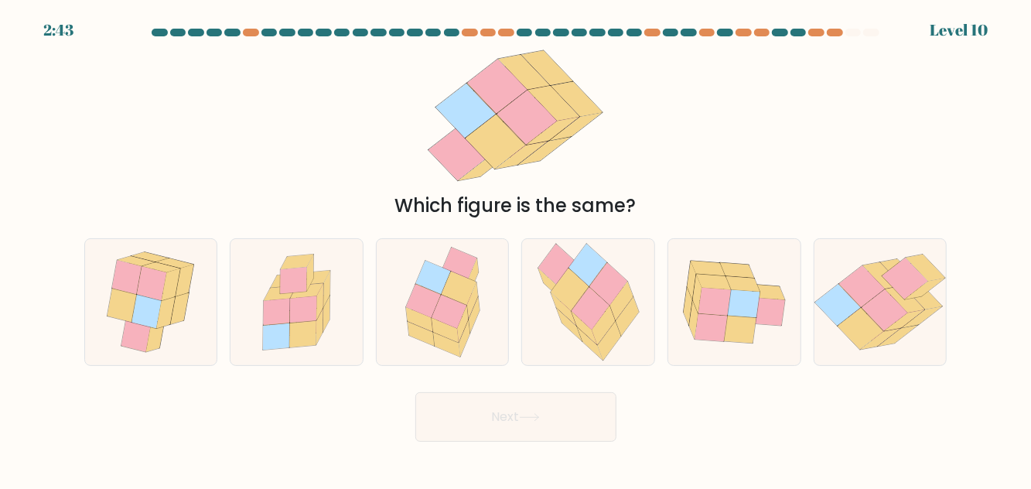
click at [622, 315] on icon at bounding box center [620, 301] width 23 height 39
click at [517, 248] on input "d." at bounding box center [516, 246] width 1 height 4
radio input "true"
click at [537, 421] on icon at bounding box center [529, 417] width 21 height 9
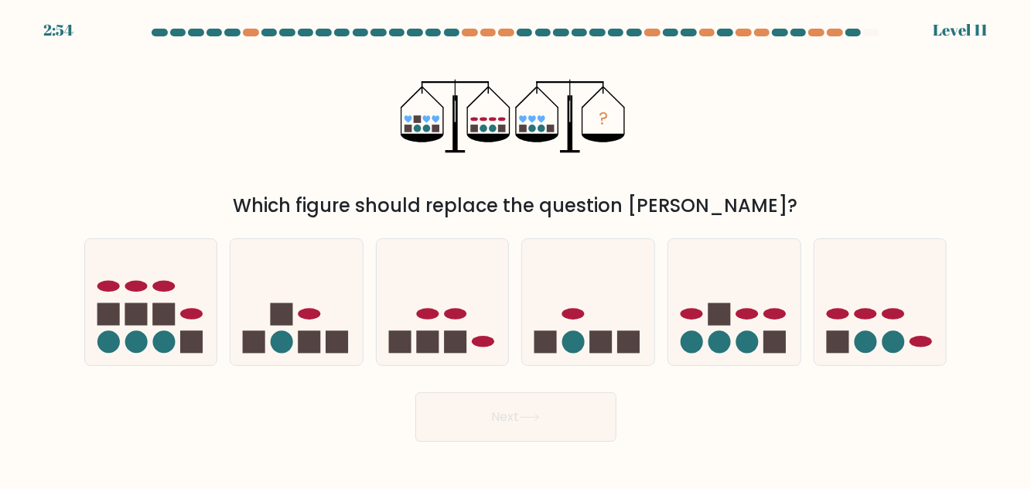
click at [878, 352] on icon at bounding box center [880, 301] width 132 height 109
click at [517, 248] on input "f." at bounding box center [516, 246] width 1 height 4
radio input "true"
click at [597, 442] on button "Next" at bounding box center [515, 416] width 201 height 49
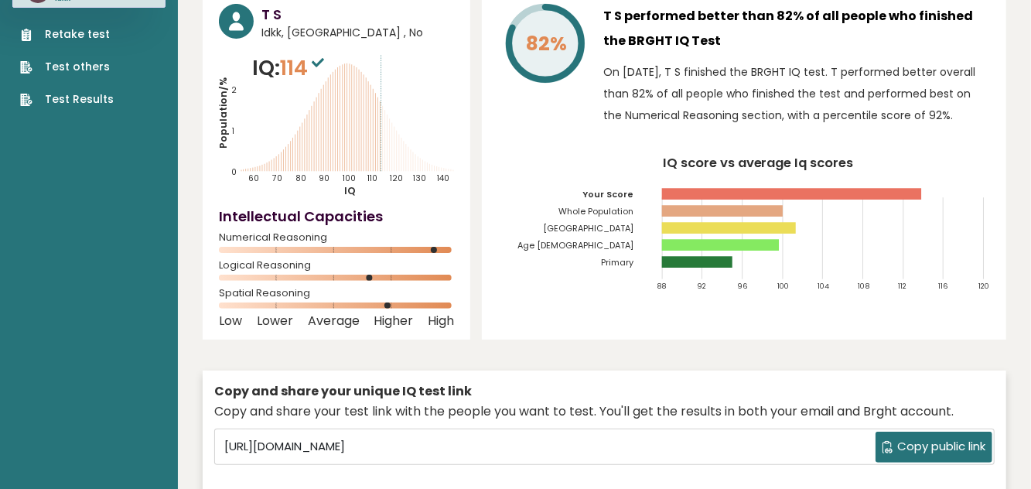
scroll to position [114, 0]
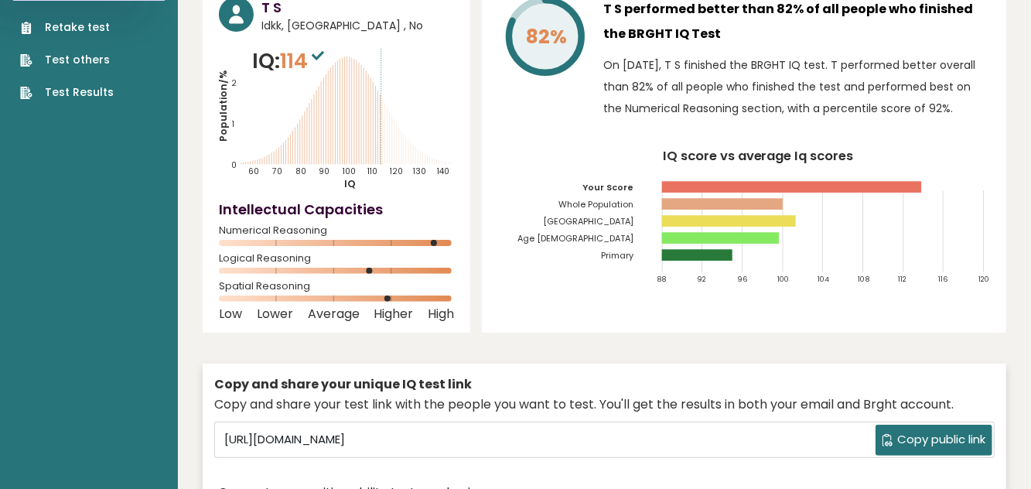
click at [623, 227] on tspan "[GEOGRAPHIC_DATA]" at bounding box center [588, 221] width 90 height 12
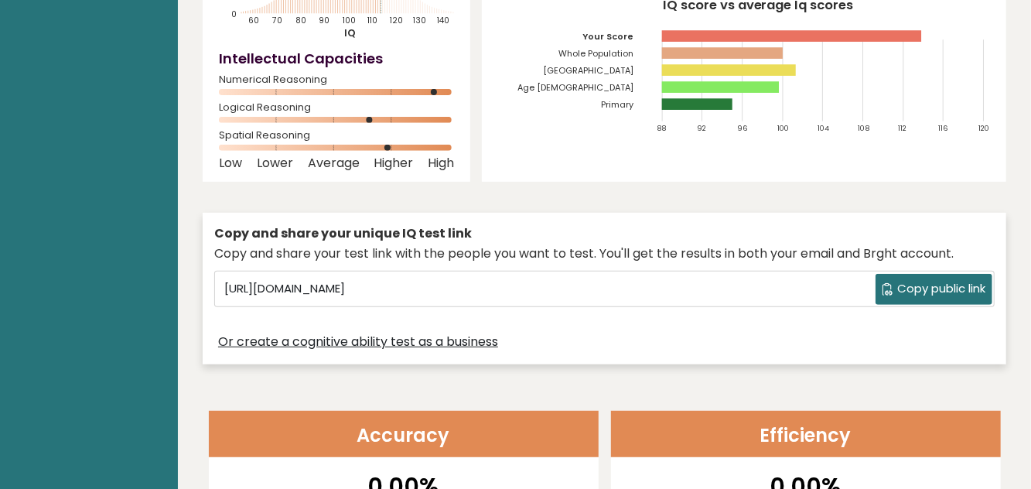
scroll to position [0, 0]
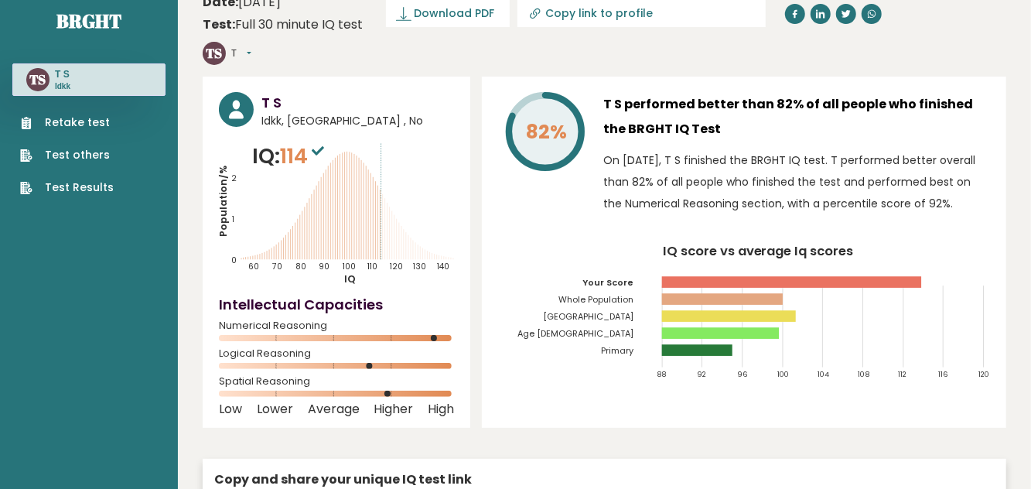
click at [605, 340] on tspan "Age [DEMOGRAPHIC_DATA]" at bounding box center [575, 333] width 116 height 12
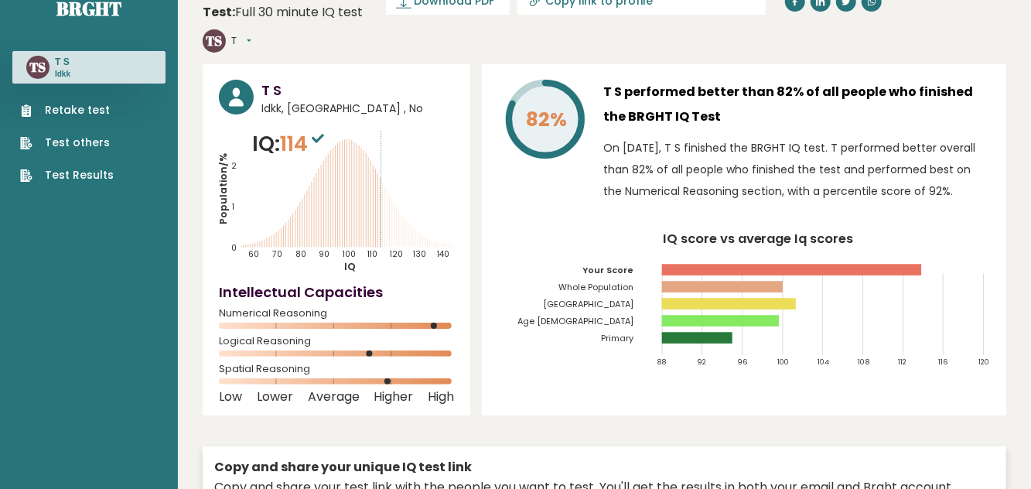
scroll to position [93, 0]
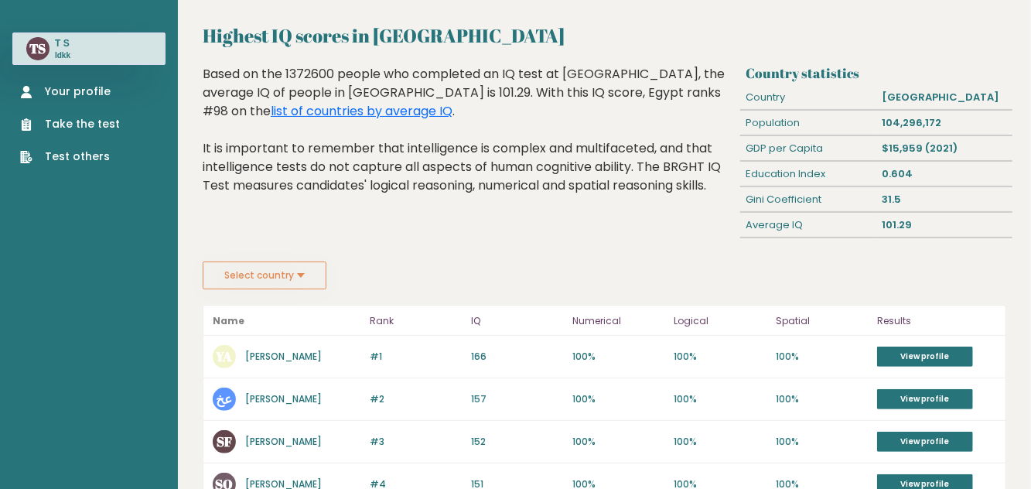
scroll to position [113, 0]
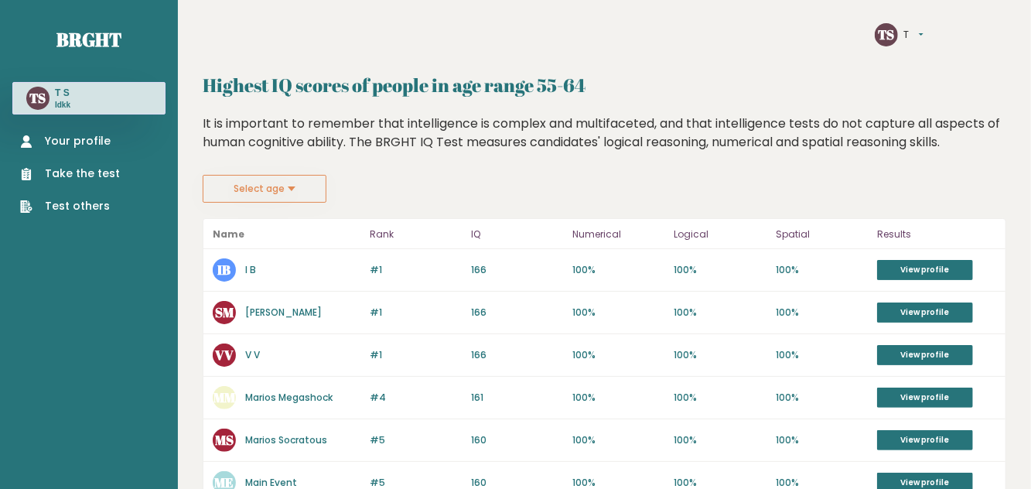
click at [81, 94] on div "TS T S Idkk" at bounding box center [88, 98] width 153 height 32
click at [79, 145] on link "Your profile" at bounding box center [70, 141] width 100 height 16
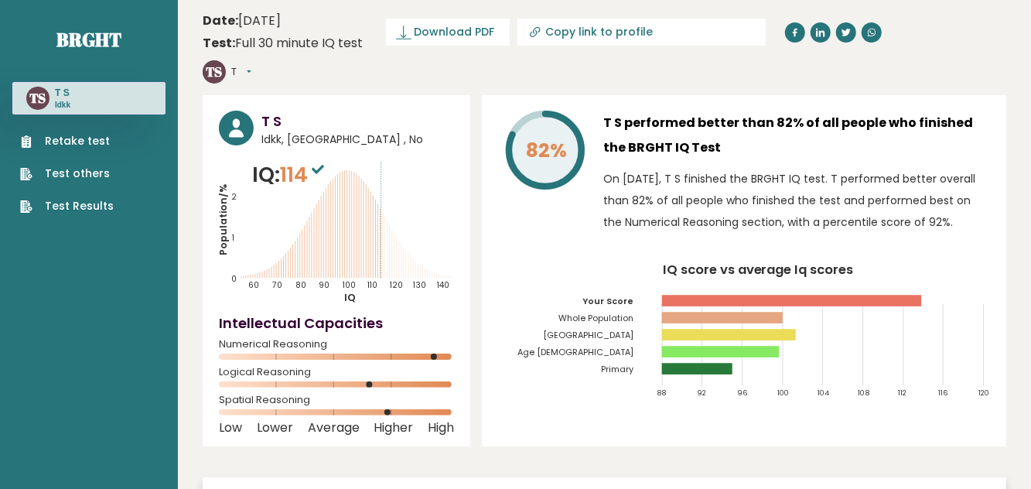
click at [216, 69] on text "TS" at bounding box center [214, 72] width 16 height 18
click at [251, 71] on button "T" at bounding box center [241, 71] width 20 height 15
click at [269, 115] on link "Profile" at bounding box center [271, 118] width 79 height 22
click at [261, 139] on link "Settings" at bounding box center [271, 139] width 79 height 22
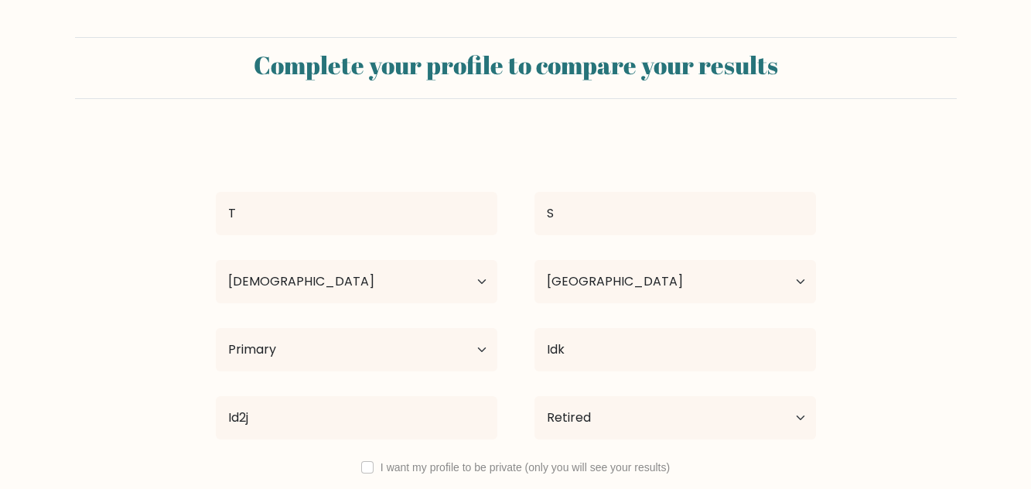
select select "55_64"
select select "EG"
select select "primary"
select select "retired"
click at [400, 271] on select "Age Under [DEMOGRAPHIC_DATA] [DEMOGRAPHIC_DATA] [DEMOGRAPHIC_DATA] [DEMOGRAPHIC…" at bounding box center [357, 281] width 282 height 43
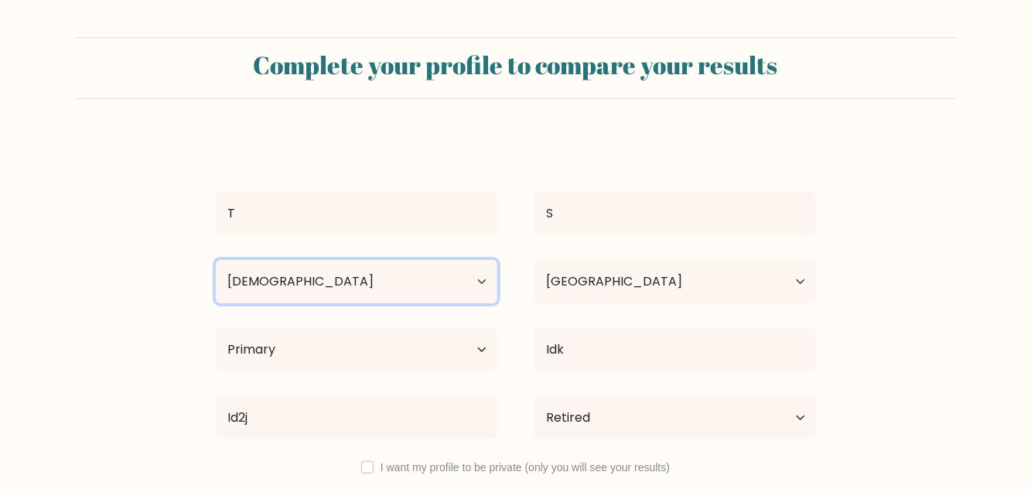
select select "min_18"
click at [216, 260] on select "Age Under [DEMOGRAPHIC_DATA] [DEMOGRAPHIC_DATA] [DEMOGRAPHIC_DATA] [DEMOGRAPHIC…" at bounding box center [357, 281] width 282 height 43
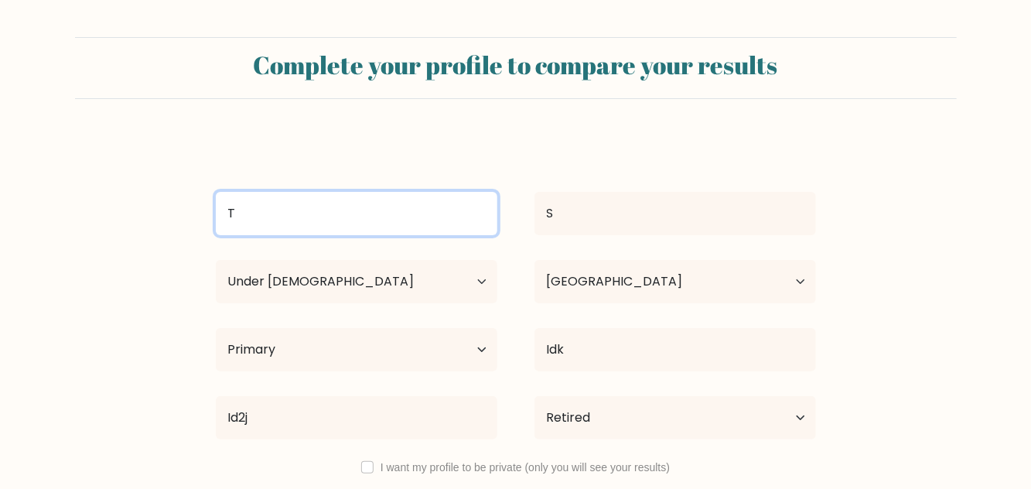
click at [476, 206] on input "T" at bounding box center [357, 213] width 282 height 43
click at [286, 207] on input "Tasnim" at bounding box center [357, 213] width 282 height 43
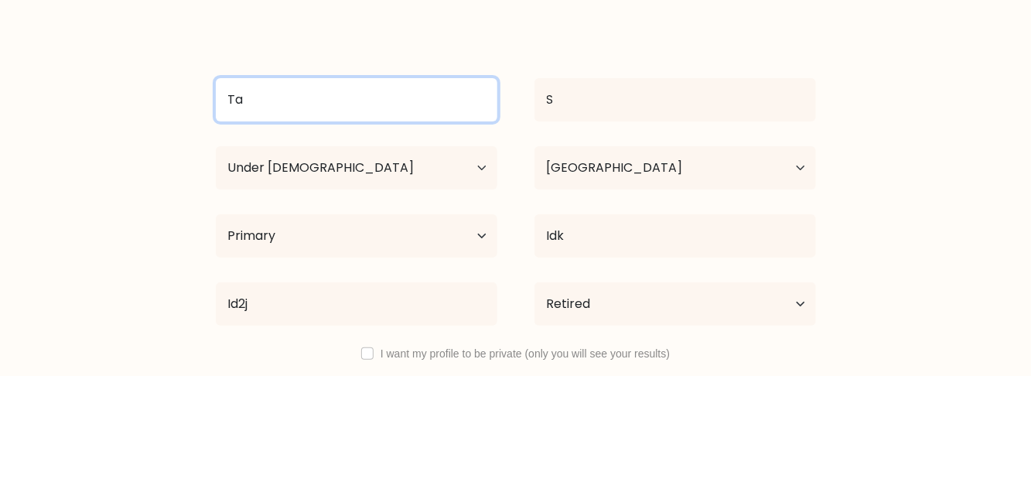
type input "T"
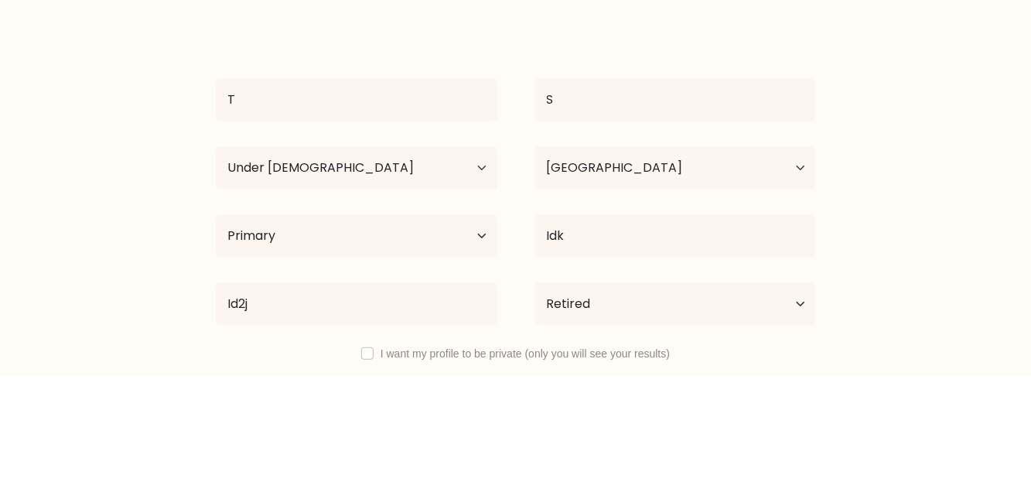
click at [75, 242] on form "Complete your profile to compare your results T S Age Under 18 years old 18-24 …" at bounding box center [515, 306] width 1031 height 538
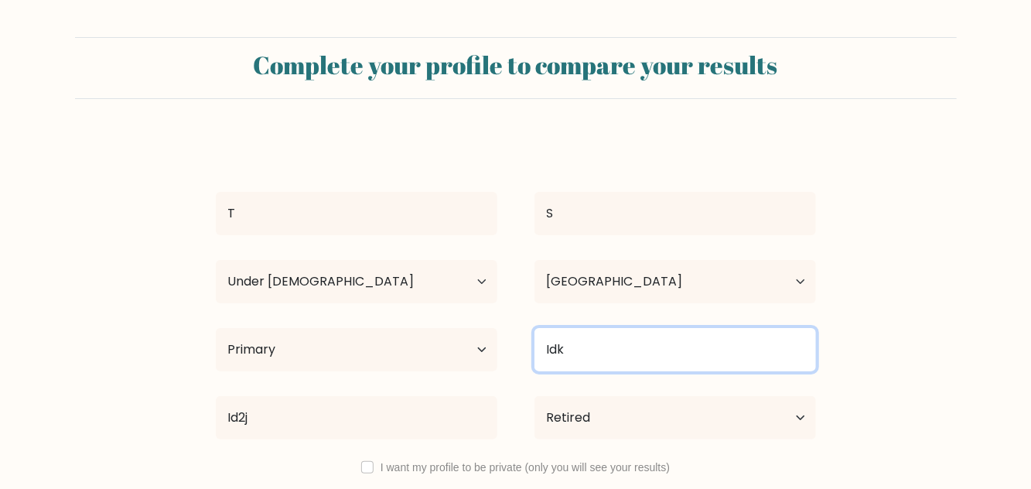
click at [679, 340] on input "Idk" at bounding box center [675, 349] width 282 height 43
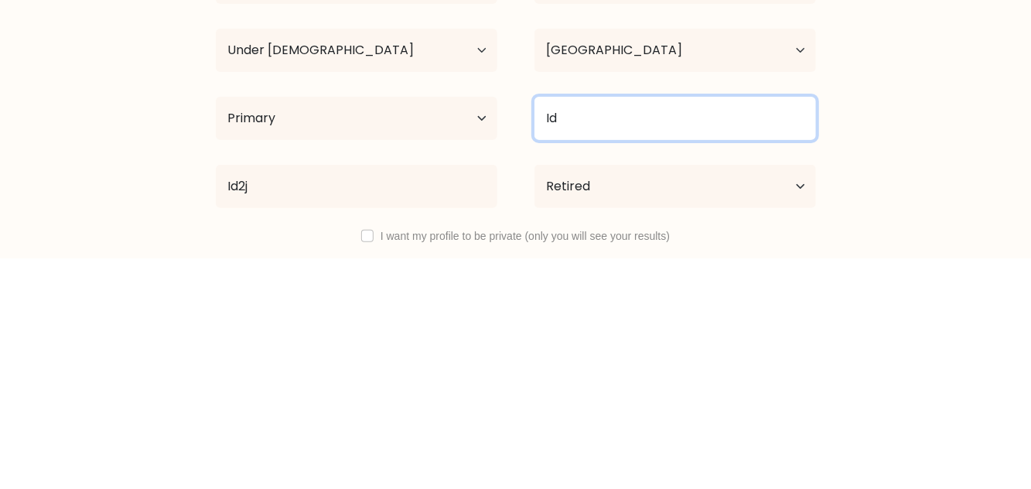
type input "I"
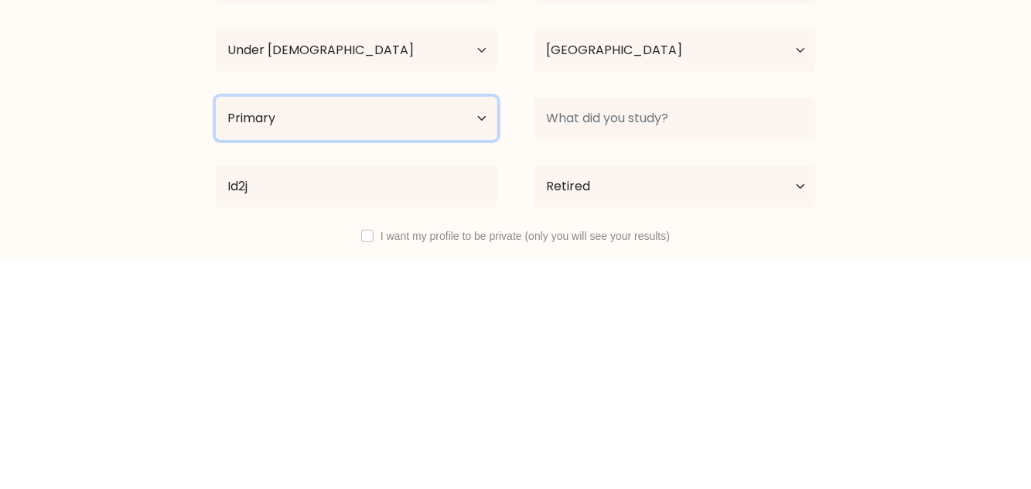
click at [470, 353] on select "Highest education level No schooling Primary Lower Secondary Upper Secondary Oc…" at bounding box center [357, 349] width 282 height 43
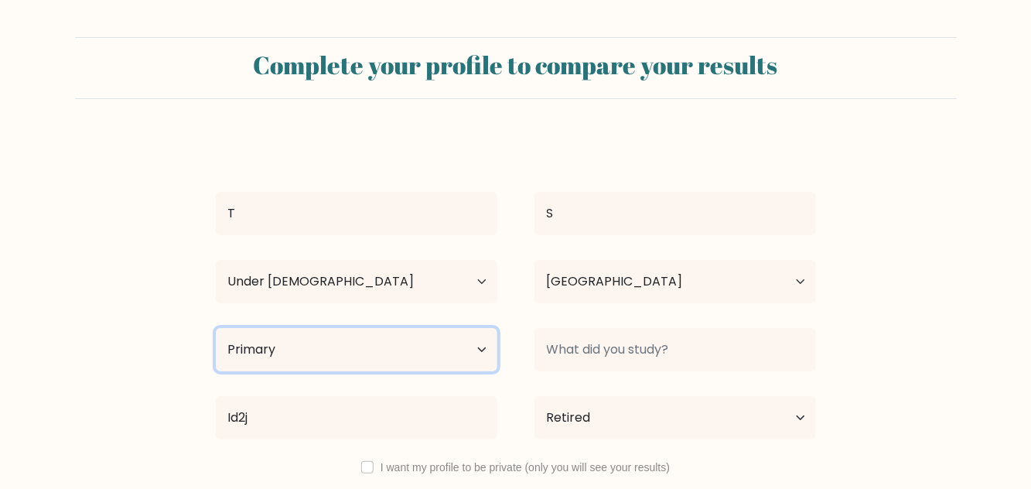
select select "upper_secondary"
click at [216, 328] on select "Highest education level No schooling Primary Lower Secondary Upper Secondary Oc…" at bounding box center [357, 349] width 282 height 43
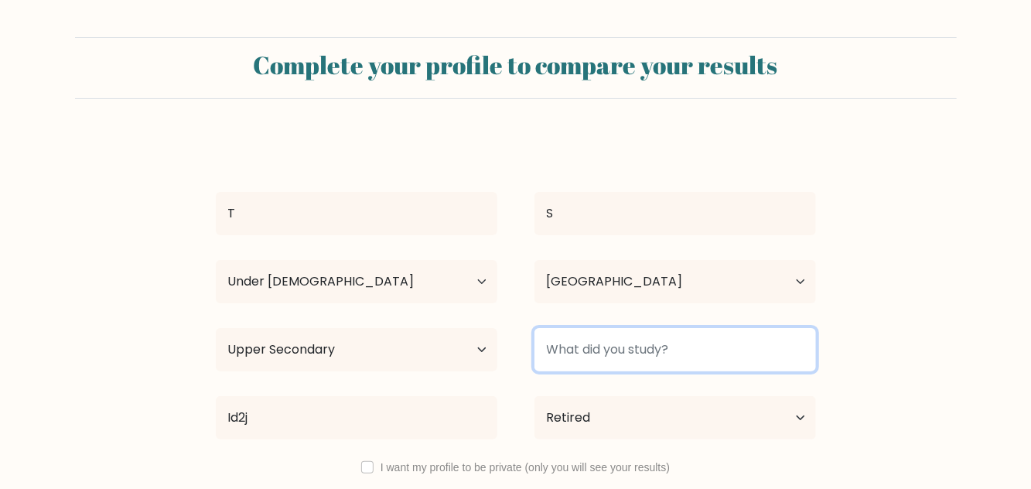
click at [693, 346] on input at bounding box center [675, 349] width 282 height 43
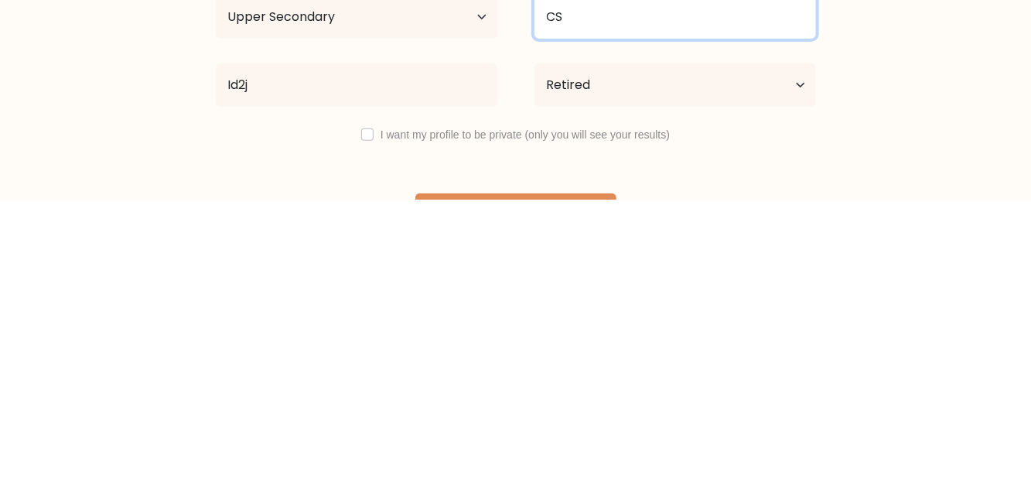
scroll to position [49, 0]
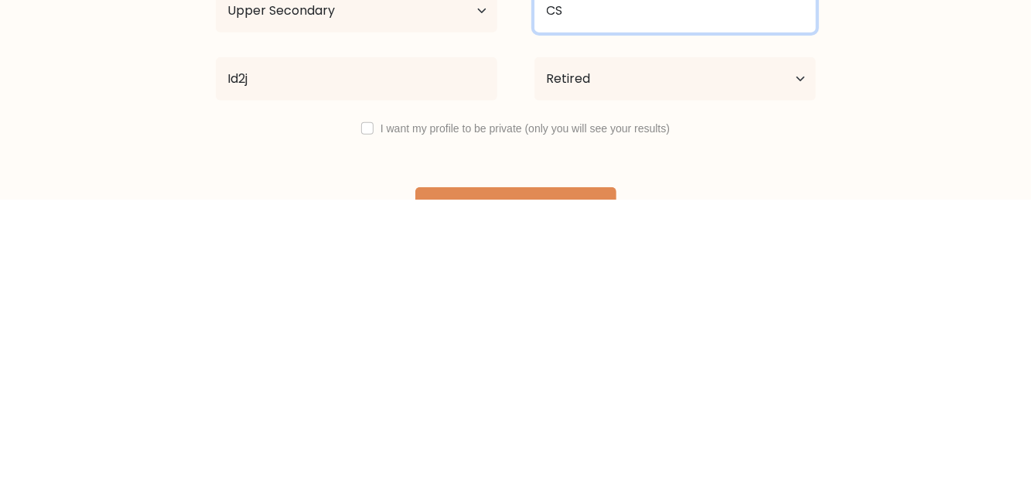
type input "CS"
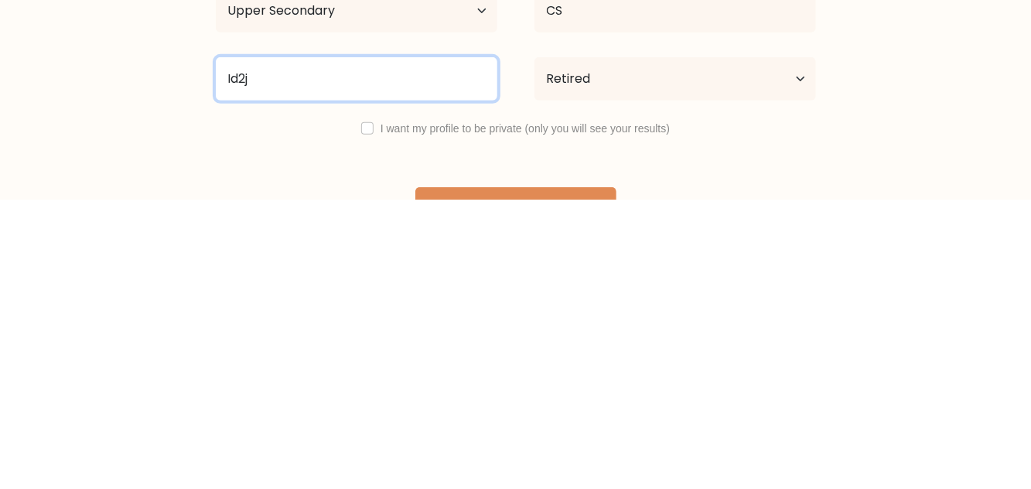
click at [416, 357] on input "Id2j" at bounding box center [357, 367] width 282 height 43
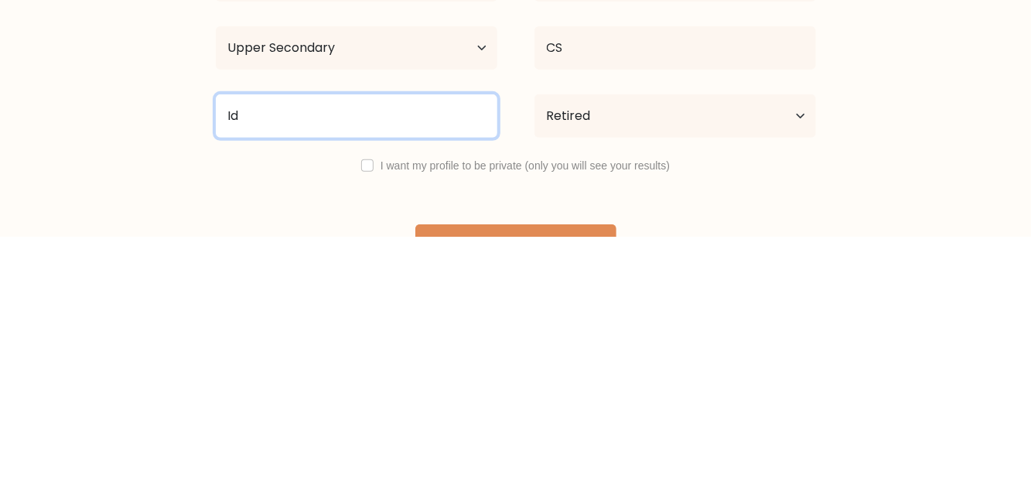
type input "I"
type input "C"
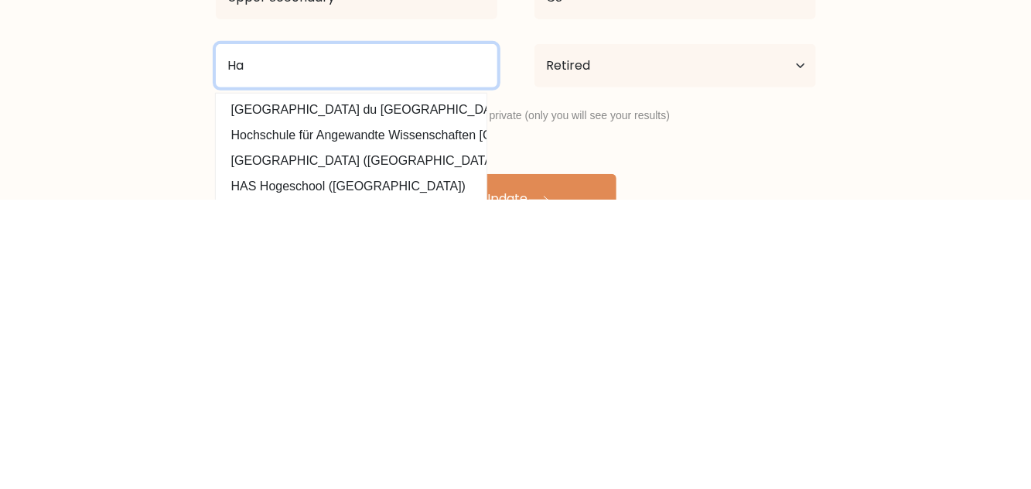
scroll to position [63, 0]
type input "H"
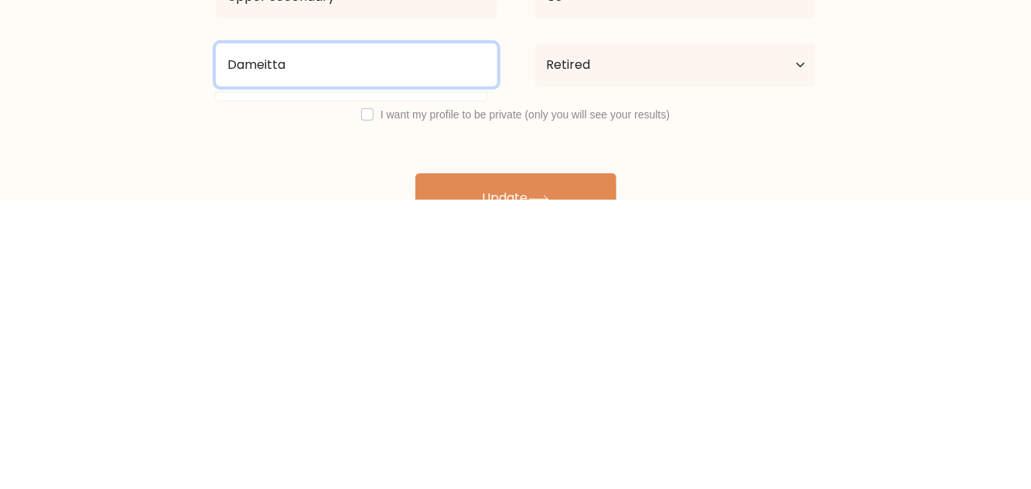
type input "Dameitta"
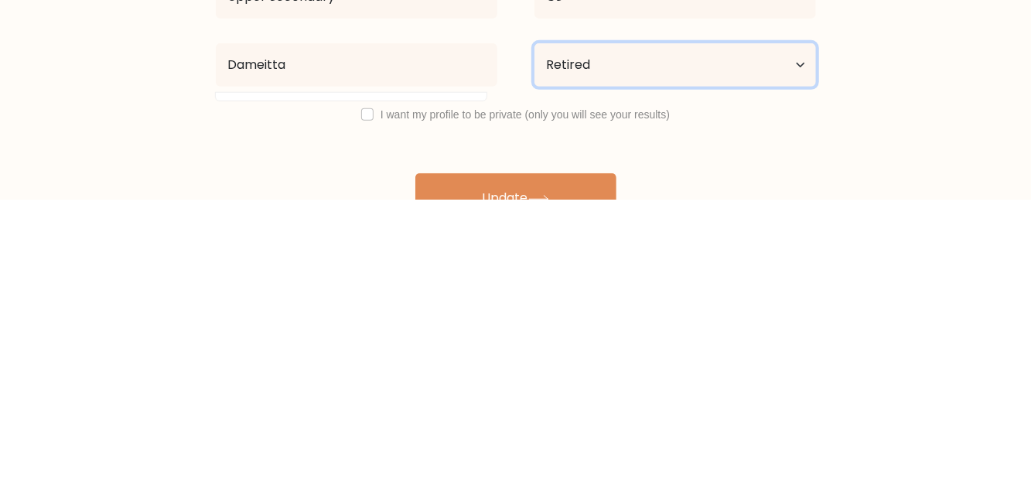
click at [713, 357] on select "Current employment status Employed Student Retired Other / prefer not to answer" at bounding box center [675, 354] width 282 height 43
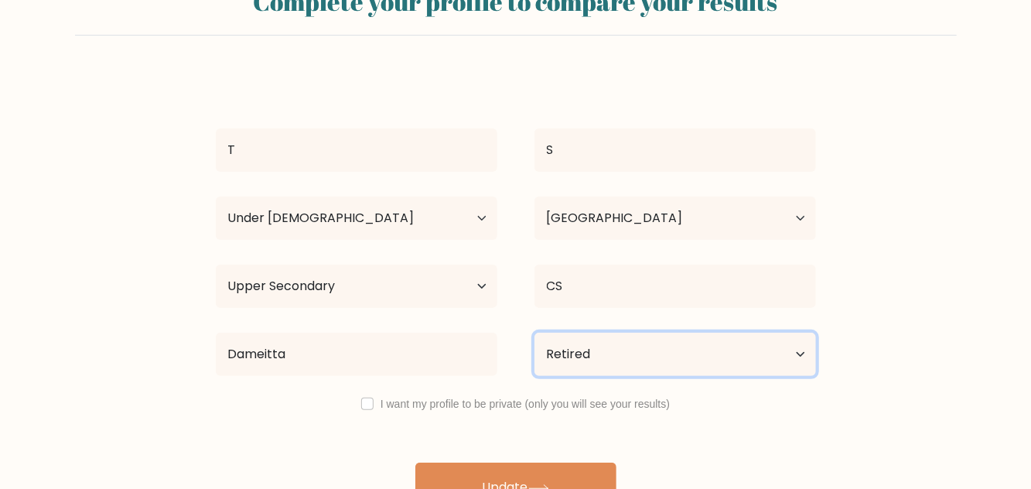
select select "student"
click at [534, 333] on select "Current employment status Employed Student Retired Other / prefer not to answer" at bounding box center [675, 354] width 282 height 43
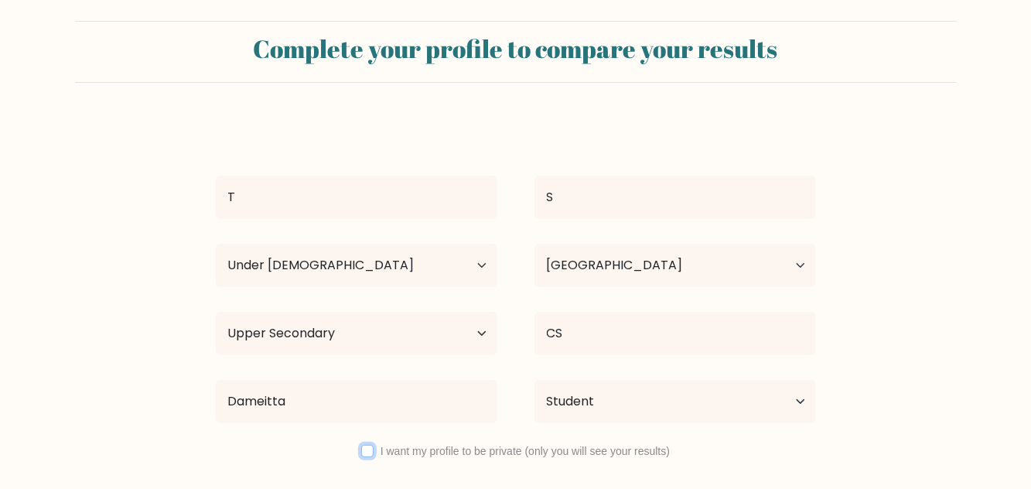
click at [363, 447] on input "checkbox" at bounding box center [367, 451] width 12 height 12
checkbox input "true"
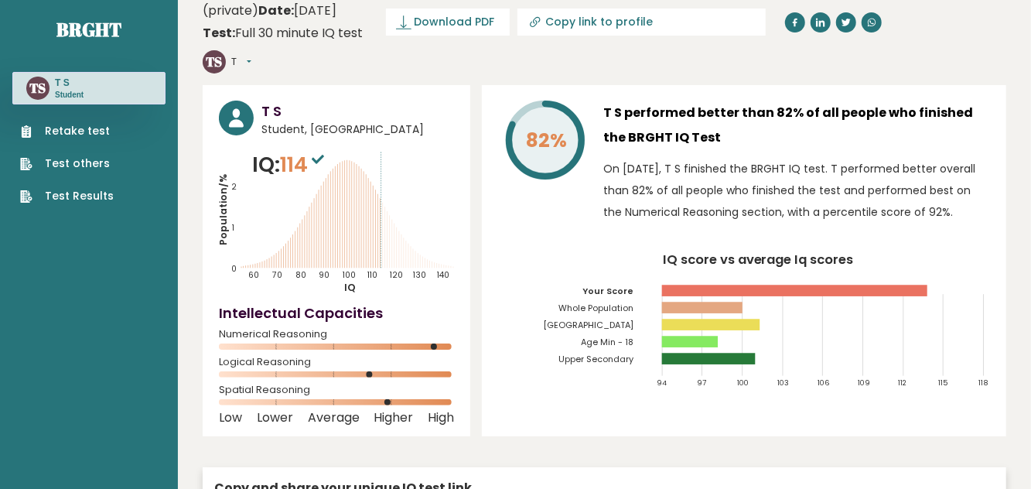
scroll to position [12, 0]
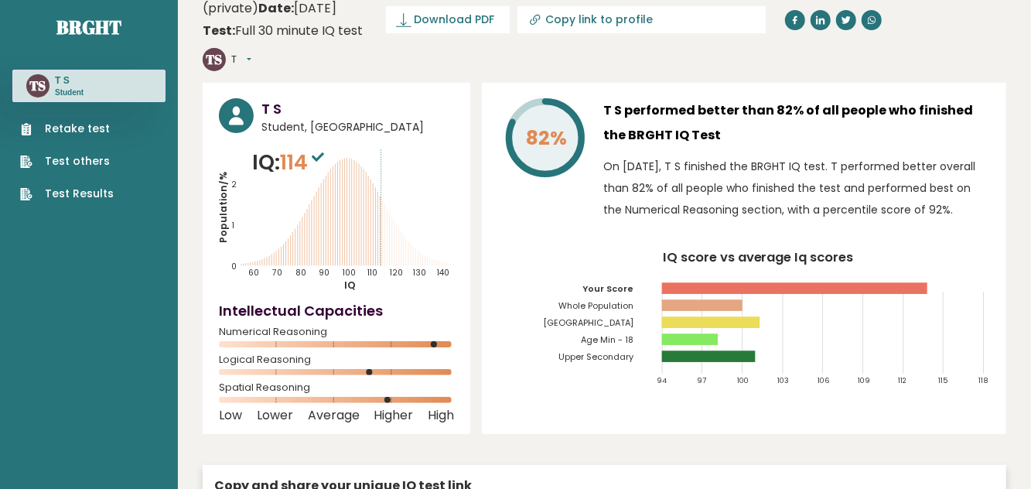
click at [915, 326] on icon "IQ score vs average Iq scores 94 97 100 103 106 109 112 115 118 Your Score Whol…" at bounding box center [744, 323] width 492 height 145
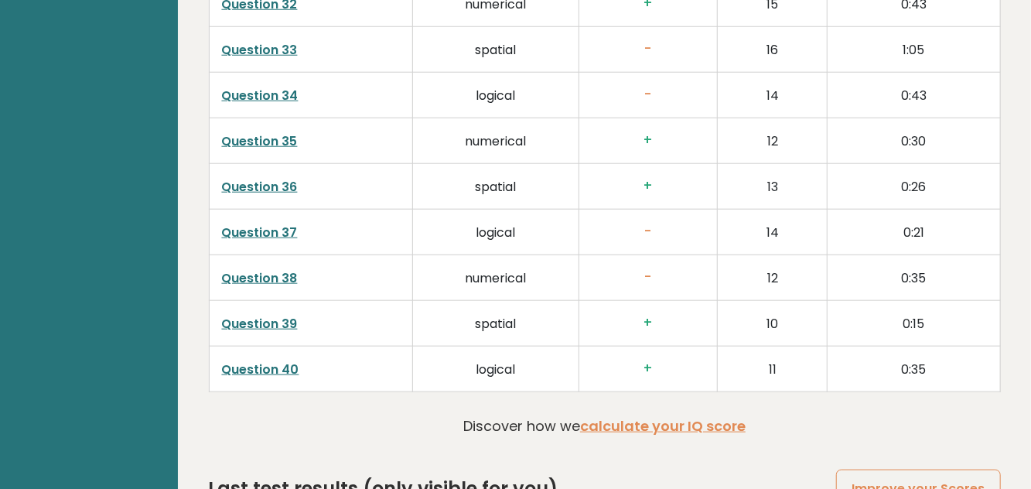
scroll to position [3981, 0]
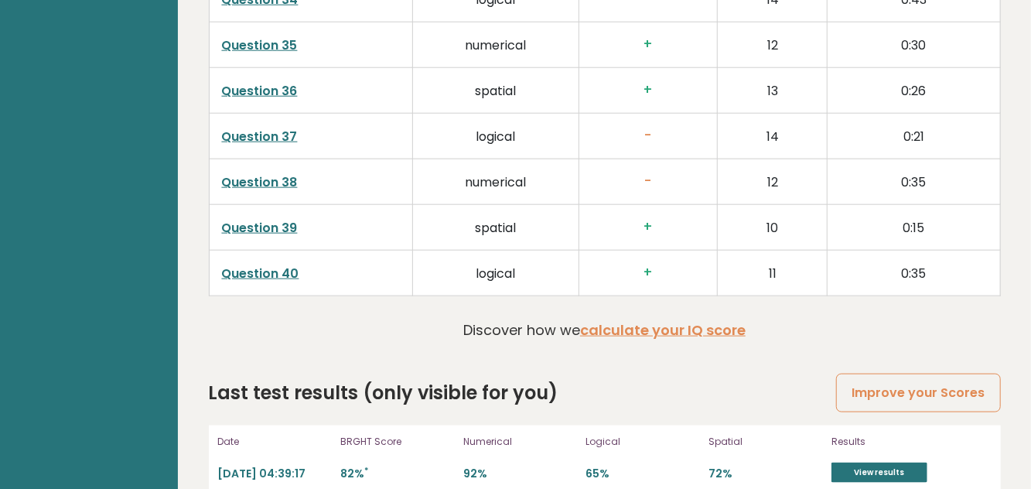
click at [725, 320] on link "calculate your IQ score" at bounding box center [662, 329] width 165 height 19
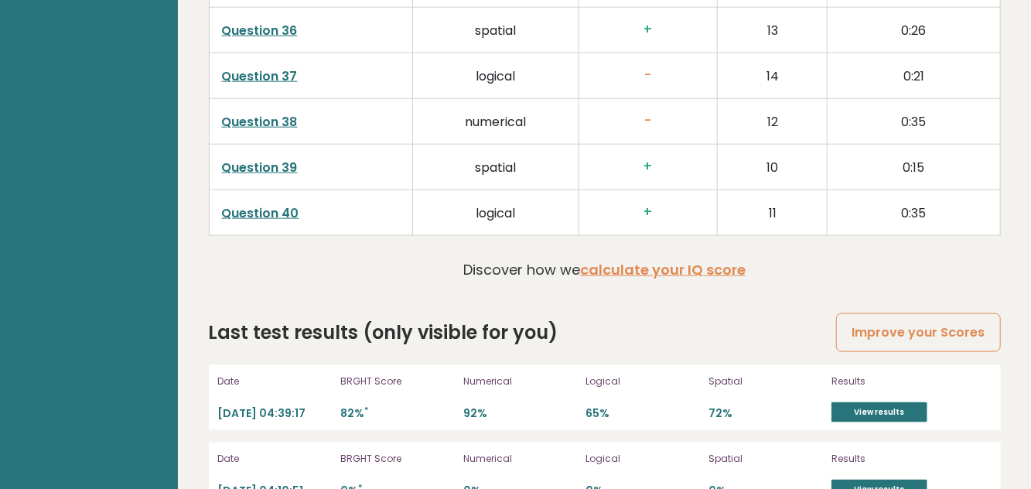
scroll to position [4049, 0]
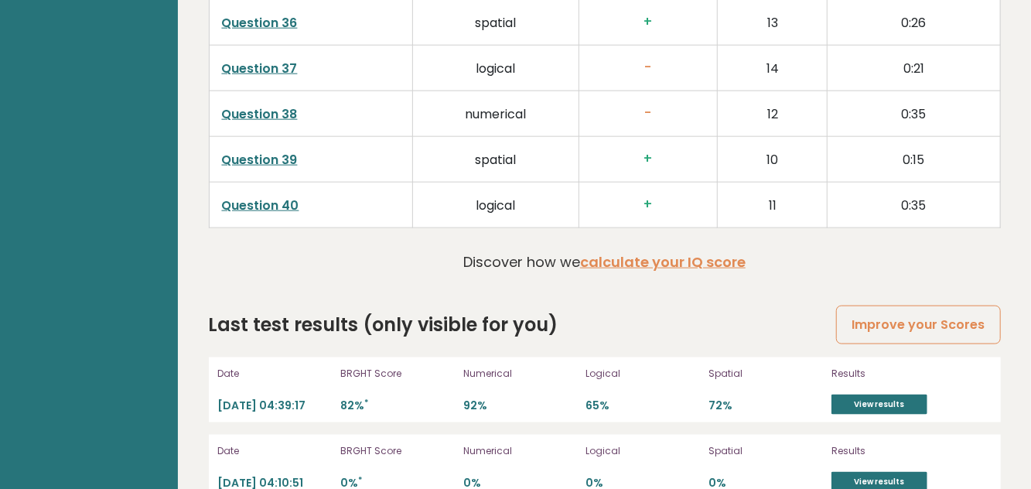
click at [970, 305] on link "Improve your Scores" at bounding box center [918, 324] width 164 height 39
click at [759, 365] on div "Spatial 72%" at bounding box center [765, 389] width 114 height 49
click at [868, 394] on link "View results" at bounding box center [879, 404] width 96 height 20
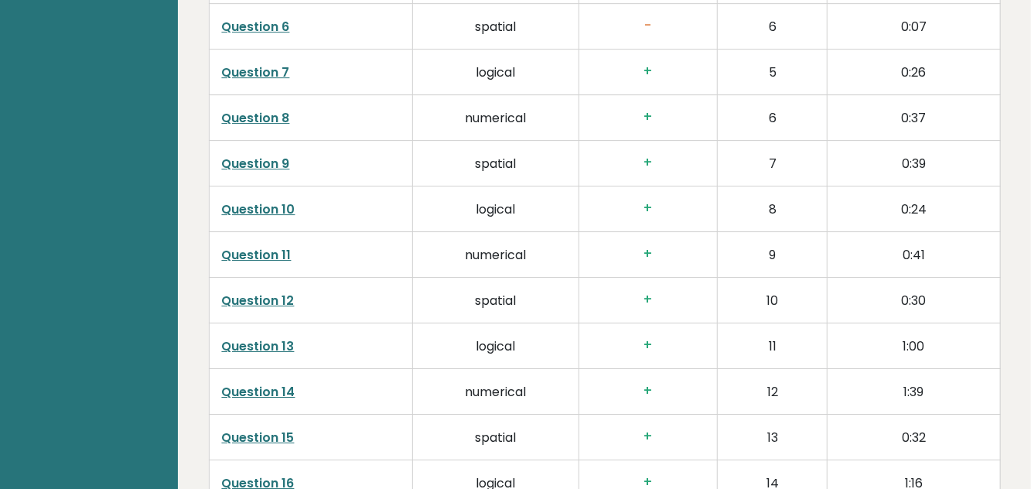
scroll to position [0, 0]
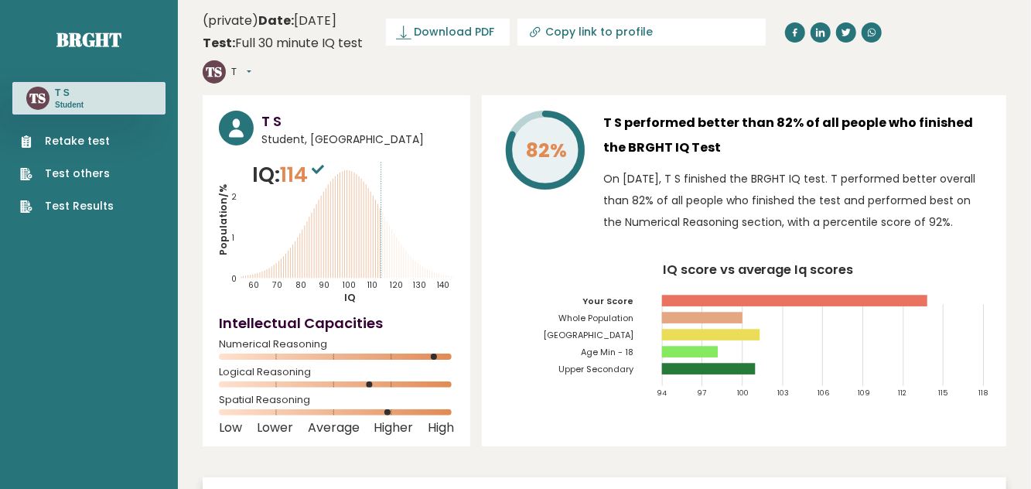
click at [106, 179] on link "Test others" at bounding box center [67, 173] width 94 height 16
click at [98, 142] on link "Retake test" at bounding box center [67, 141] width 94 height 16
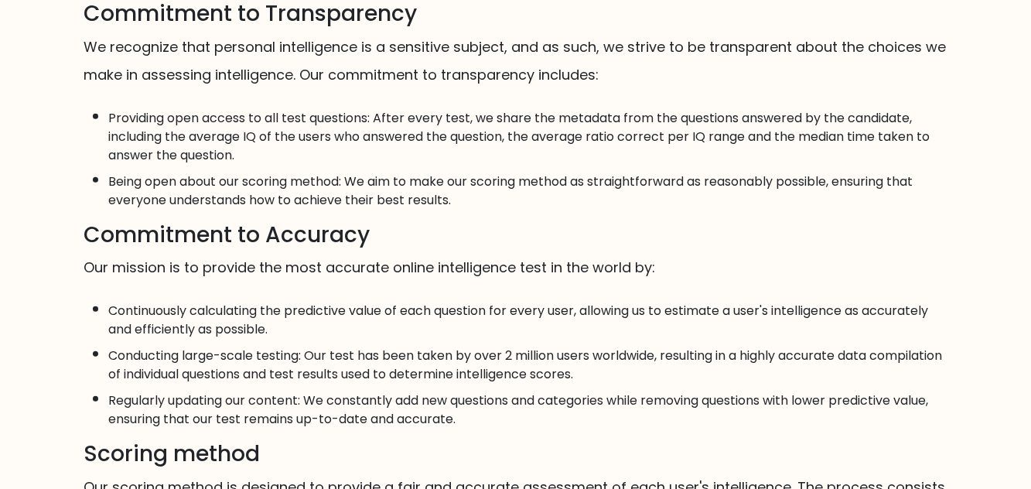
scroll to position [588, 0]
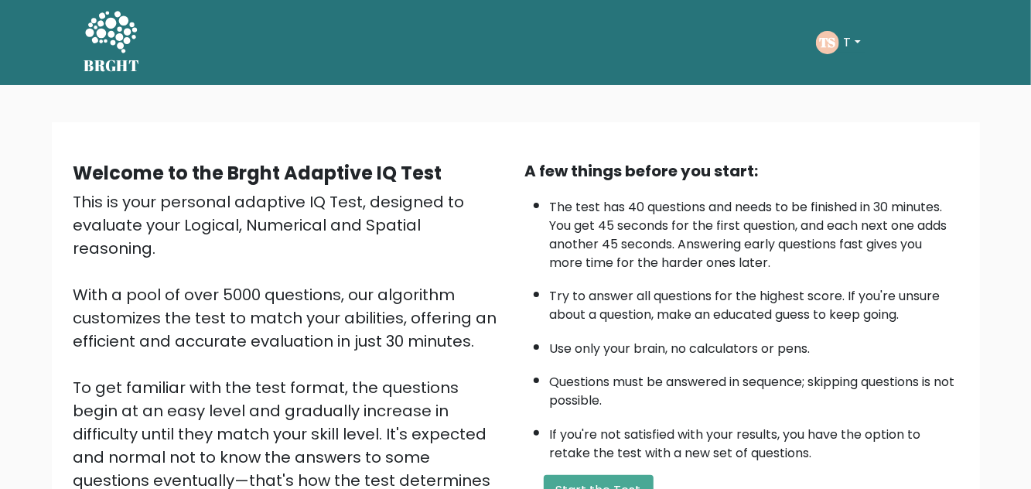
scroll to position [220, 0]
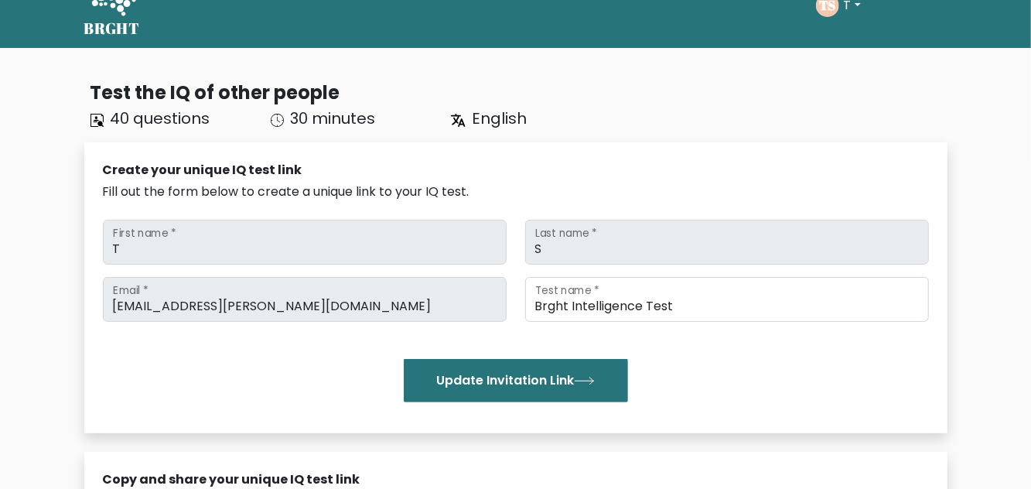
scroll to position [84, 0]
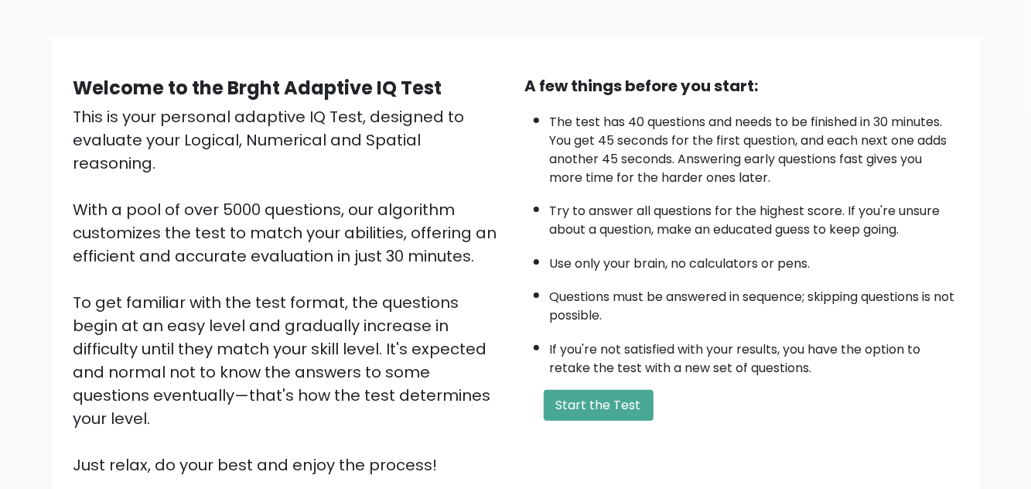
scroll to position [220, 0]
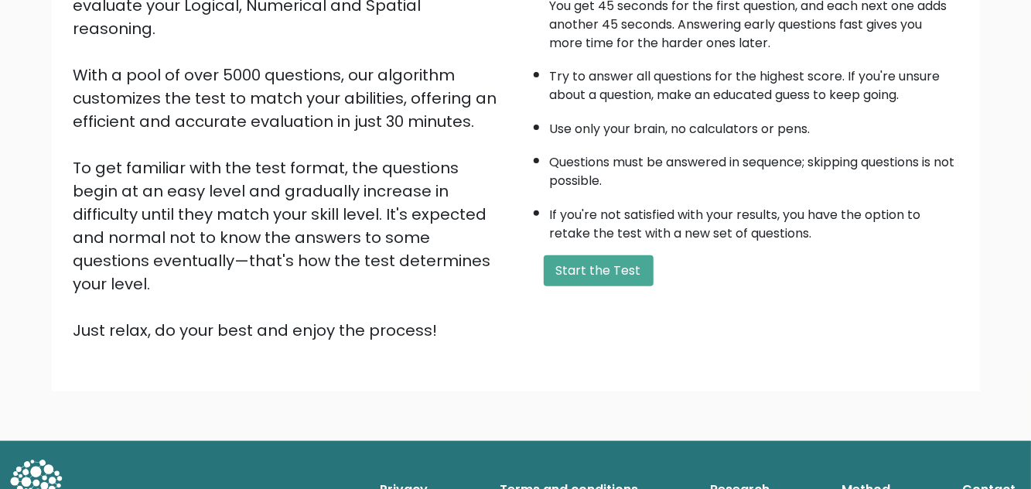
click at [566, 269] on button "Start the Test" at bounding box center [599, 270] width 110 height 31
click at [597, 275] on button "Start the Test" at bounding box center [599, 270] width 110 height 31
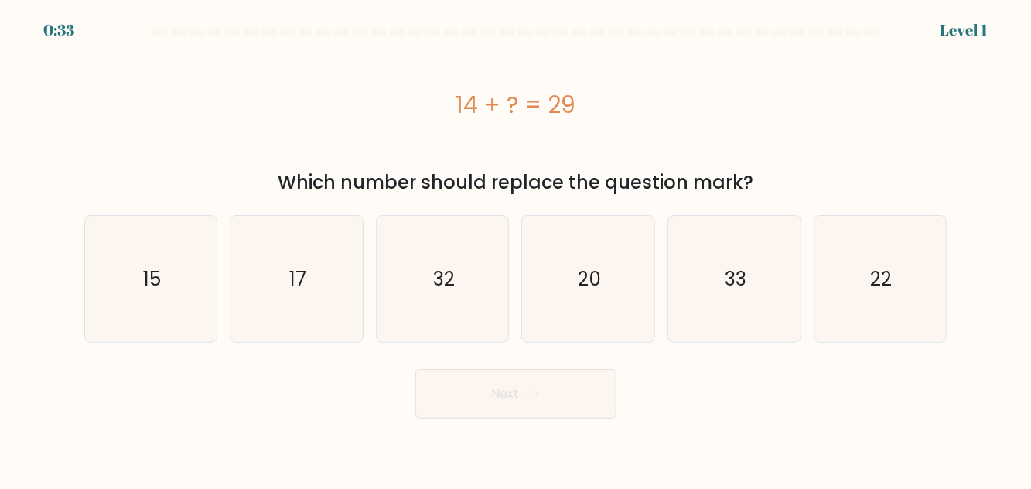
click at [140, 288] on icon "15" at bounding box center [150, 279] width 126 height 126
click at [516, 248] on input "a. 15" at bounding box center [516, 246] width 1 height 4
radio input "true"
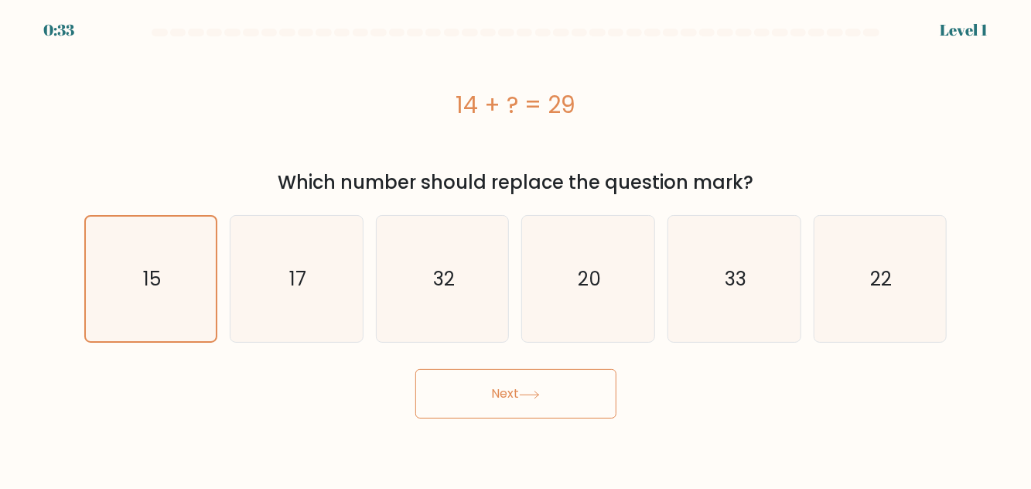
click at [453, 373] on button "Next" at bounding box center [515, 393] width 201 height 49
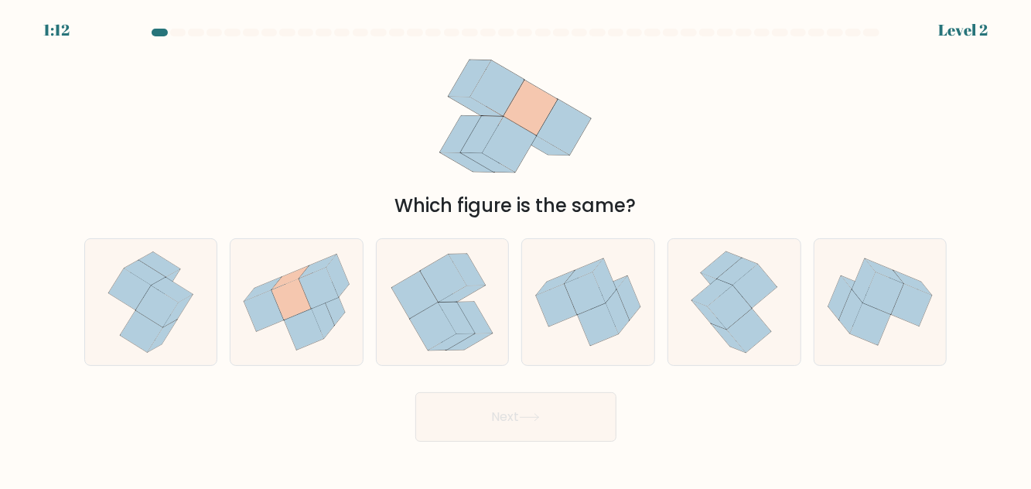
click at [321, 335] on icon at bounding box center [323, 316] width 22 height 43
click at [516, 248] on input "b." at bounding box center [516, 246] width 1 height 4
radio input "true"
click at [507, 425] on button "Next" at bounding box center [515, 416] width 201 height 49
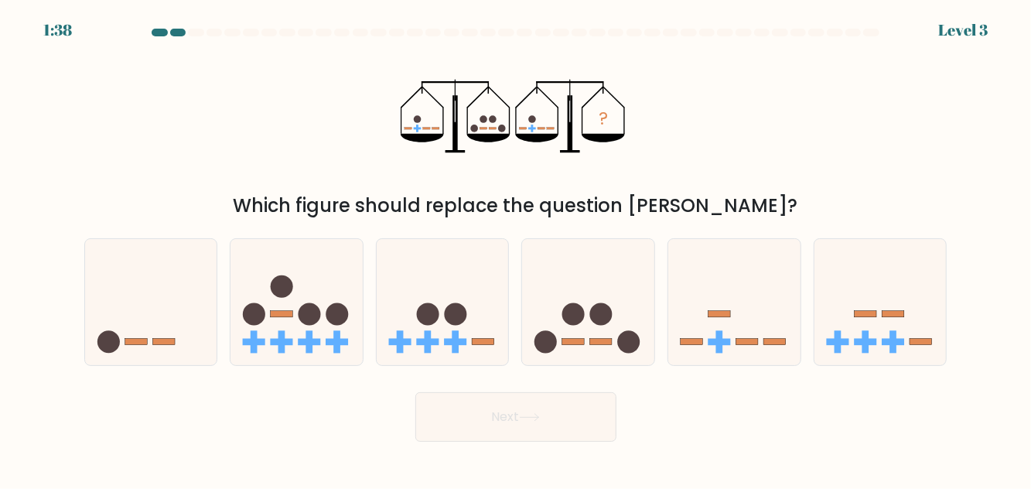
click at [588, 357] on icon at bounding box center [588, 301] width 132 height 109
click at [517, 248] on input "d." at bounding box center [516, 246] width 1 height 4
radio input "true"
click at [490, 441] on button "Next" at bounding box center [515, 416] width 201 height 49
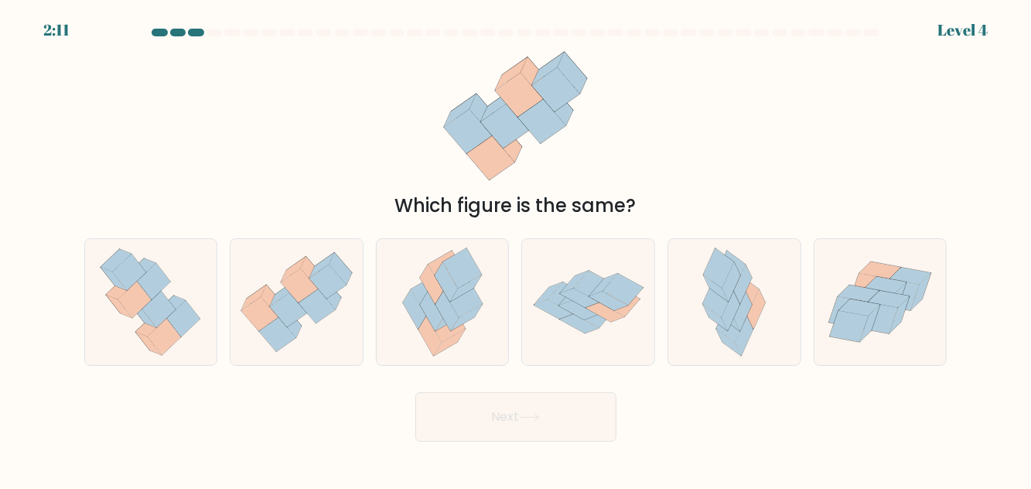
click at [482, 339] on icon at bounding box center [443, 302] width 104 height 126
click at [516, 248] on input "c." at bounding box center [516, 246] width 1 height 4
radio input "true"
click at [516, 436] on button "Next" at bounding box center [515, 416] width 201 height 49
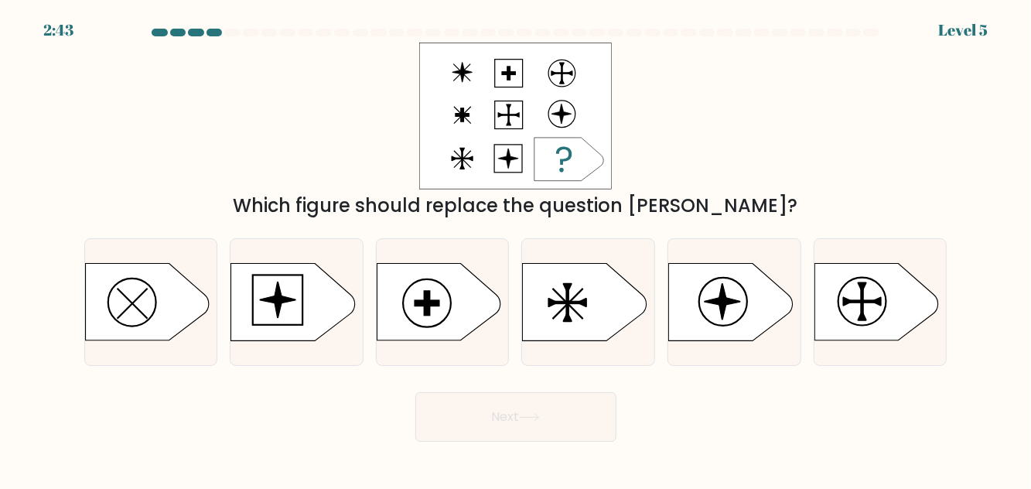
click at [436, 327] on circle at bounding box center [427, 303] width 48 height 48
click at [516, 248] on input "c." at bounding box center [516, 246] width 1 height 4
radio input "true"
click at [477, 442] on button "Next" at bounding box center [515, 416] width 201 height 49
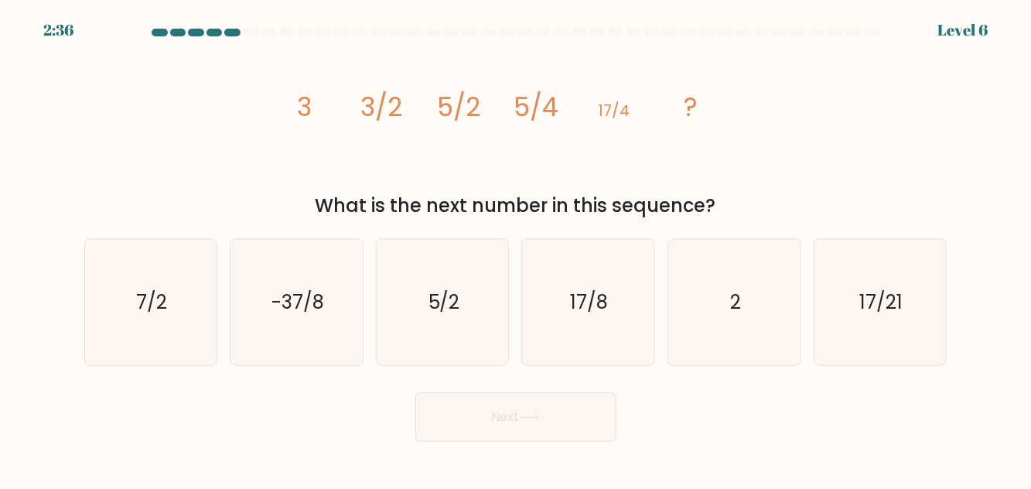
click at [561, 353] on icon "17/8" at bounding box center [588, 302] width 126 height 126
click at [517, 248] on input "d. 17/8" at bounding box center [516, 246] width 1 height 4
radio input "true"
click at [499, 438] on button "Next" at bounding box center [515, 416] width 201 height 49
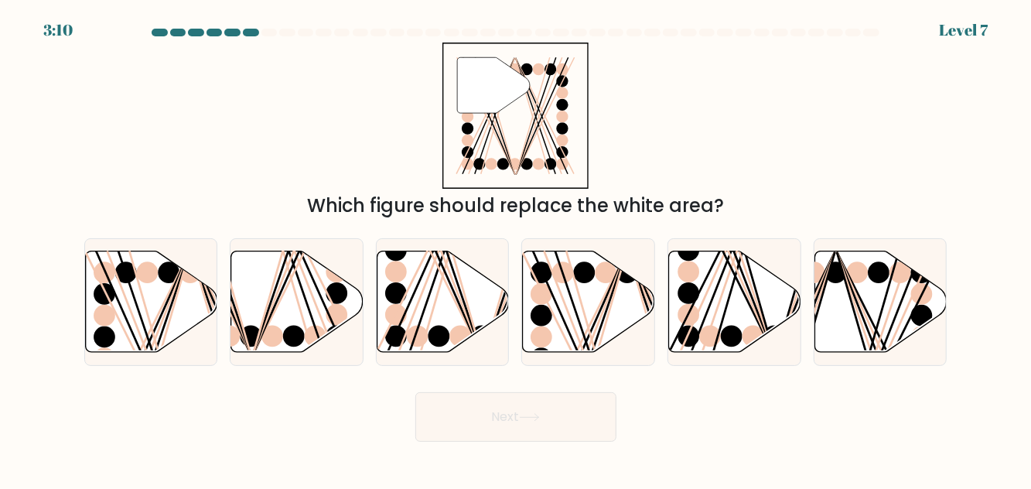
click at [156, 326] on icon at bounding box center [151, 301] width 132 height 101
click at [516, 248] on input "a." at bounding box center [516, 246] width 1 height 4
radio input "true"
click at [523, 432] on button "Next" at bounding box center [515, 416] width 201 height 49
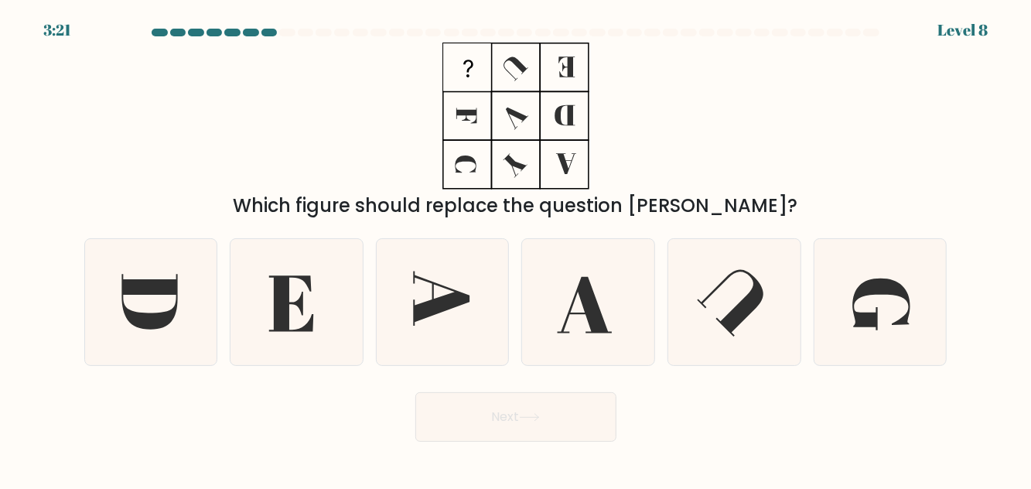
click at [860, 330] on icon at bounding box center [882, 304] width 58 height 52
click at [517, 248] on input "f." at bounding box center [516, 246] width 1 height 4
radio input "true"
click at [563, 433] on button "Next" at bounding box center [515, 416] width 201 height 49
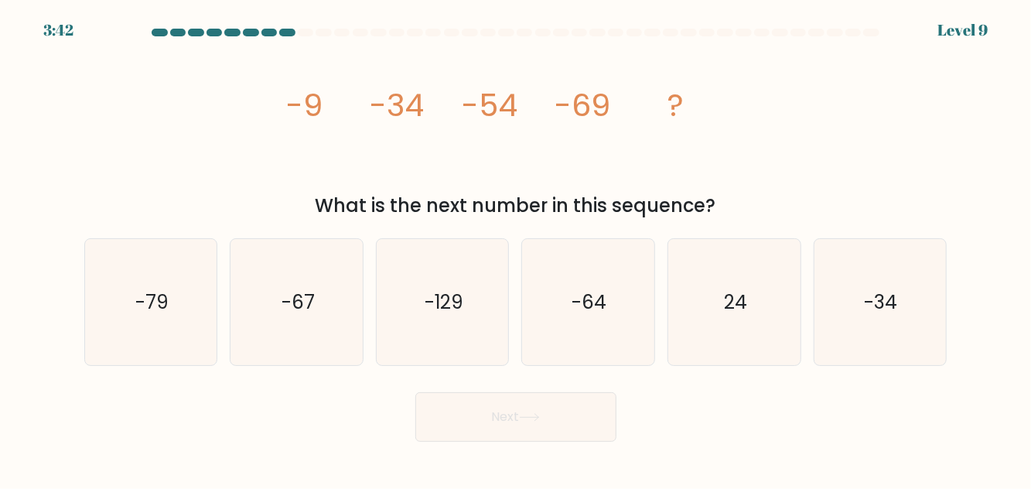
click at [168, 316] on text "-79" at bounding box center [151, 301] width 33 height 27
click at [516, 248] on input "a. -79" at bounding box center [516, 246] width 1 height 4
radio input "true"
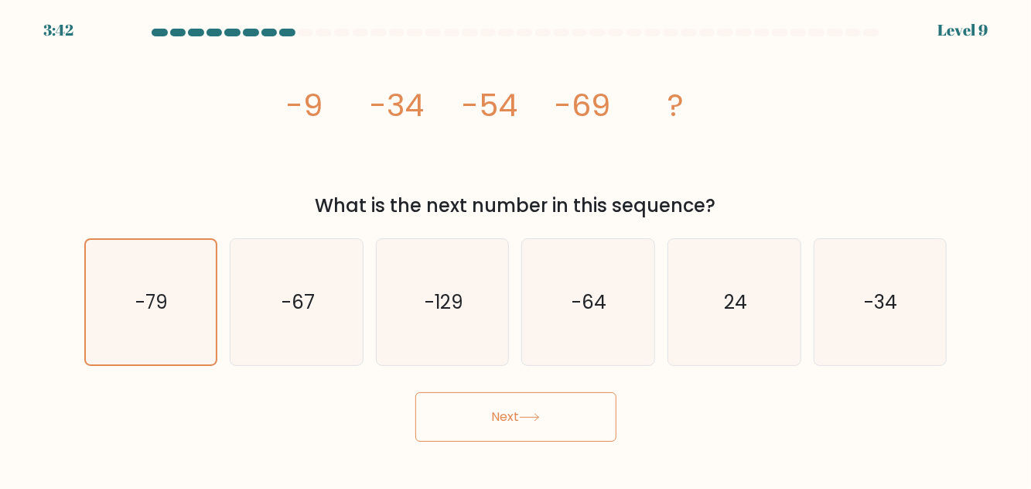
click at [475, 438] on button "Next" at bounding box center [515, 416] width 201 height 49
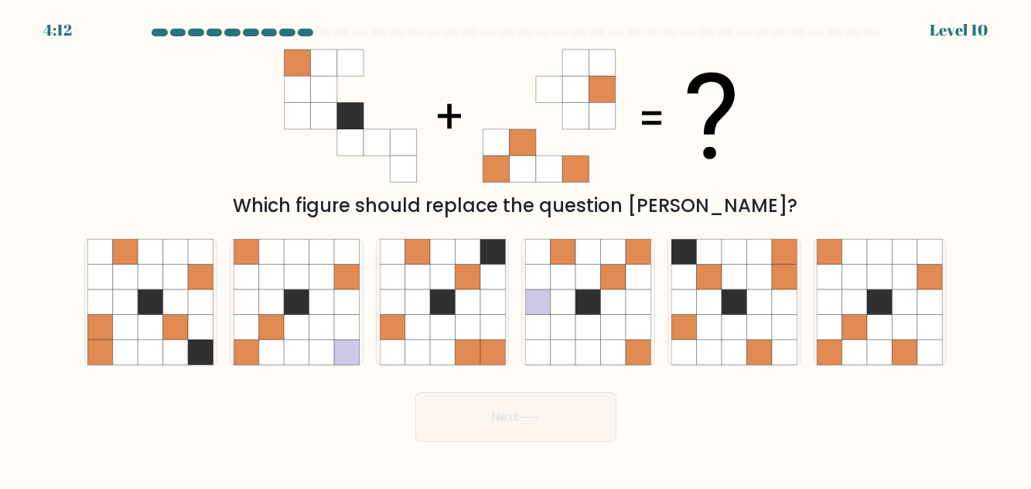
click at [914, 315] on icon at bounding box center [905, 302] width 26 height 26
click at [517, 248] on input "f." at bounding box center [516, 246] width 1 height 4
radio input "true"
click at [518, 441] on button "Next" at bounding box center [515, 416] width 201 height 49
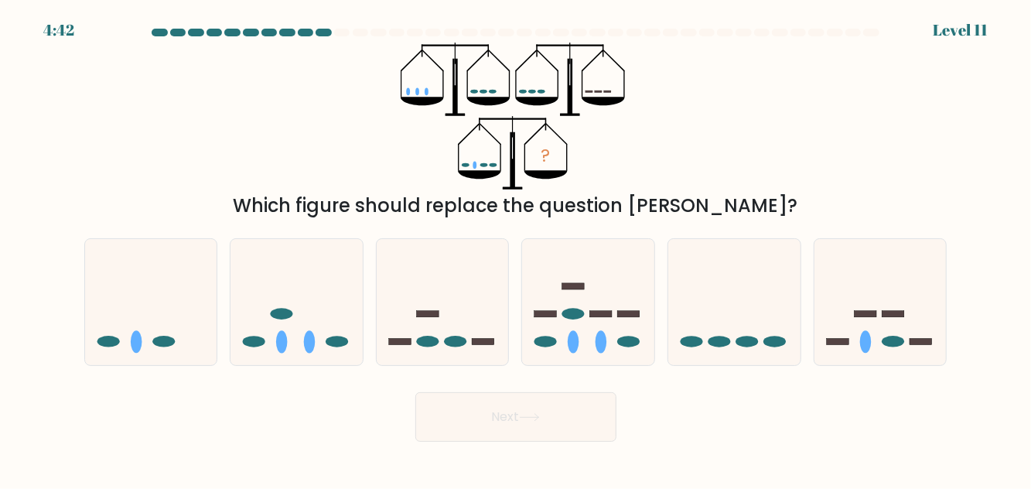
click at [736, 340] on icon at bounding box center [734, 301] width 132 height 109
click at [517, 248] on input "e." at bounding box center [516, 246] width 1 height 4
radio input "true"
click at [600, 437] on button "Next" at bounding box center [515, 416] width 201 height 49
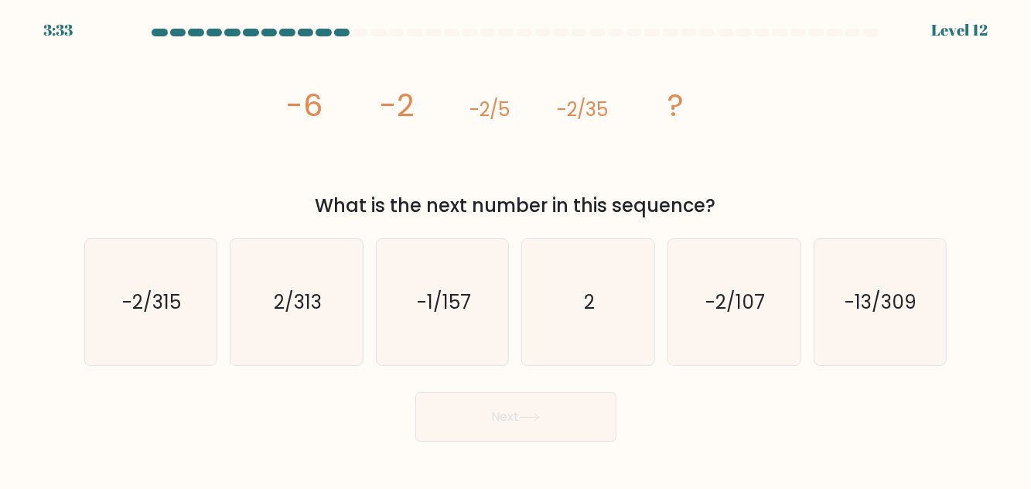
click at [160, 351] on icon "-2/315" at bounding box center [150, 302] width 126 height 126
click at [516, 248] on input "a. -2/315" at bounding box center [516, 246] width 1 height 4
radio input "true"
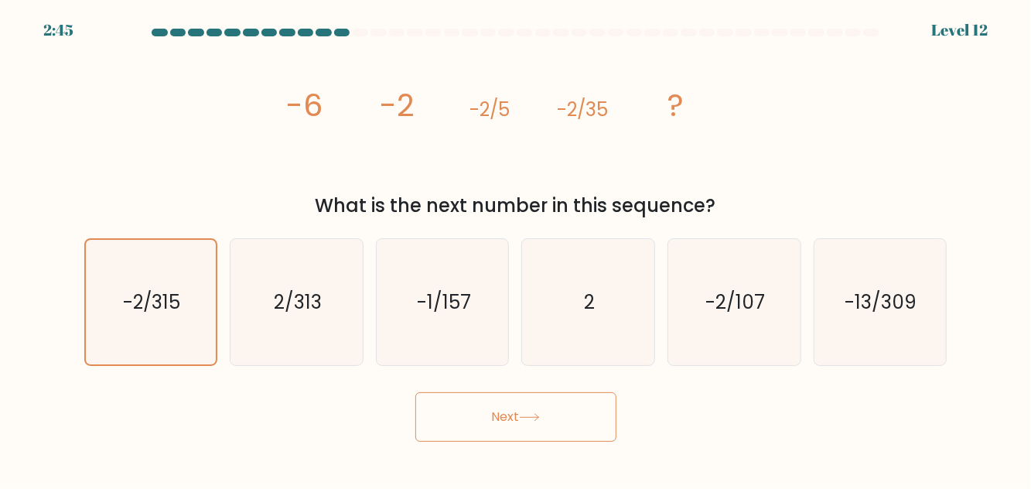
click at [565, 432] on button "Next" at bounding box center [515, 416] width 201 height 49
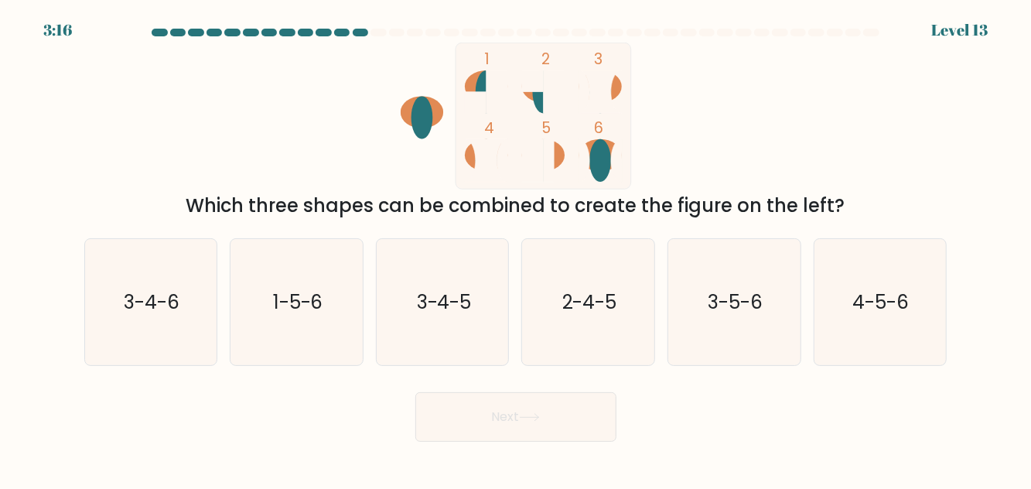
click at [168, 316] on text "3-4-6" at bounding box center [152, 301] width 56 height 27
click at [516, 248] on input "a. 3-4-6" at bounding box center [516, 246] width 1 height 4
radio input "true"
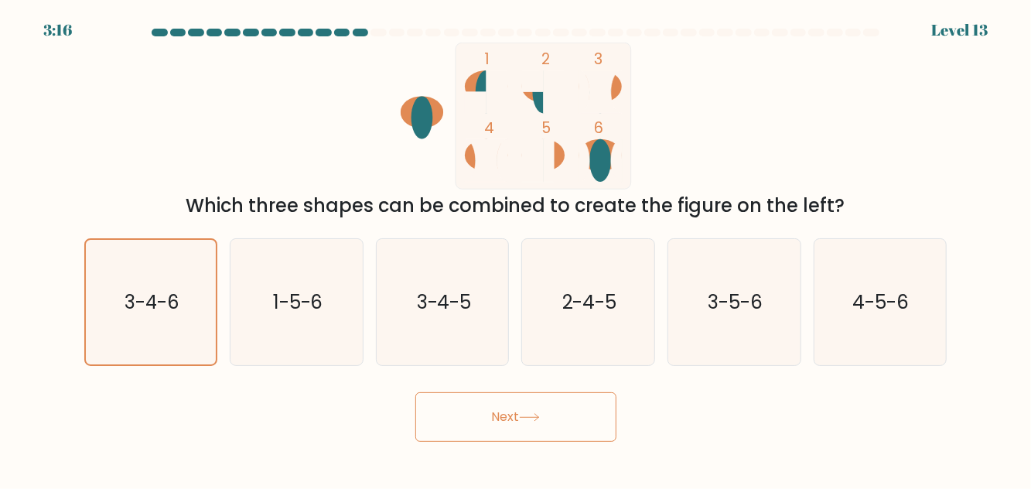
click at [504, 439] on button "Next" at bounding box center [515, 416] width 201 height 49
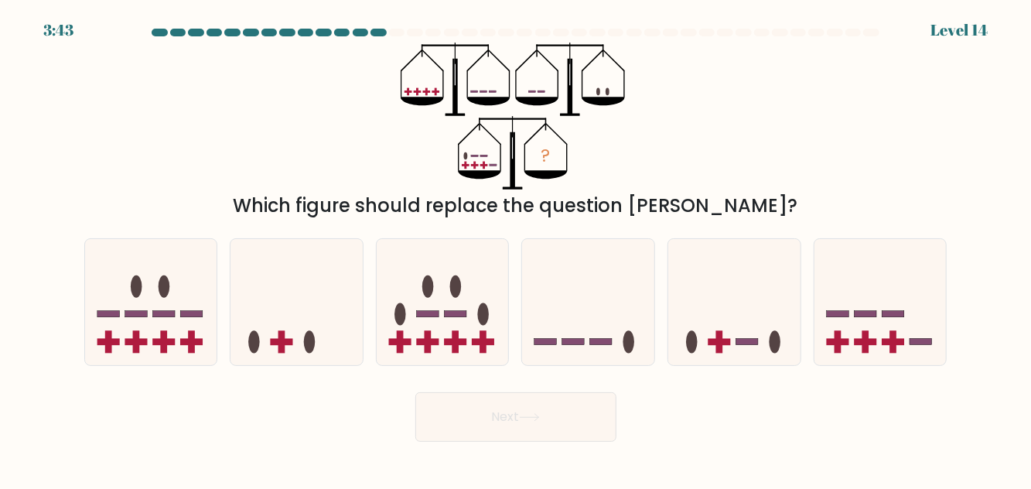
click at [859, 344] on icon at bounding box center [880, 301] width 132 height 109
click at [517, 248] on input "f." at bounding box center [516, 246] width 1 height 4
radio input "true"
click at [549, 440] on button "Next" at bounding box center [515, 416] width 201 height 49
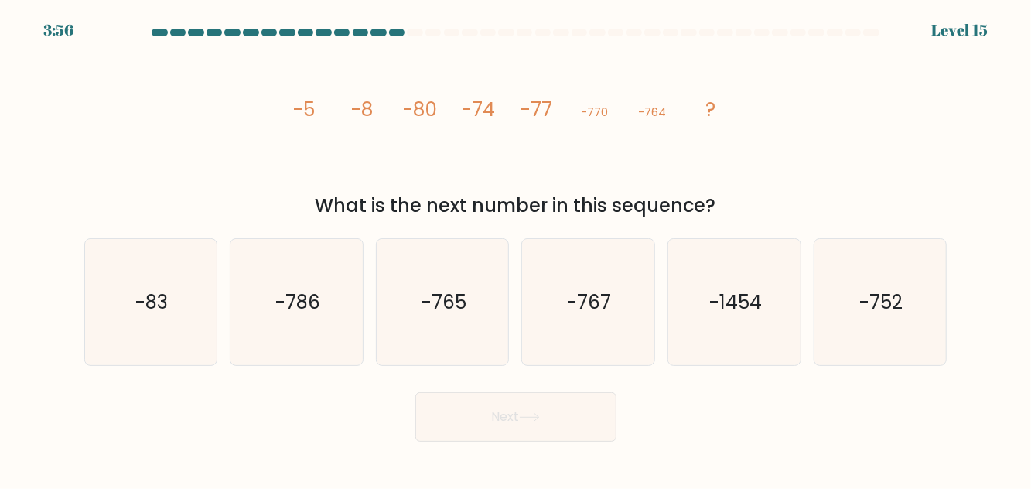
click at [591, 316] on text "-767" at bounding box center [590, 301] width 44 height 27
click at [517, 248] on input "d. -767" at bounding box center [516, 246] width 1 height 4
radio input "true"
click at [514, 442] on button "Next" at bounding box center [515, 416] width 201 height 49
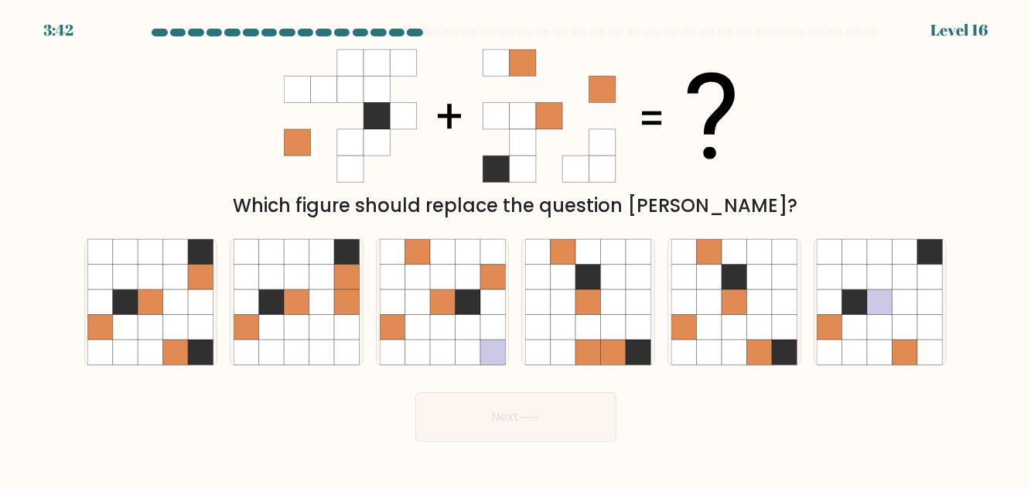
click at [749, 340] on icon at bounding box center [760, 328] width 26 height 26
click at [517, 248] on input "e." at bounding box center [516, 246] width 1 height 4
radio input "true"
click at [557, 442] on button "Next" at bounding box center [515, 416] width 201 height 49
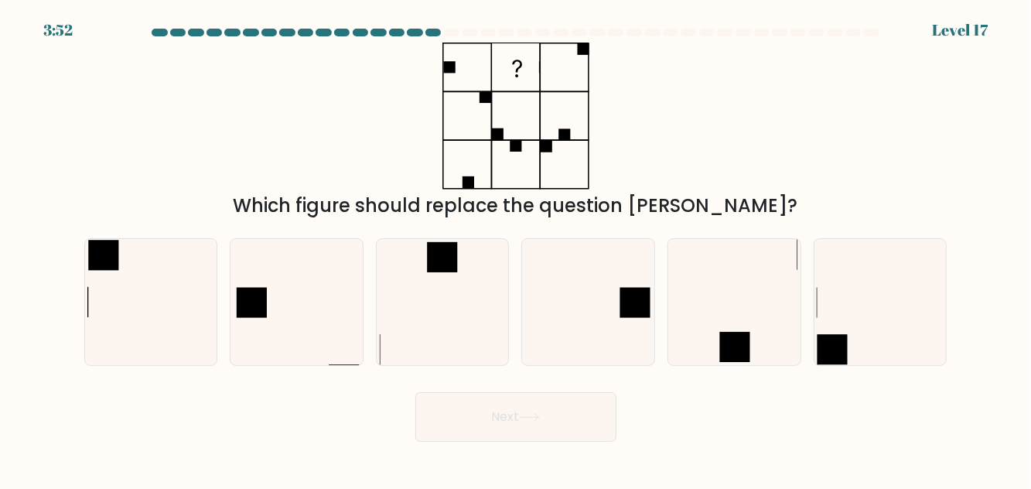
click at [607, 340] on icon at bounding box center [588, 302] width 126 height 126
click at [517, 248] on input "d." at bounding box center [516, 246] width 1 height 4
radio input "true"
click at [469, 442] on button "Next" at bounding box center [515, 416] width 201 height 49
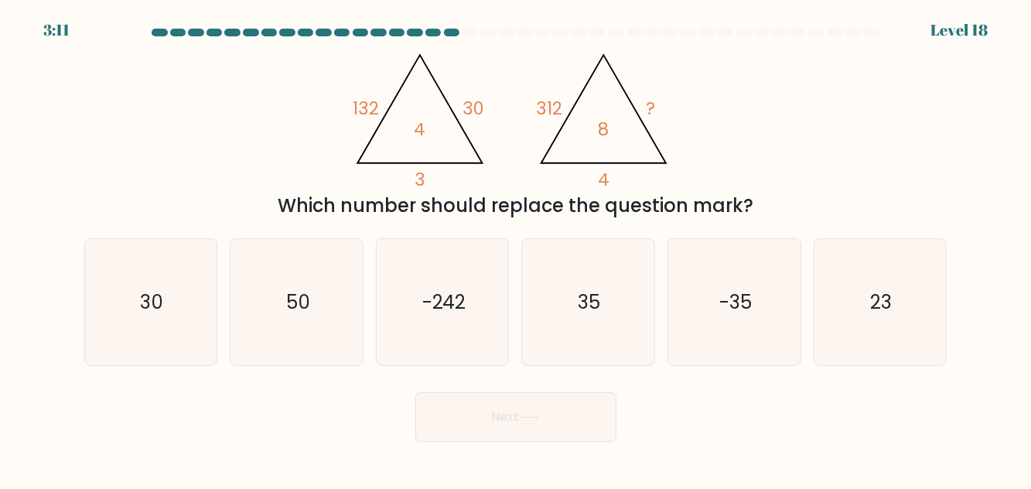
click at [617, 329] on icon "35" at bounding box center [588, 302] width 126 height 126
click at [517, 248] on input "d. 35" at bounding box center [516, 246] width 1 height 4
radio input "true"
click at [535, 442] on button "Next" at bounding box center [515, 416] width 201 height 49
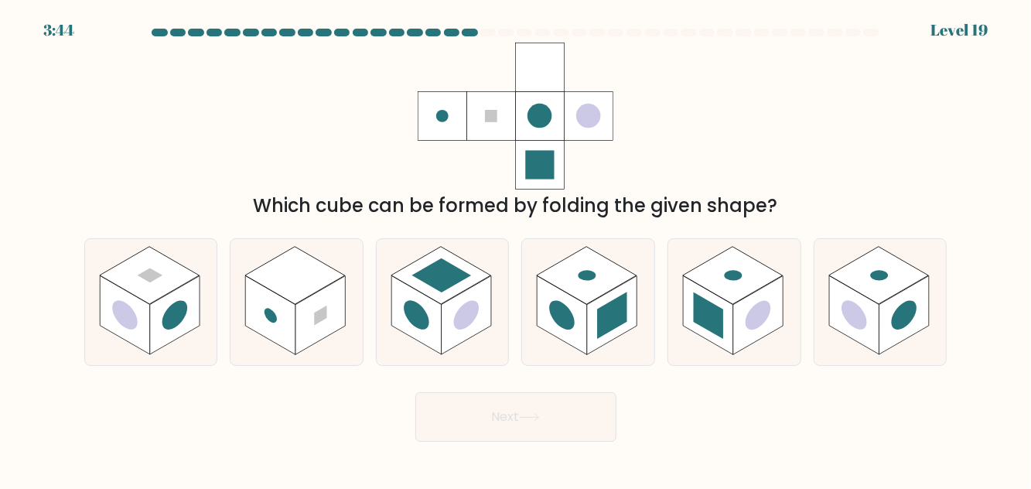
click at [732, 305] on rect at bounding box center [733, 276] width 100 height 58
click at [517, 248] on input "e." at bounding box center [516, 246] width 1 height 4
radio input "true"
click at [575, 427] on button "Next" at bounding box center [515, 416] width 201 height 49
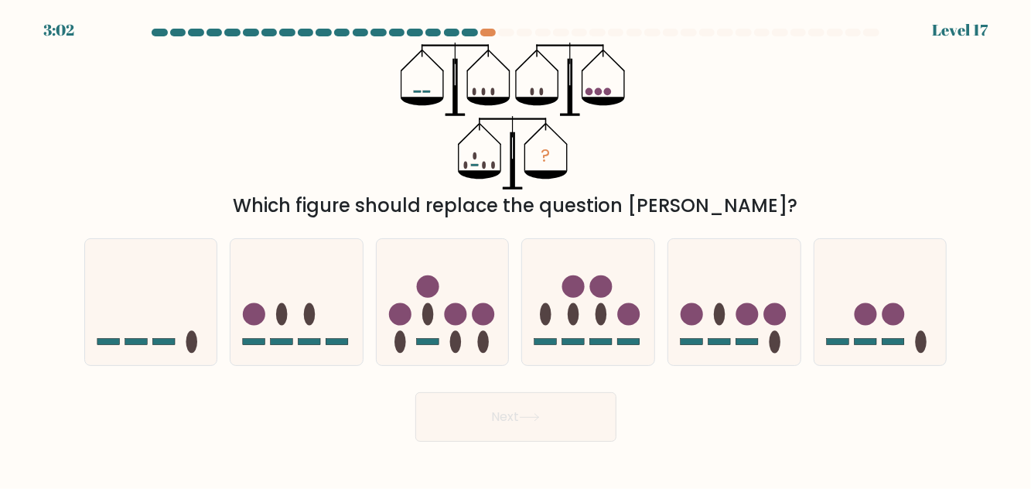
click at [128, 345] on icon at bounding box center [151, 301] width 132 height 109
click at [516, 248] on input "a." at bounding box center [516, 246] width 1 height 4
radio input "true"
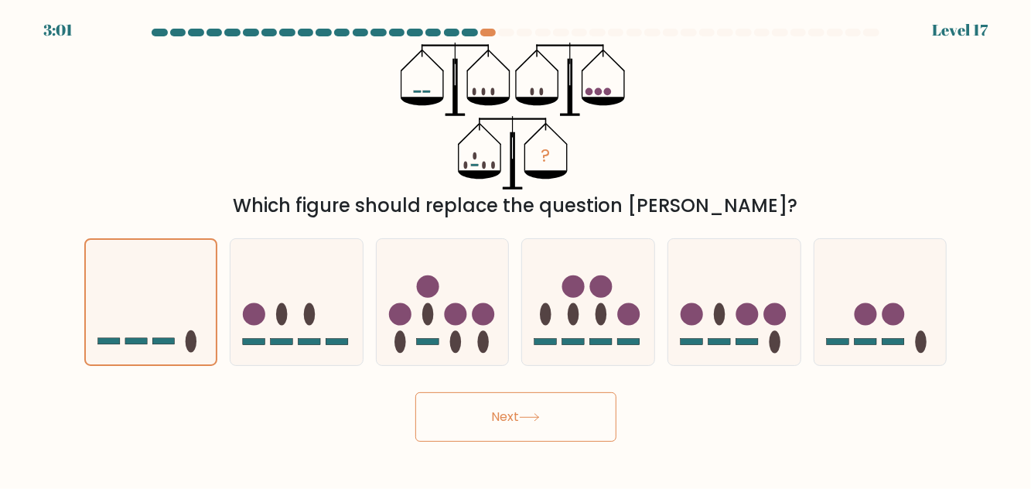
click at [506, 440] on button "Next" at bounding box center [515, 416] width 201 height 49
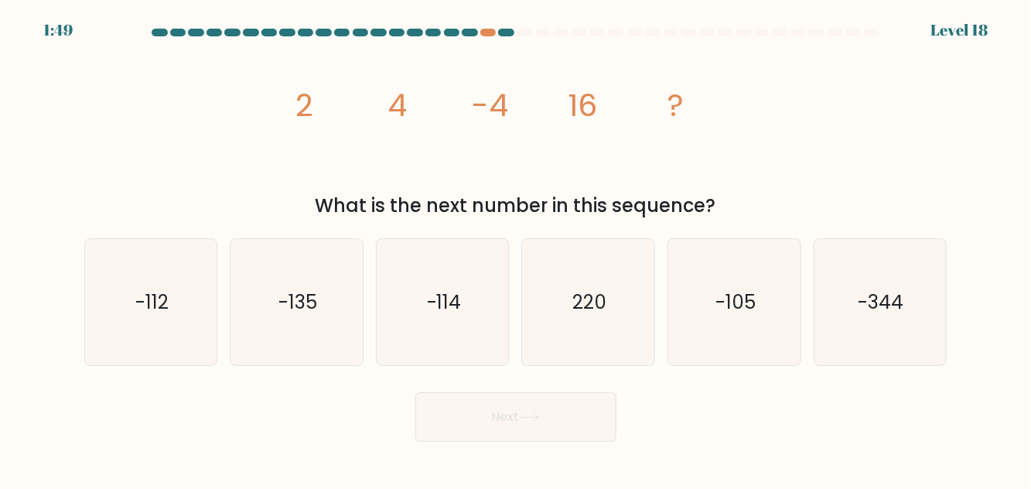
click at [163, 338] on icon "-112" at bounding box center [150, 302] width 126 height 126
click at [516, 248] on input "a. -112" at bounding box center [516, 246] width 1 height 4
radio input "true"
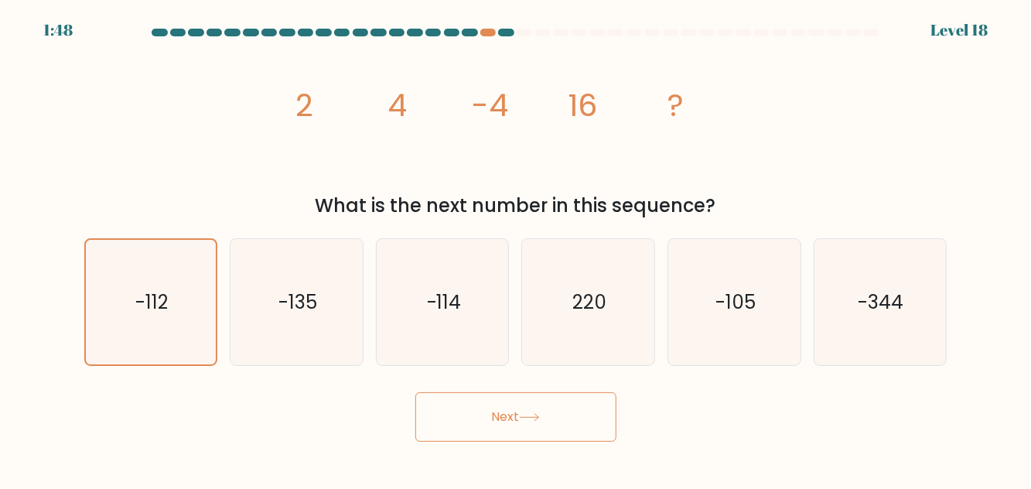
click at [452, 362] on icon "-114" at bounding box center [443, 302] width 126 height 126
click at [516, 248] on input "c. -114" at bounding box center [516, 246] width 1 height 4
radio input "true"
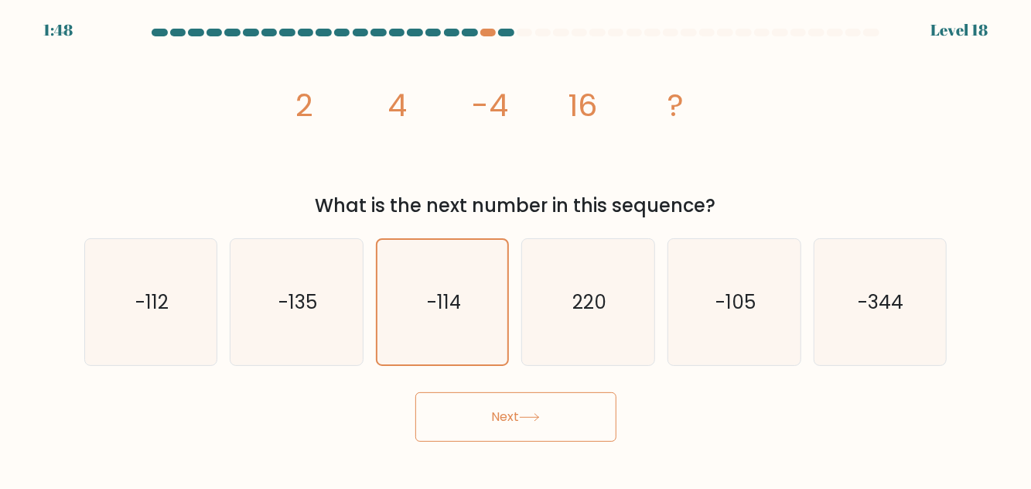
click at [464, 438] on button "Next" at bounding box center [515, 416] width 201 height 49
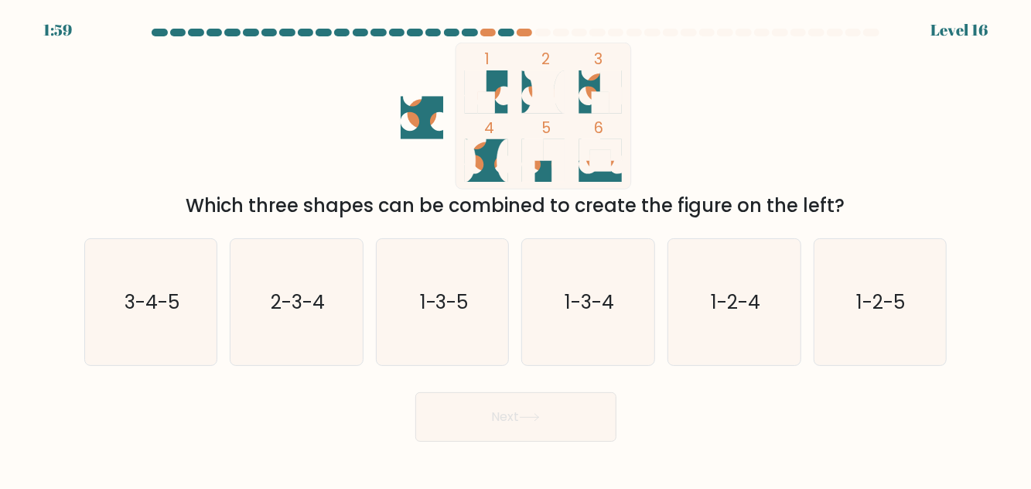
click at [471, 350] on icon "1-3-5" at bounding box center [443, 302] width 126 height 126
click at [516, 248] on input "c. 1-3-5" at bounding box center [516, 246] width 1 height 4
radio input "true"
click at [488, 439] on button "Next" at bounding box center [515, 416] width 201 height 49
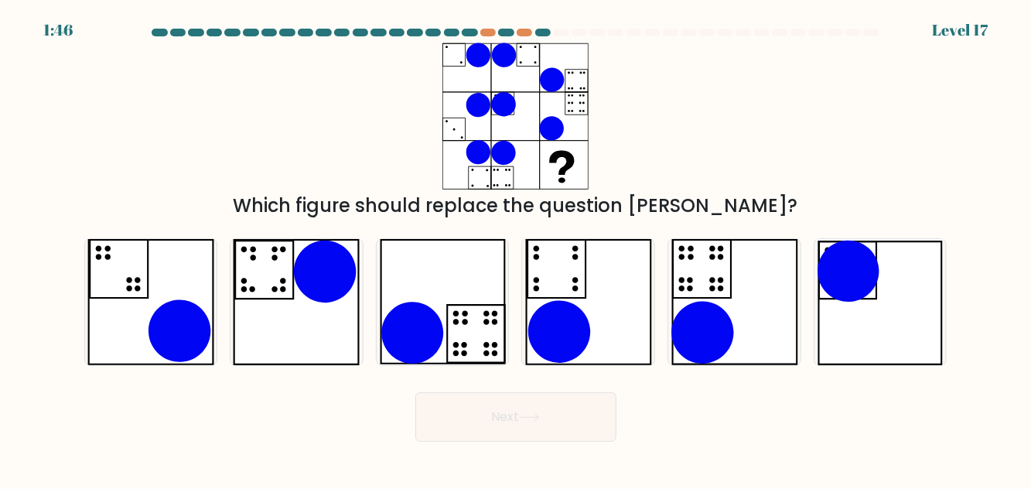
click at [734, 332] on icon at bounding box center [735, 302] width 128 height 126
click at [517, 248] on input "e." at bounding box center [516, 246] width 1 height 4
radio input "true"
click at [547, 437] on button "Next" at bounding box center [515, 416] width 201 height 49
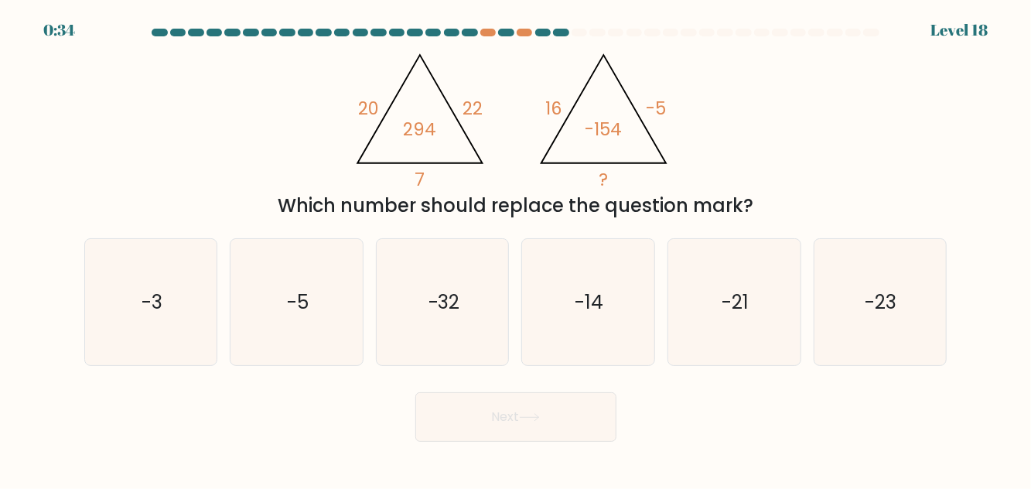
click at [303, 316] on text "-5" at bounding box center [298, 301] width 22 height 27
click at [516, 248] on input "b. -5" at bounding box center [516, 246] width 1 height 4
radio input "true"
click at [466, 438] on button "Next" at bounding box center [515, 416] width 201 height 49
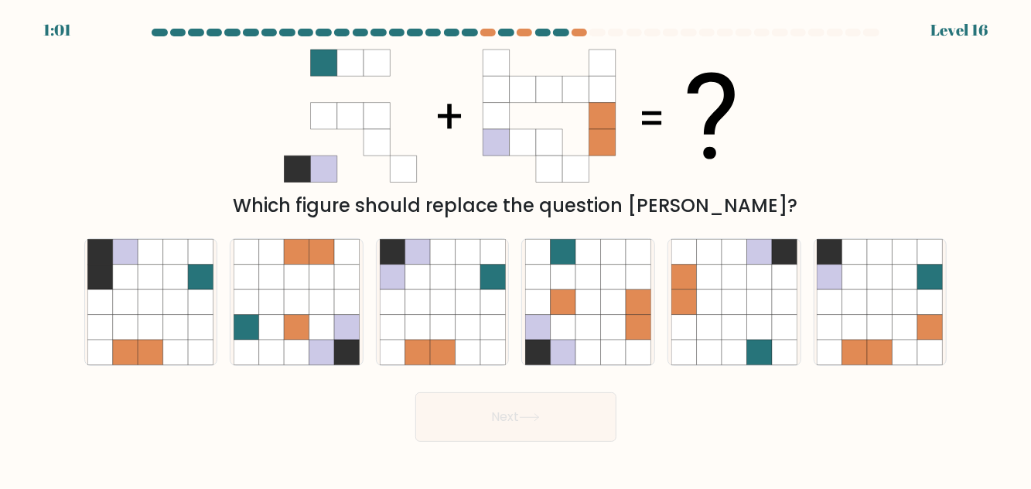
click at [612, 340] on icon at bounding box center [614, 328] width 26 height 26
click at [517, 248] on input "d." at bounding box center [516, 246] width 1 height 4
radio input "true"
click at [526, 427] on button "Next" at bounding box center [515, 416] width 201 height 49
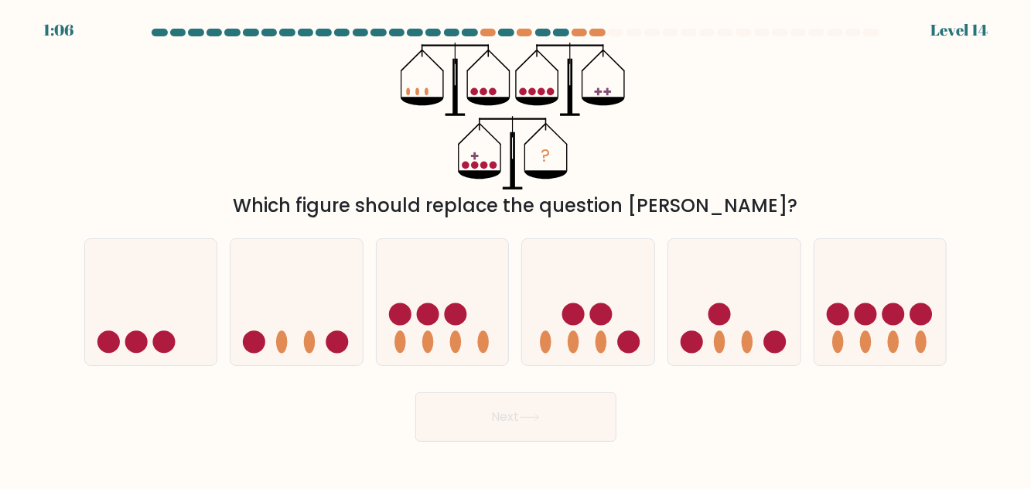
click at [620, 353] on circle at bounding box center [629, 341] width 22 height 22
click at [517, 248] on input "d." at bounding box center [516, 246] width 1 height 4
radio input "true"
click at [532, 442] on button "Next" at bounding box center [515, 416] width 201 height 49
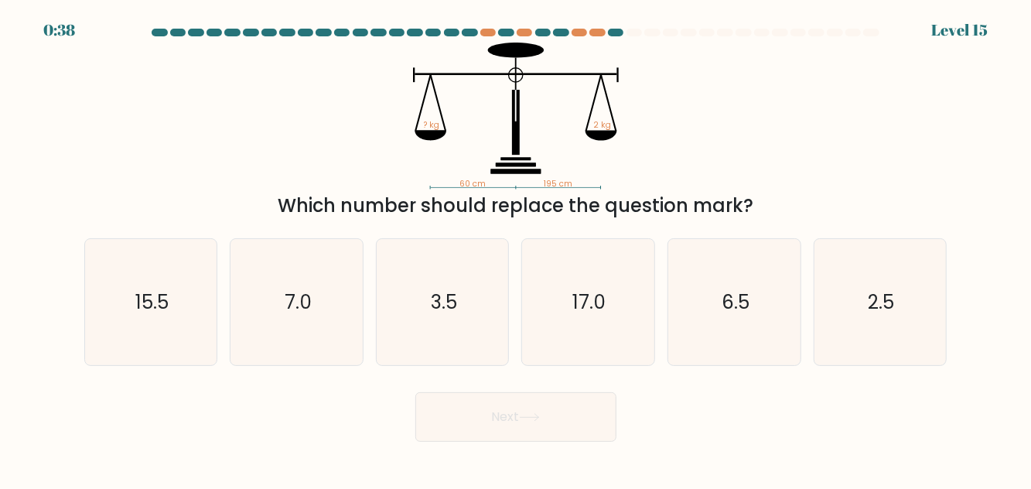
click at [741, 316] on text "6.5" at bounding box center [736, 301] width 28 height 27
click at [517, 248] on input "e. 6.5" at bounding box center [516, 246] width 1 height 4
radio input "true"
click at [572, 441] on button "Next" at bounding box center [515, 416] width 201 height 49
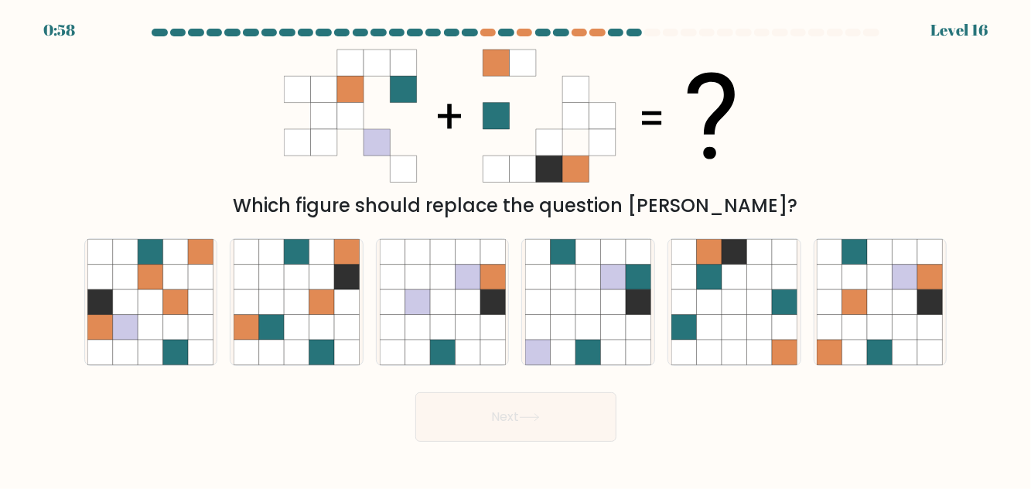
click at [114, 315] on icon at bounding box center [126, 302] width 26 height 26
click at [516, 248] on input "a." at bounding box center [516, 246] width 1 height 4
radio input "true"
click at [475, 442] on button "Next" at bounding box center [515, 416] width 201 height 49
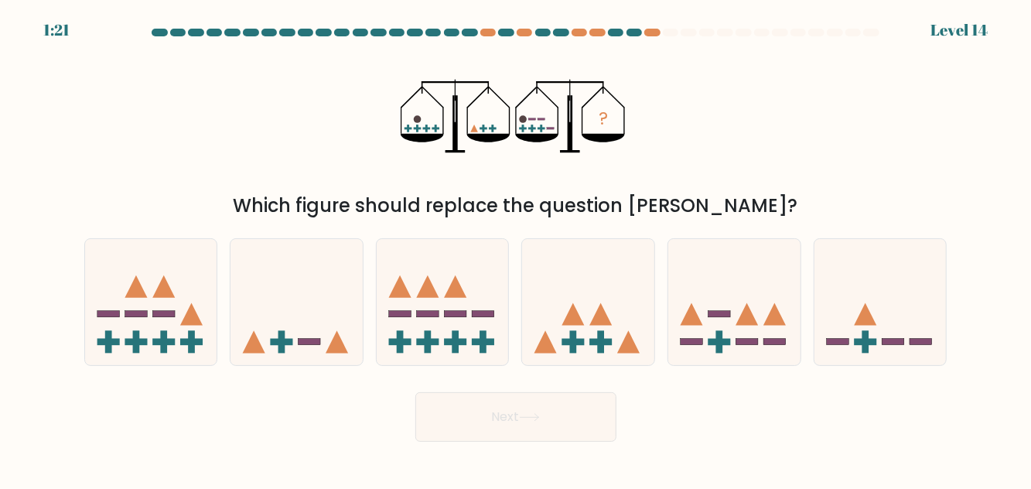
click at [904, 333] on icon at bounding box center [880, 301] width 132 height 109
click at [517, 248] on input "f." at bounding box center [516, 246] width 1 height 4
radio input "true"
click at [563, 441] on button "Next" at bounding box center [515, 416] width 201 height 49
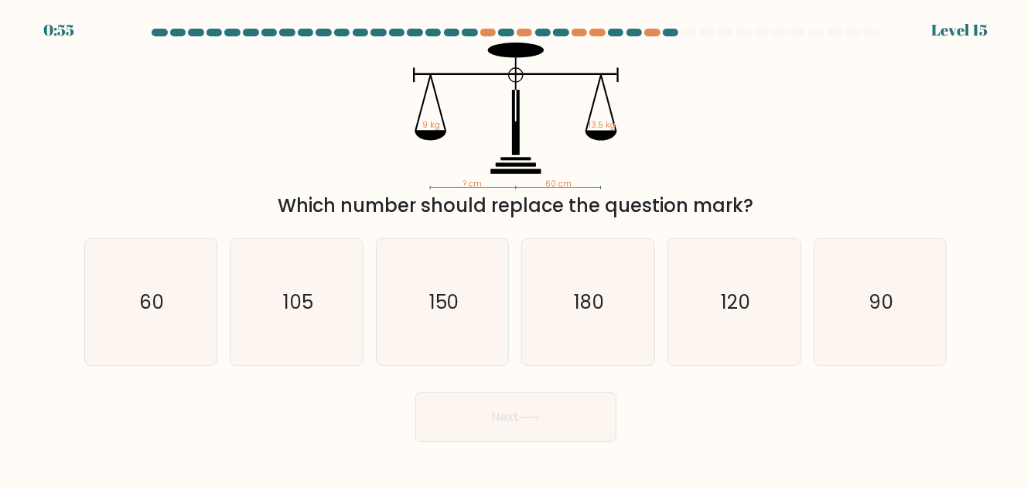
click at [149, 347] on icon "60" at bounding box center [150, 302] width 126 height 126
click at [516, 248] on input "a. 60" at bounding box center [516, 246] width 1 height 4
radio input "true"
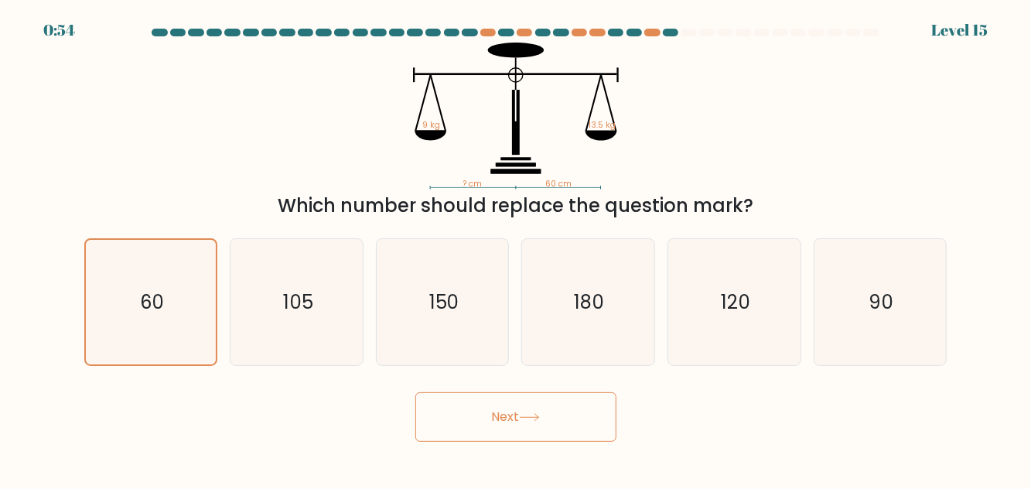
click at [468, 418] on button "Next" at bounding box center [515, 416] width 201 height 49
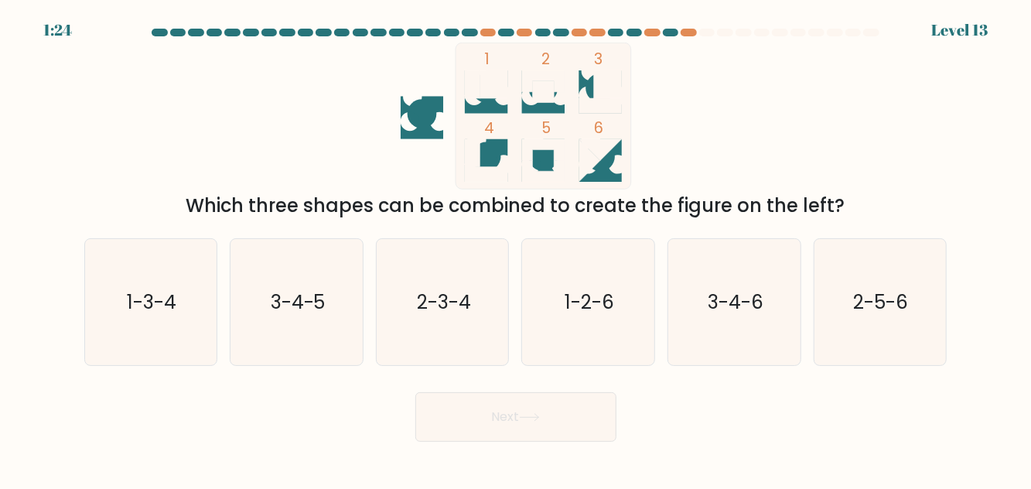
click at [167, 351] on icon "1-3-4" at bounding box center [150, 302] width 126 height 126
click at [516, 248] on input "a. 1-3-4" at bounding box center [516, 246] width 1 height 4
radio input "true"
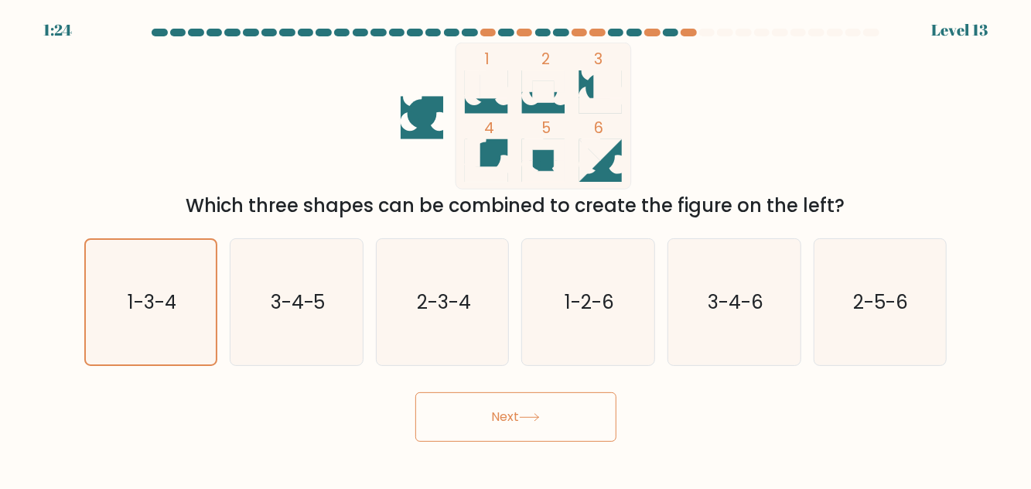
click at [465, 442] on button "Next" at bounding box center [515, 416] width 201 height 49
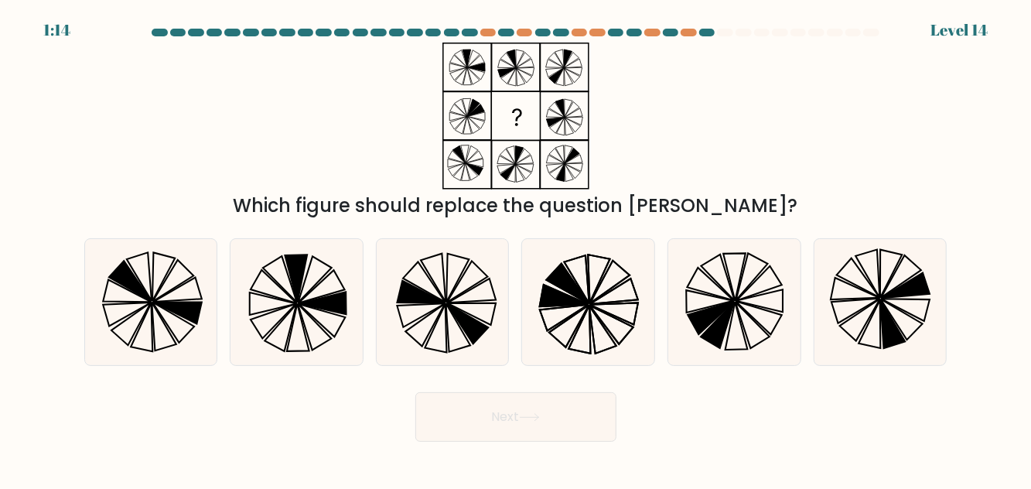
click at [588, 357] on icon at bounding box center [588, 302] width 126 height 126
click at [517, 248] on input "d." at bounding box center [516, 246] width 1 height 4
radio input "true"
click at [487, 442] on button "Next" at bounding box center [515, 416] width 201 height 49
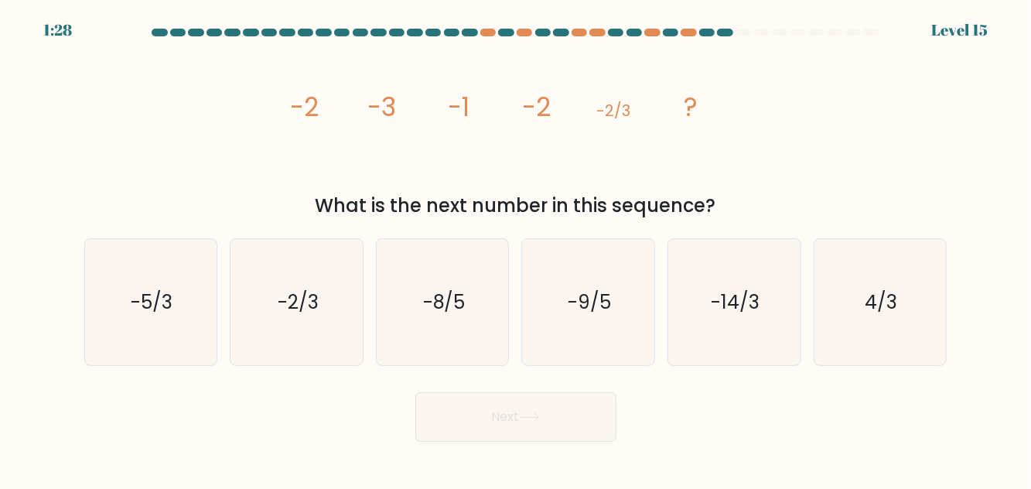
click at [173, 325] on icon "-5/3" at bounding box center [150, 302] width 126 height 126
click at [516, 248] on input "a. -5/3" at bounding box center [516, 246] width 1 height 4
radio input "true"
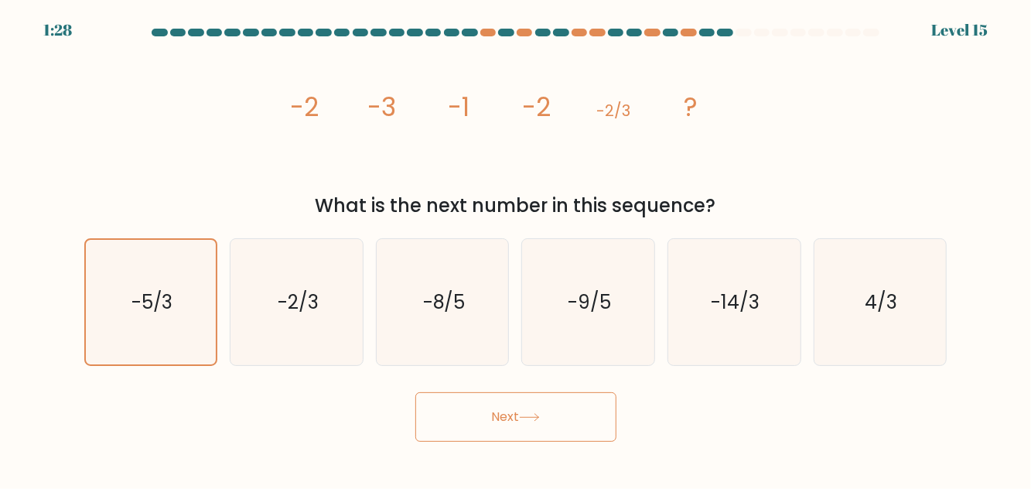
click at [501, 442] on button "Next" at bounding box center [515, 416] width 201 height 49
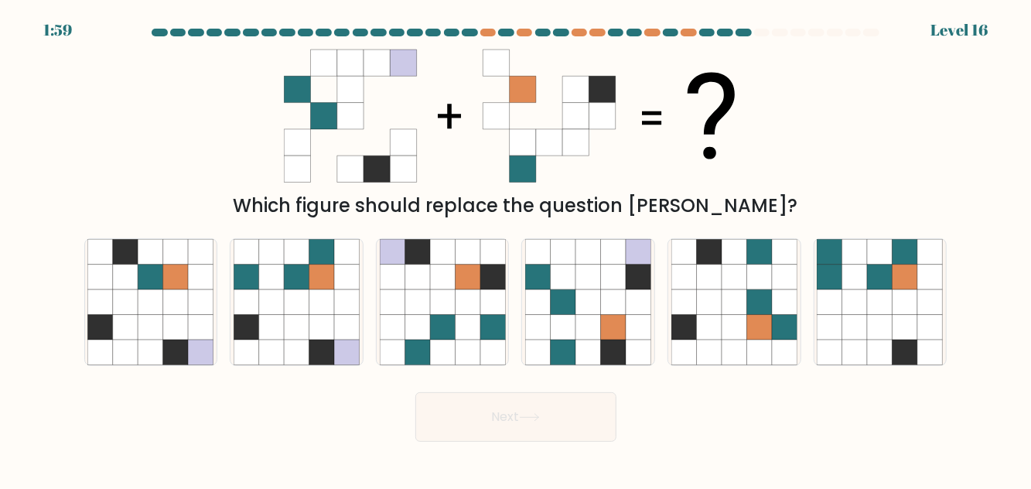
click at [329, 315] on icon at bounding box center [322, 302] width 26 height 26
click at [516, 248] on input "b." at bounding box center [516, 246] width 1 height 4
radio input "true"
click at [480, 442] on button "Next" at bounding box center [515, 416] width 201 height 49
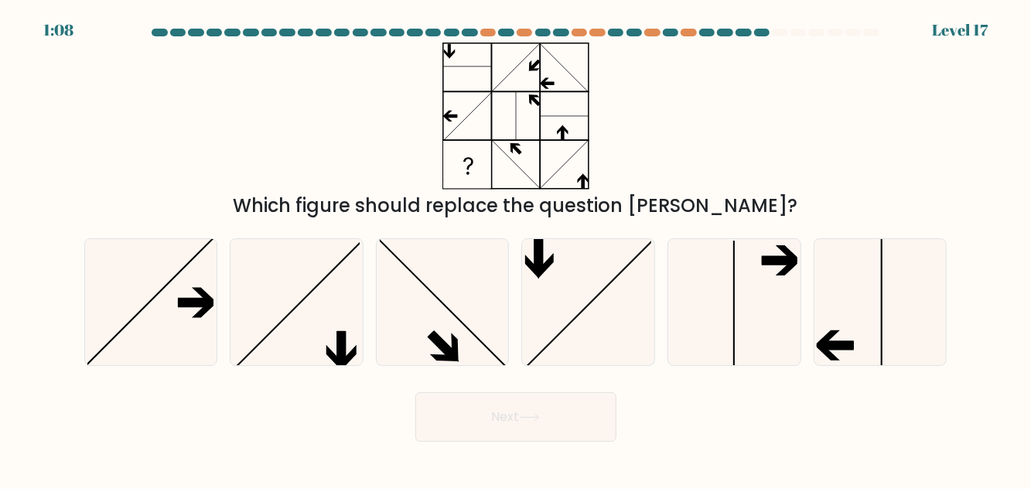
click at [834, 330] on icon at bounding box center [880, 302] width 126 height 126
click at [517, 248] on input "f." at bounding box center [516, 246] width 1 height 4
radio input "true"
click at [540, 421] on icon at bounding box center [529, 417] width 21 height 9
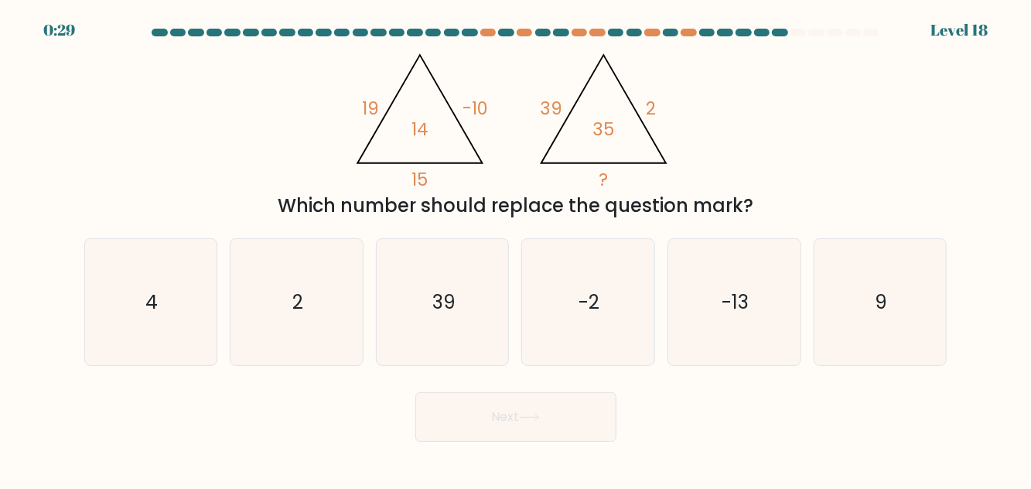
click at [325, 300] on icon "2" at bounding box center [297, 302] width 126 height 126
click at [516, 248] on input "b. 2" at bounding box center [516, 246] width 1 height 4
radio input "true"
click at [510, 442] on button "Next" at bounding box center [515, 416] width 201 height 49
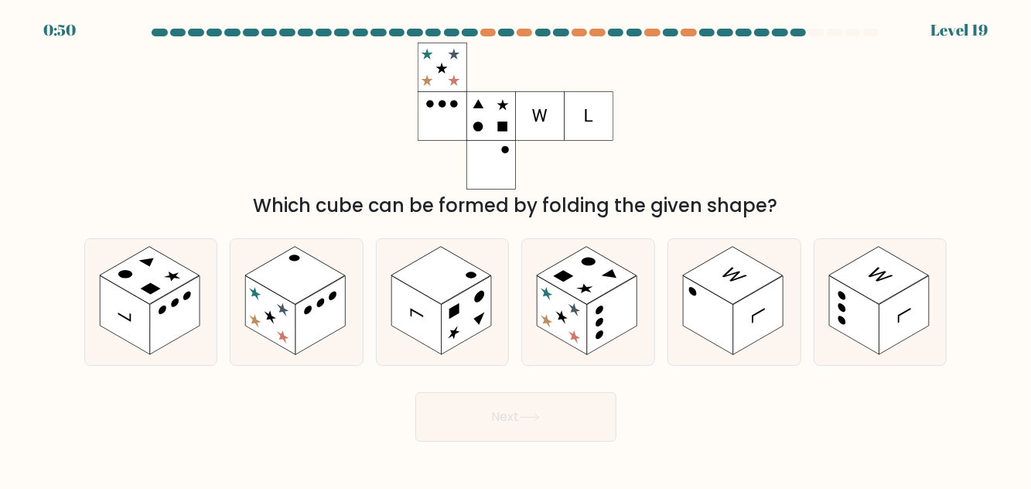
click at [319, 343] on rect at bounding box center [320, 314] width 50 height 79
click at [516, 248] on input "b." at bounding box center [516, 246] width 1 height 4
radio input "true"
click at [512, 436] on button "Next" at bounding box center [515, 416] width 201 height 49
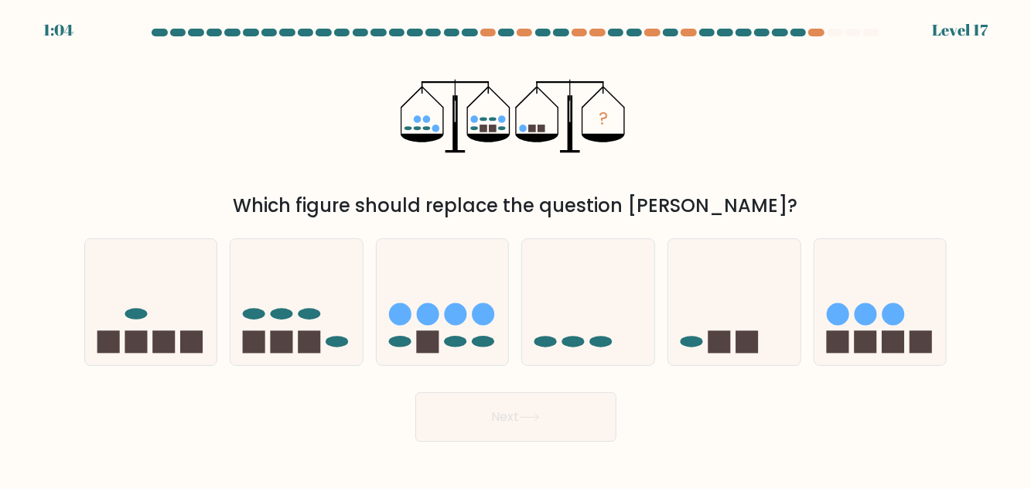
click at [170, 352] on icon at bounding box center [151, 301] width 132 height 109
click at [516, 248] on input "a." at bounding box center [516, 246] width 1 height 4
radio input "true"
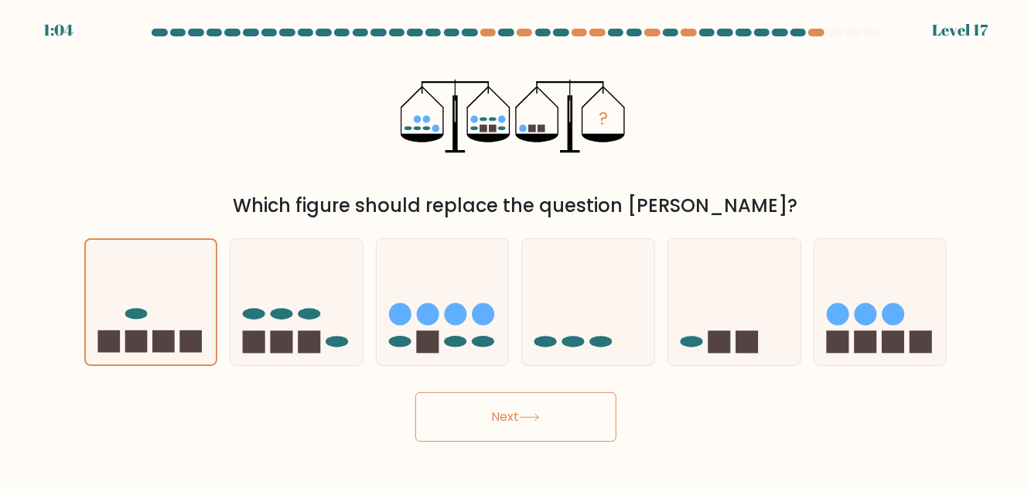
click at [481, 427] on button "Next" at bounding box center [515, 416] width 201 height 49
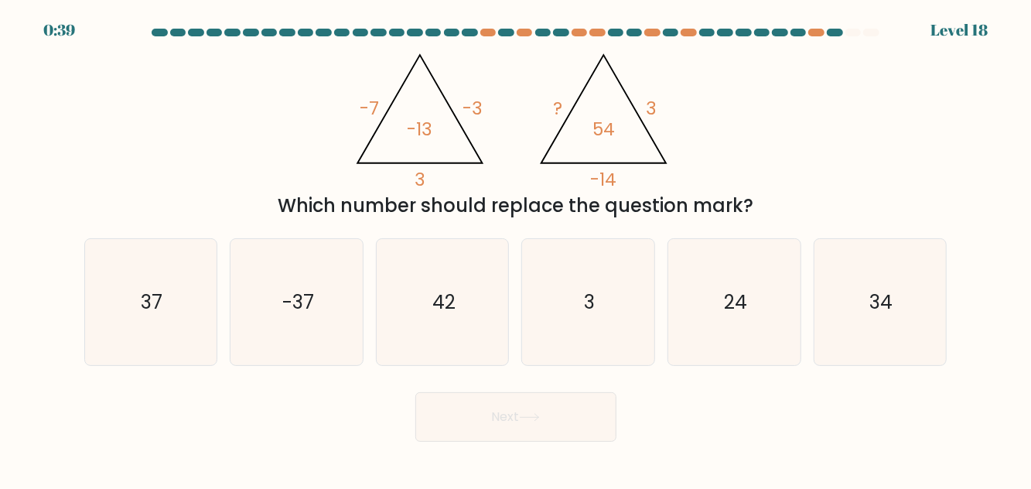
click at [736, 350] on icon "24" at bounding box center [734, 302] width 126 height 126
click at [517, 248] on input "e. 24" at bounding box center [516, 246] width 1 height 4
radio input "true"
click at [536, 421] on icon at bounding box center [529, 417] width 21 height 9
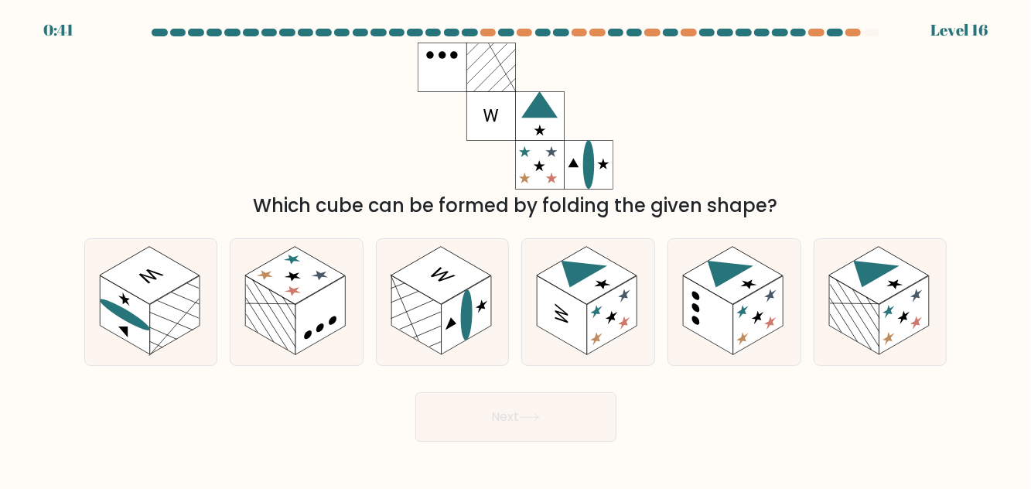
click at [273, 336] on rect at bounding box center [271, 314] width 50 height 79
click at [516, 248] on input "b." at bounding box center [516, 246] width 1 height 4
radio input "true"
click at [869, 340] on rect at bounding box center [854, 314] width 50 height 79
click at [517, 248] on input "f." at bounding box center [516, 246] width 1 height 4
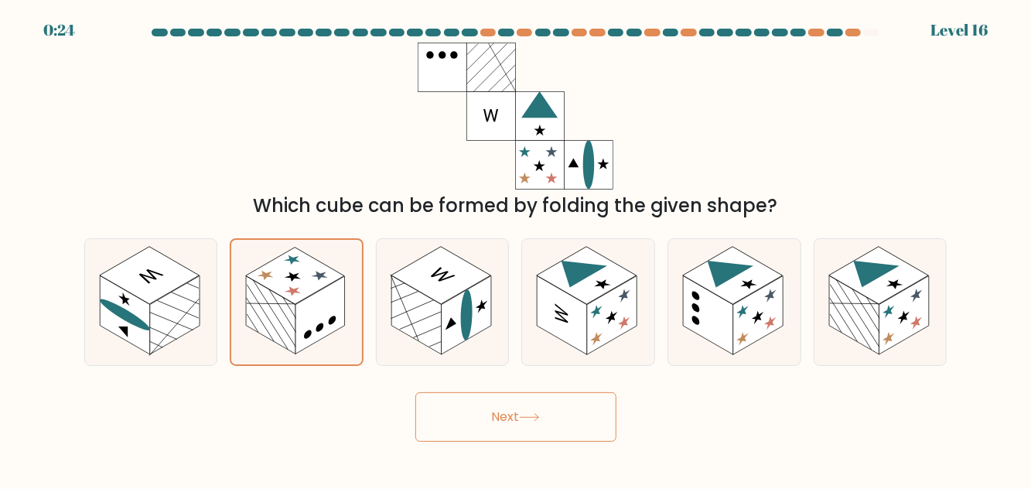
radio input "true"
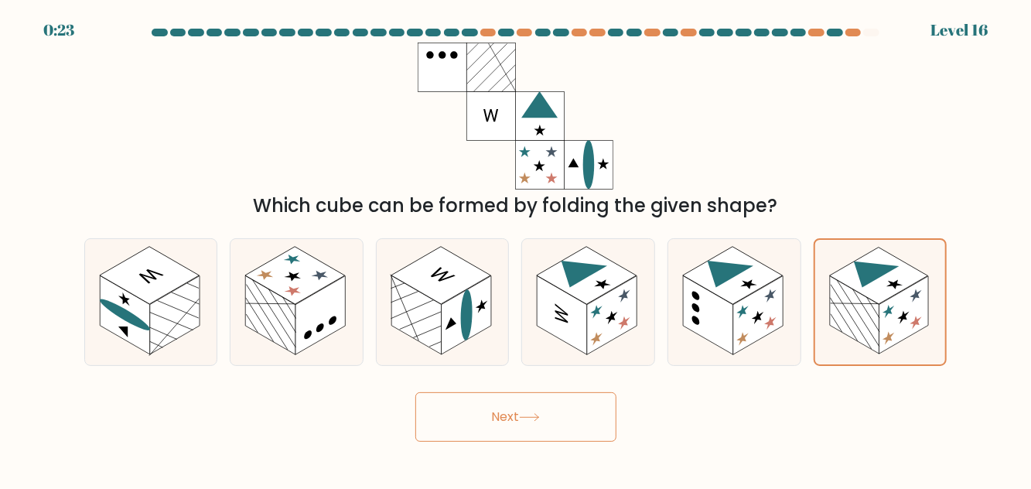
click at [572, 442] on button "Next" at bounding box center [515, 416] width 201 height 49
click at [507, 365] on icon at bounding box center [443, 302] width 132 height 126
click at [516, 248] on input "c." at bounding box center [516, 246] width 1 height 4
radio input "true"
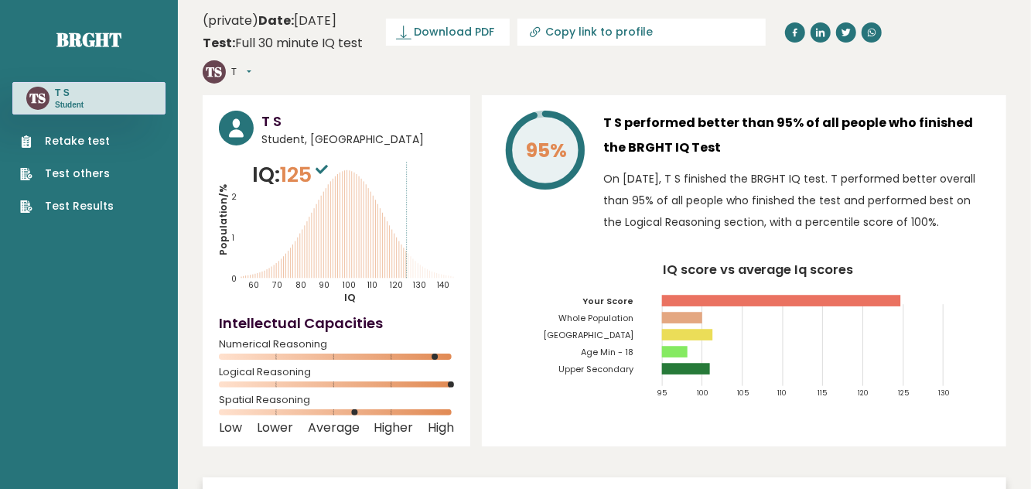
click at [510, 43] on link "Download PDF" at bounding box center [448, 32] width 124 height 27
